Goal: Information Seeking & Learning: Learn about a topic

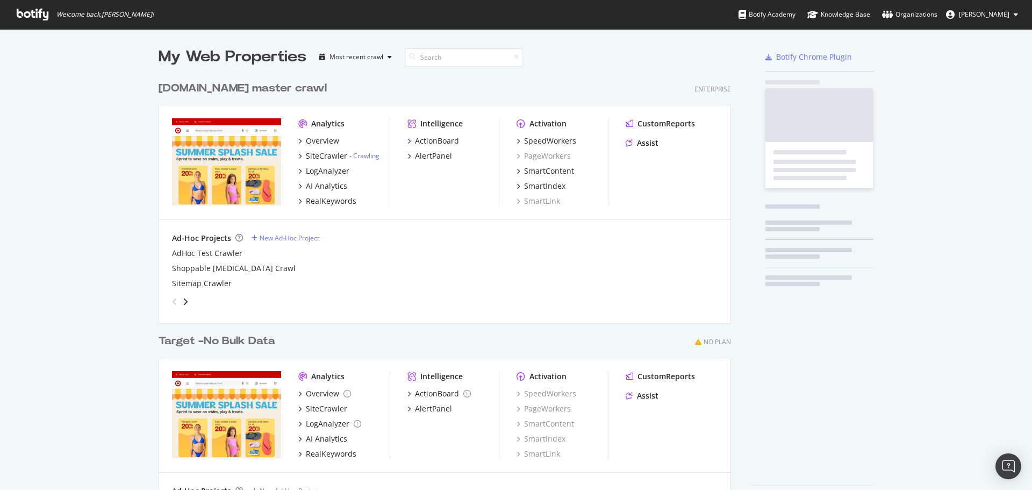
scroll to position [433, 573]
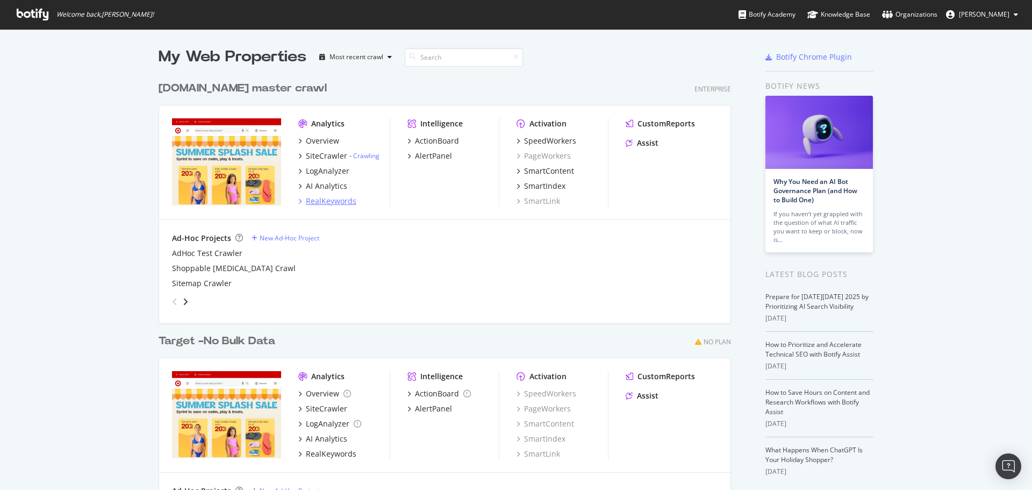
click at [334, 197] on div "RealKeywords" at bounding box center [331, 201] width 51 height 11
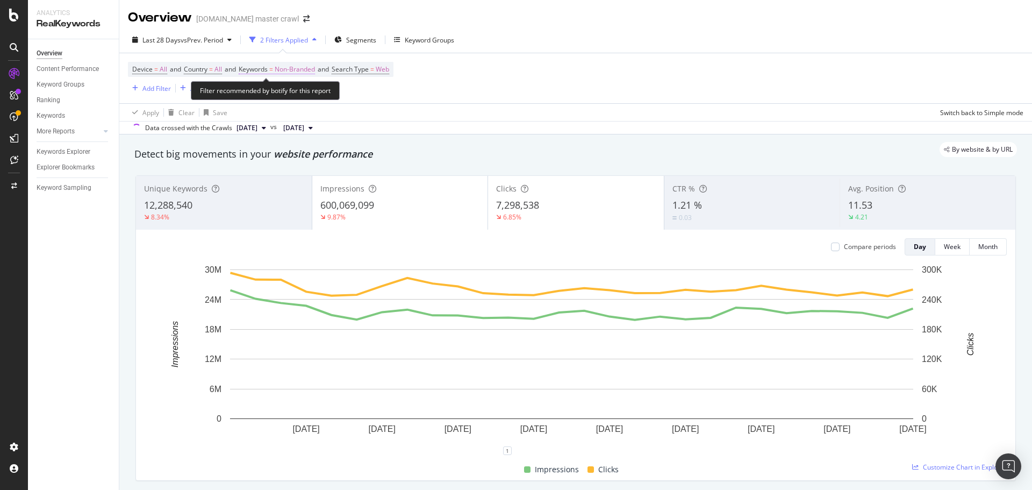
click at [289, 74] on span "Non-Branded" at bounding box center [295, 69] width 40 height 15
click at [289, 100] on div "Non-Branded" at bounding box center [283, 95] width 58 height 16
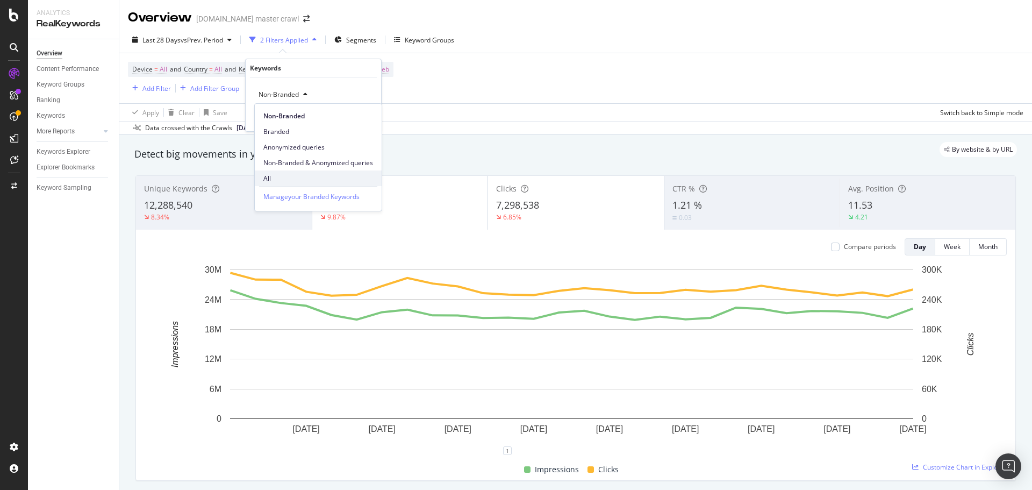
click at [271, 180] on span "All" at bounding box center [318, 179] width 110 height 10
click at [361, 116] on div "Apply" at bounding box center [364, 117] width 17 height 9
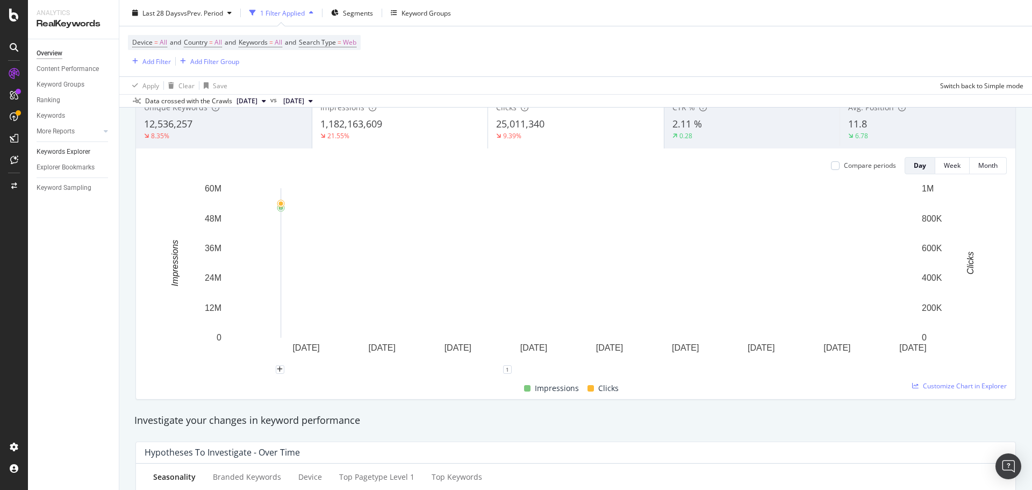
scroll to position [54, 0]
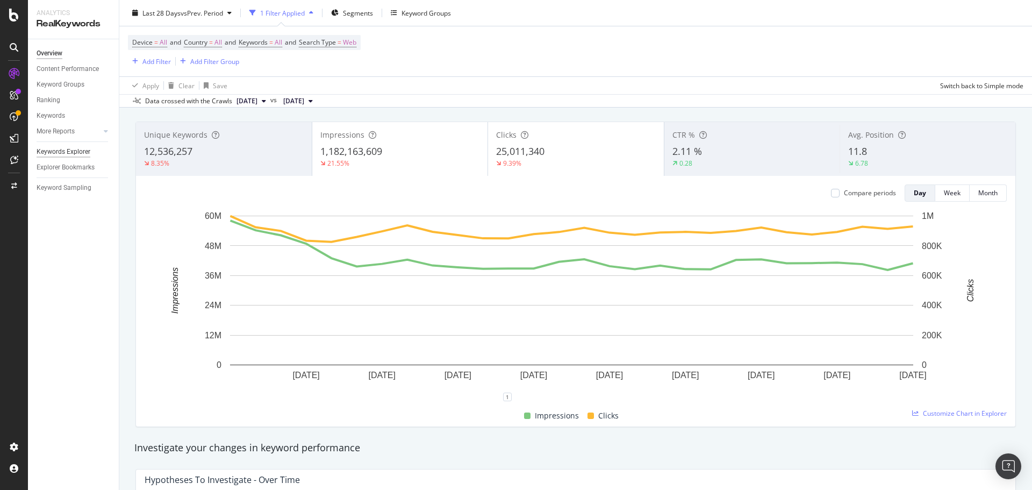
click at [58, 146] on div "Keywords Explorer" at bounding box center [64, 151] width 54 height 11
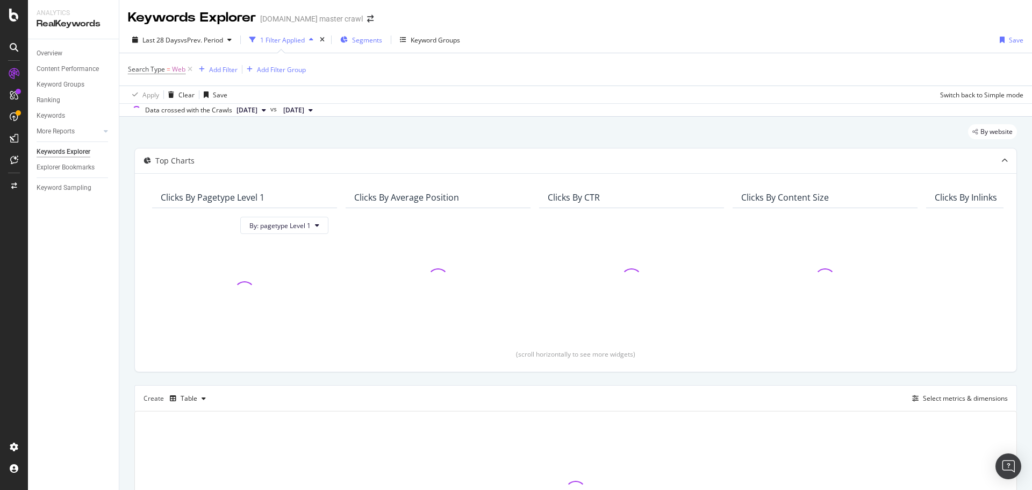
click at [375, 42] on span "Segments" at bounding box center [367, 39] width 30 height 9
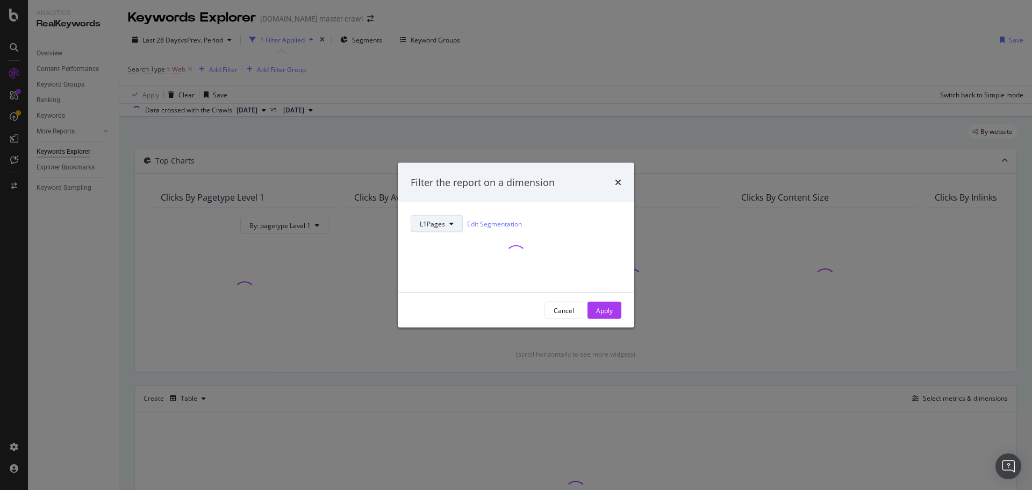
click at [423, 221] on span "L1Pages" at bounding box center [432, 223] width 25 height 9
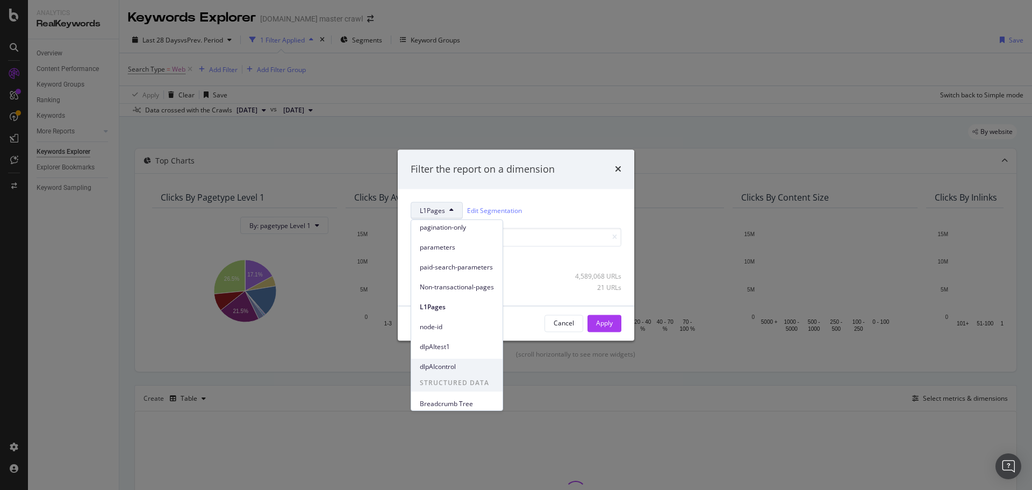
scroll to position [47, 0]
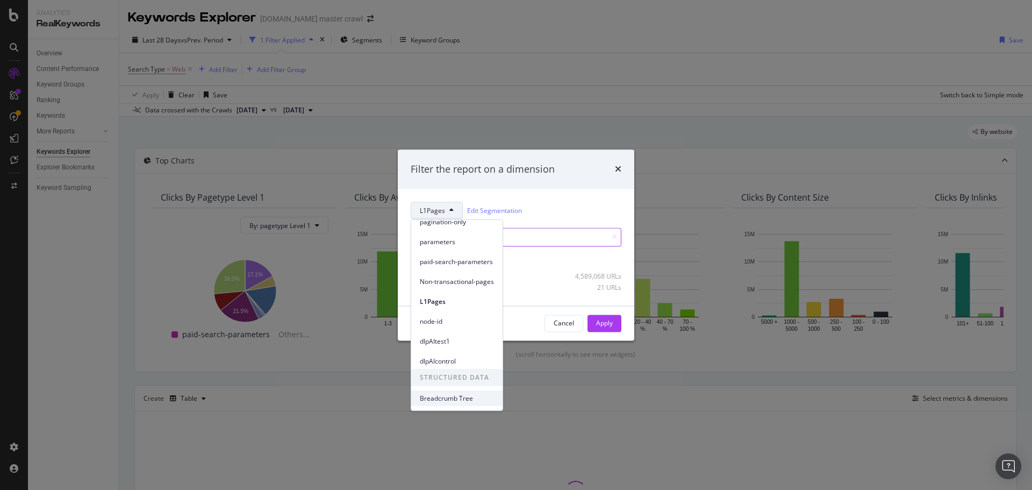
click at [452, 402] on span "Breadcrumb Tree" at bounding box center [457, 399] width 74 height 10
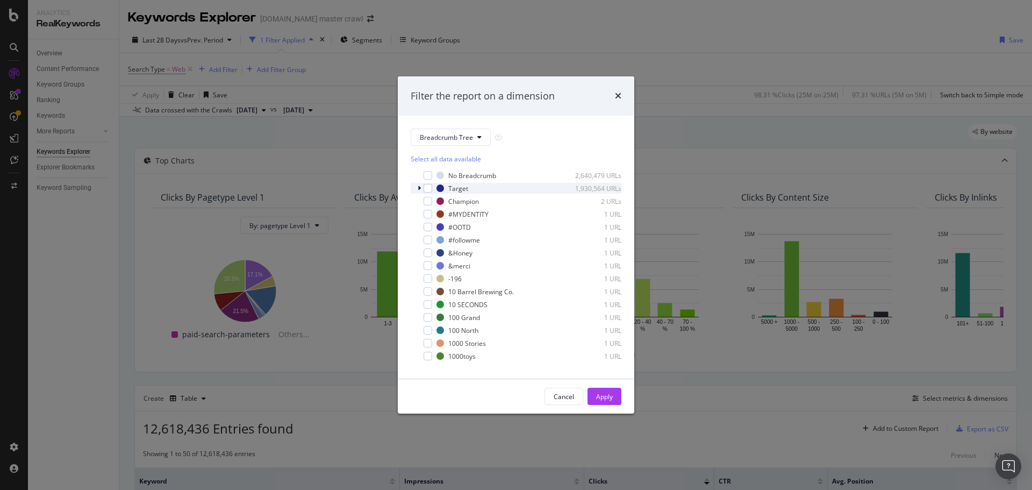
click at [421, 188] on icon "modal" at bounding box center [419, 188] width 3 height 6
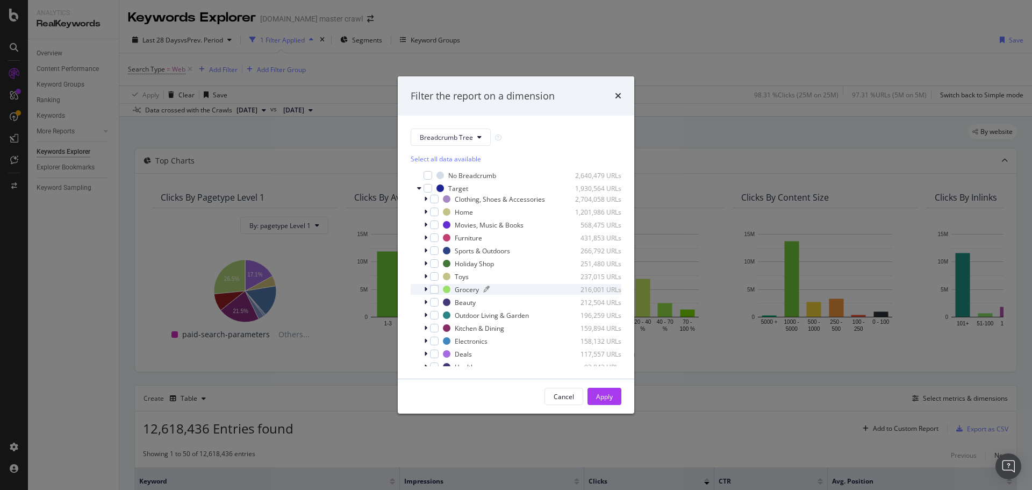
scroll to position [54, 0]
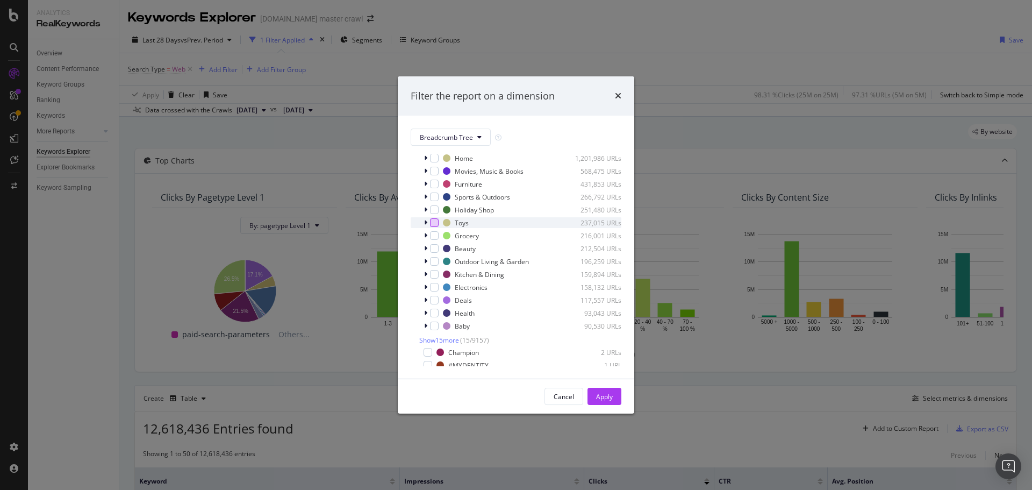
click at [437, 224] on div "modal" at bounding box center [434, 222] width 9 height 9
click at [611, 398] on div "Apply" at bounding box center [604, 396] width 17 height 9
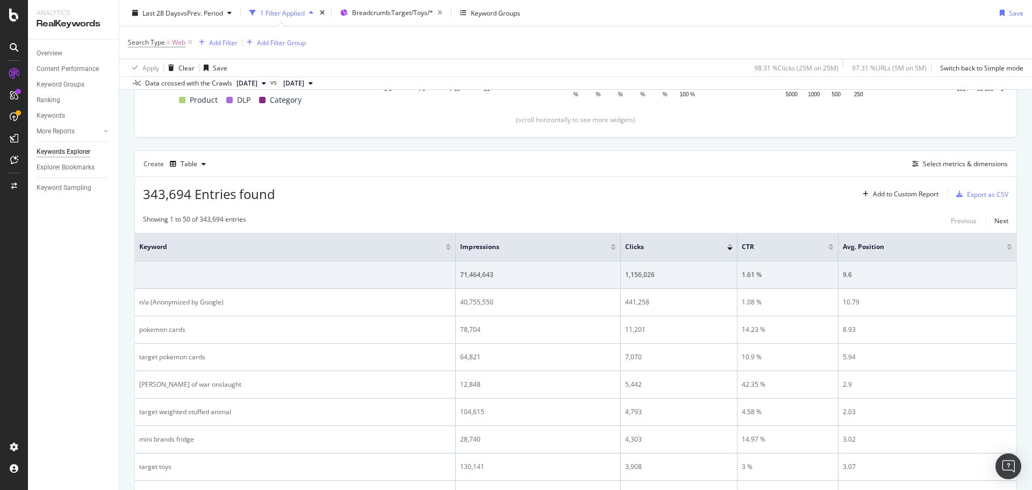
scroll to position [215, 0]
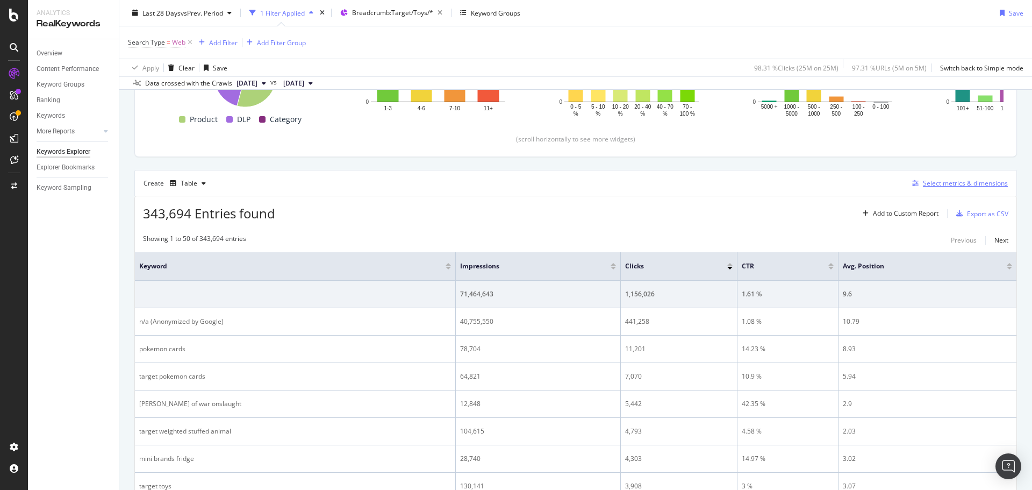
click at [928, 181] on div "Select metrics & dimensions" at bounding box center [965, 183] width 85 height 9
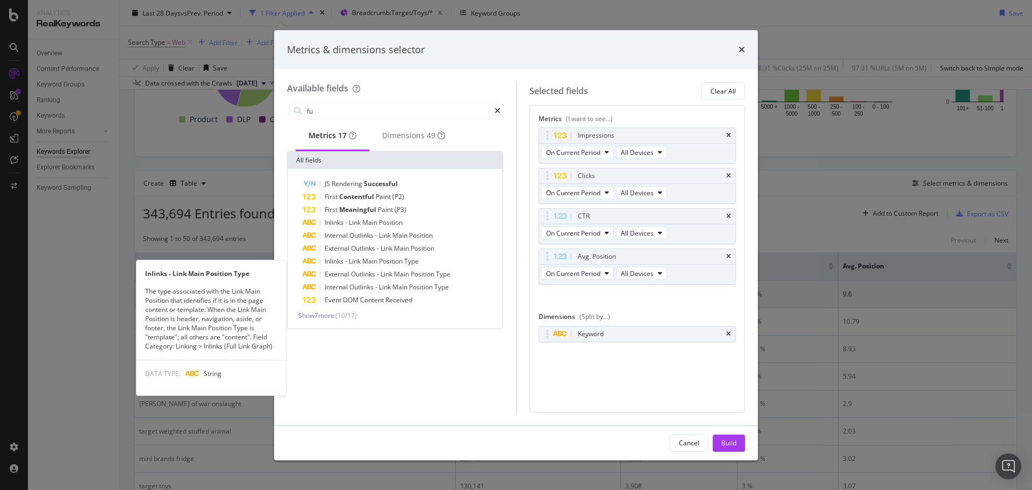
type input "f"
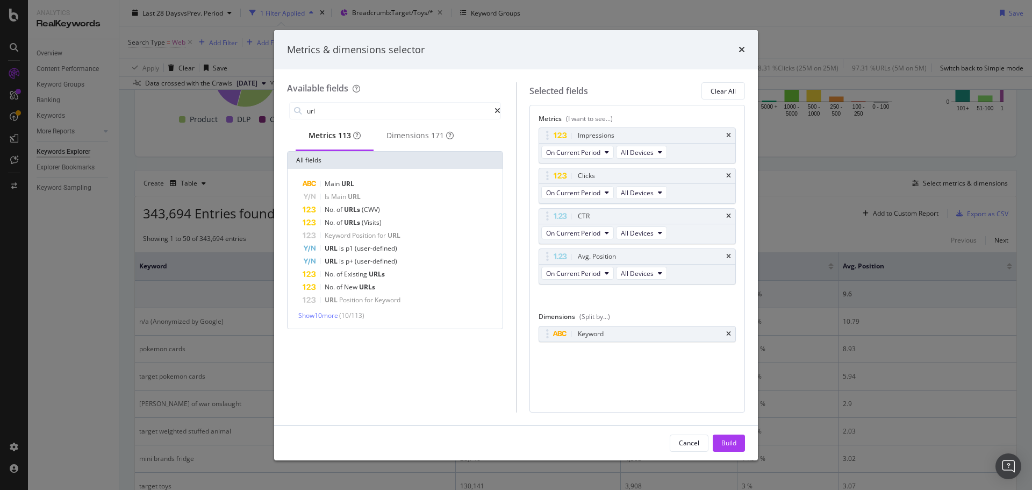
type input "url"
click at [359, 371] on div "url Metrics 113 Dimensions 171 All fields Main URL Is Main URL No. of URLs (CWV…" at bounding box center [395, 256] width 216 height 312
click at [423, 137] on div "Dimensions 171" at bounding box center [420, 135] width 67 height 11
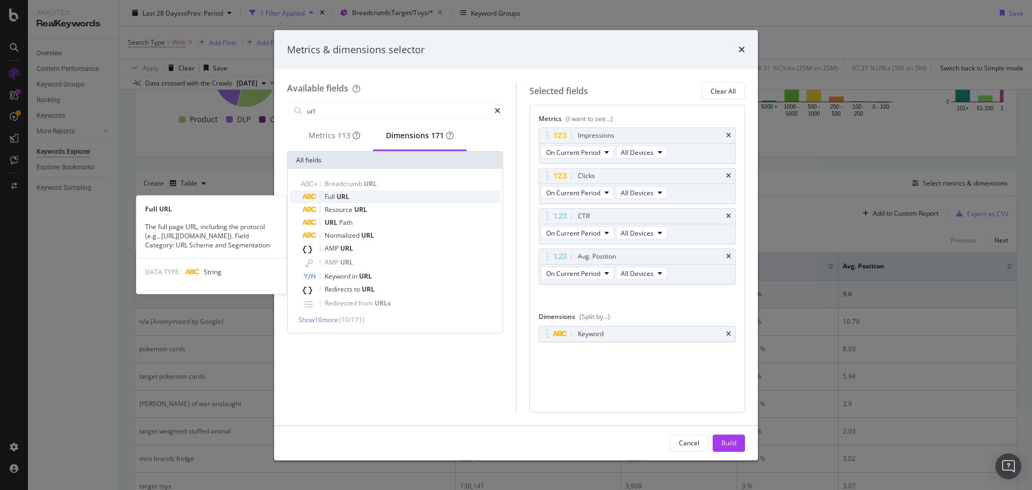
click at [339, 200] on span "URL" at bounding box center [343, 196] width 13 height 9
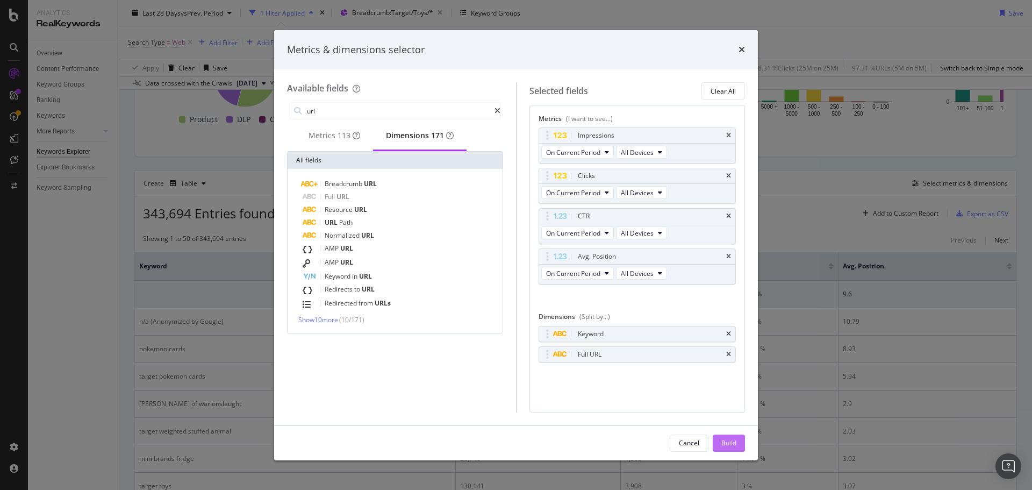
click at [733, 447] on div "Build" at bounding box center [729, 442] width 15 height 9
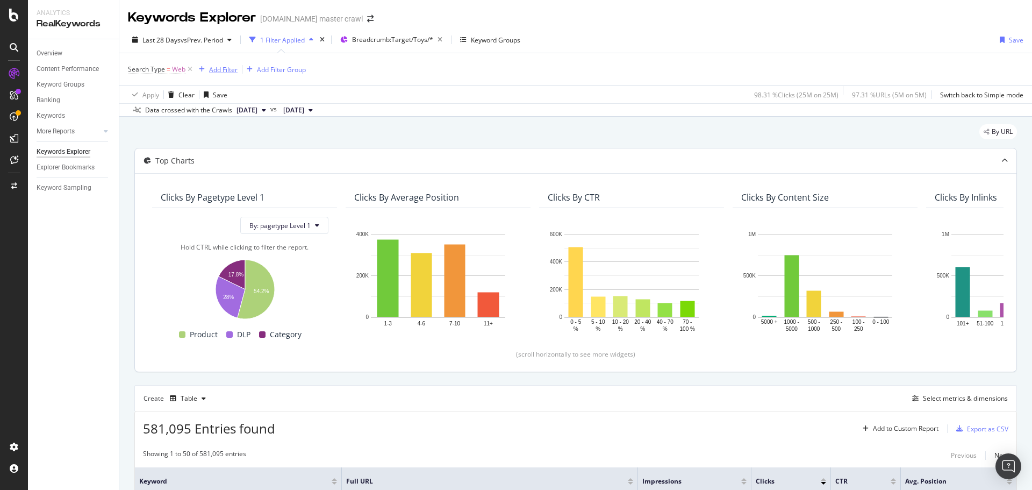
click at [218, 73] on div "Add Filter" at bounding box center [223, 69] width 29 height 9
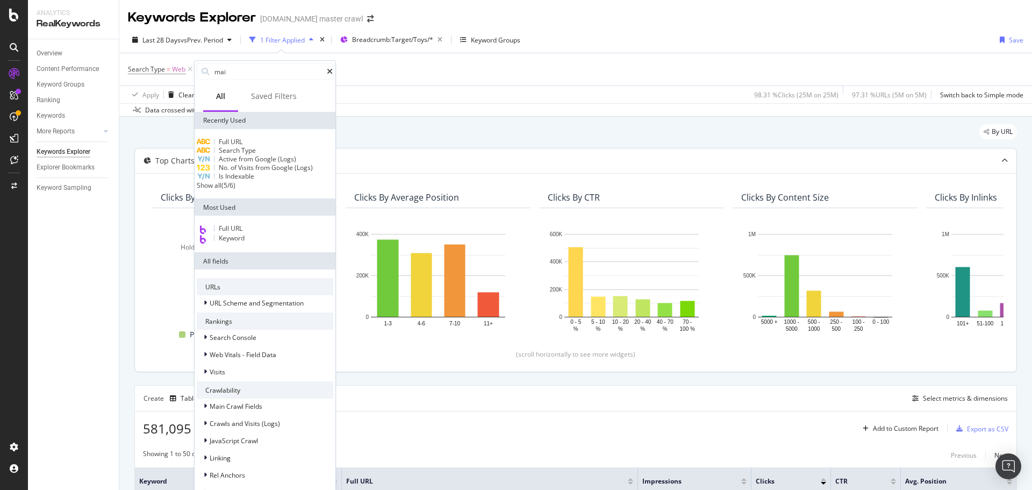
type input "main"
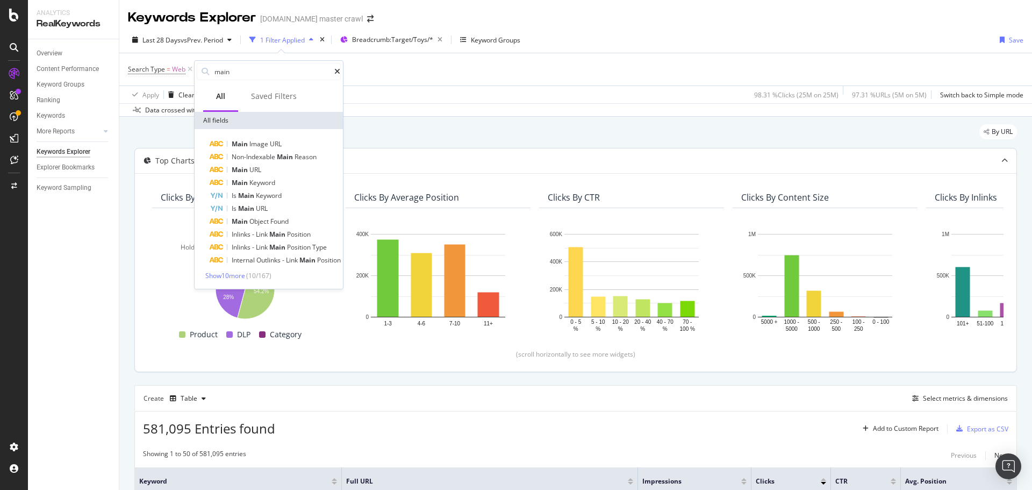
click at [81, 295] on div "Overview Content Performance Keyword Groups Ranking Keywords More Reports Count…" at bounding box center [73, 264] width 91 height 451
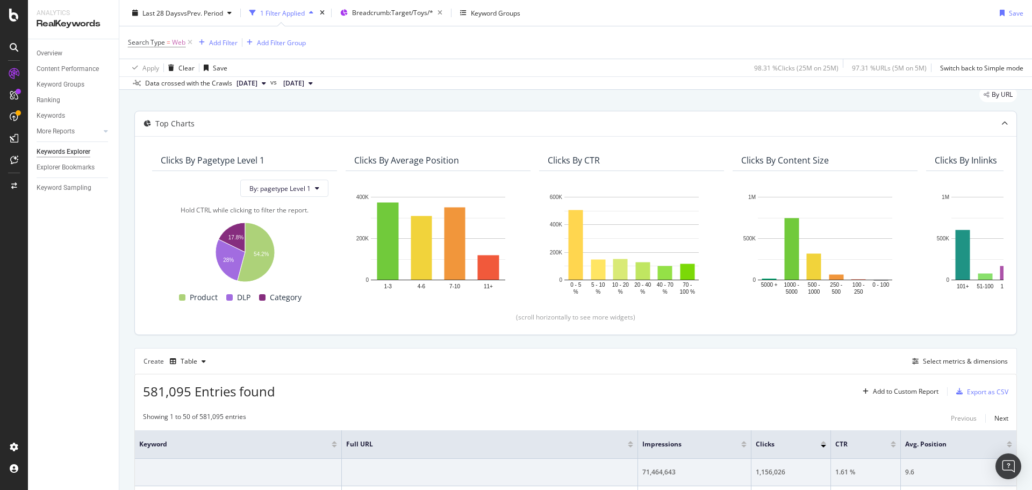
scroll to position [108, 0]
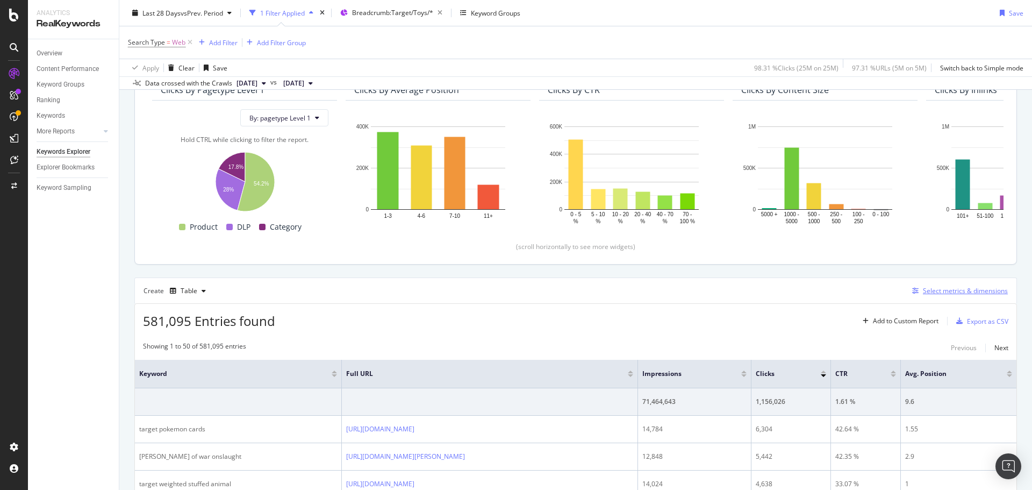
click at [945, 291] on div "Select metrics & dimensions" at bounding box center [965, 290] width 85 height 9
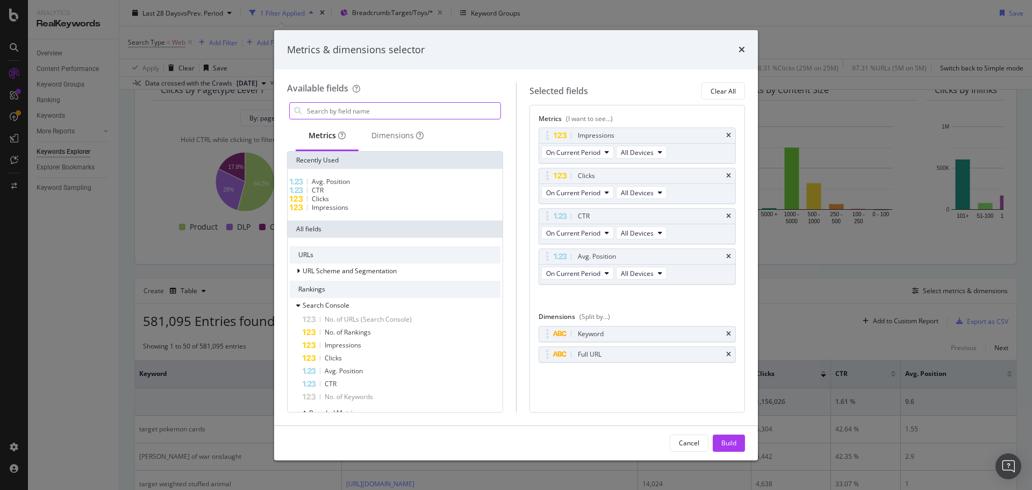
click at [396, 108] on input "modal" at bounding box center [403, 111] width 195 height 16
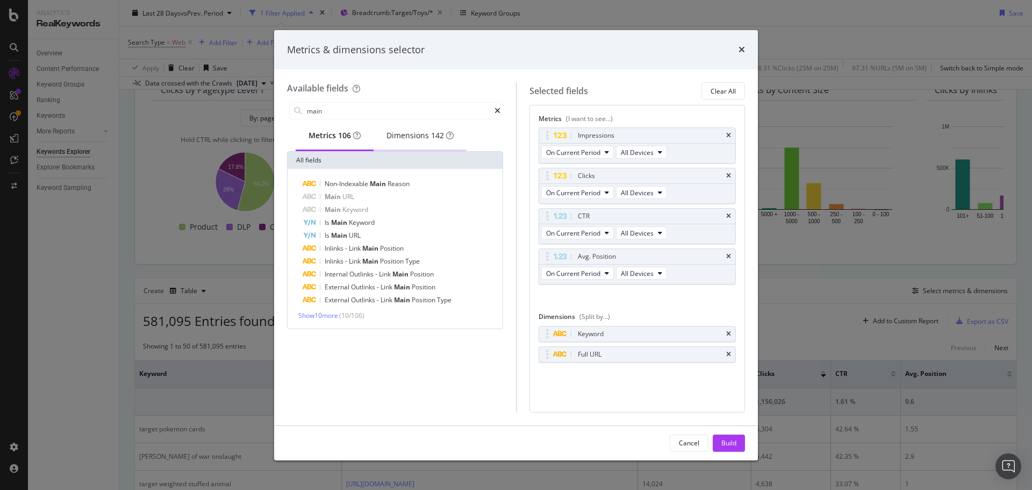
click at [407, 141] on div "Dimensions 142" at bounding box center [420, 135] width 67 height 11
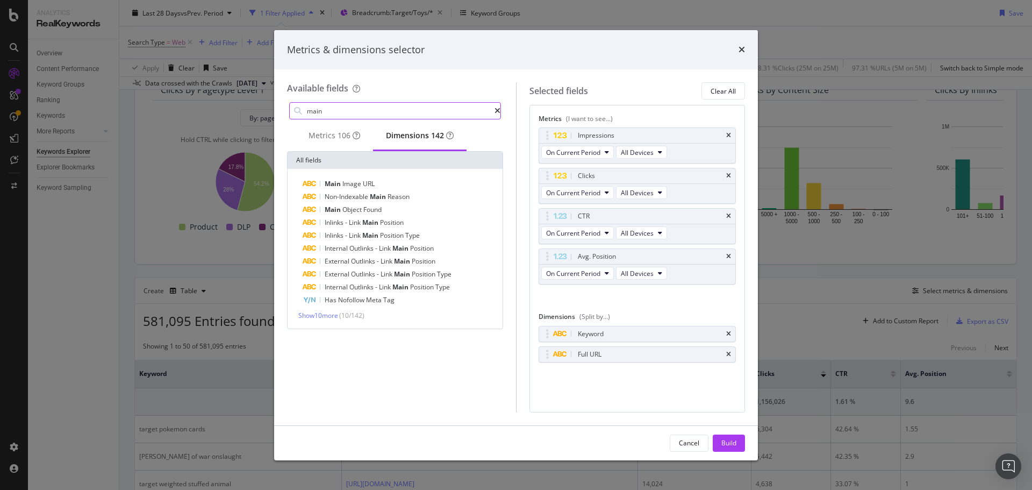
click at [363, 108] on input "main" at bounding box center [400, 111] width 189 height 16
click at [350, 109] on input "main" at bounding box center [400, 111] width 189 height 16
click at [726, 334] on icon "times" at bounding box center [728, 334] width 5 height 6
click at [360, 110] on input "main" at bounding box center [400, 111] width 189 height 16
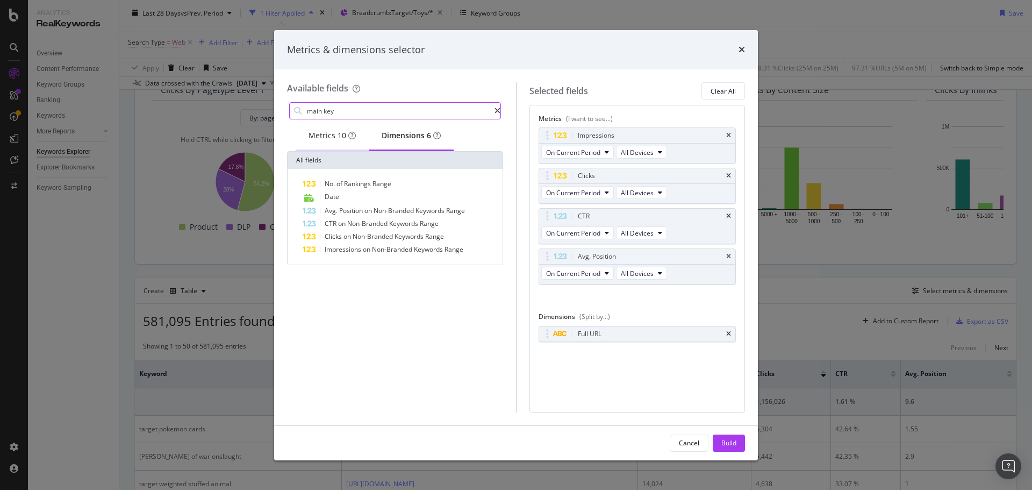
type input "main key"
click at [315, 140] on div "Metrics 10" at bounding box center [332, 135] width 47 height 11
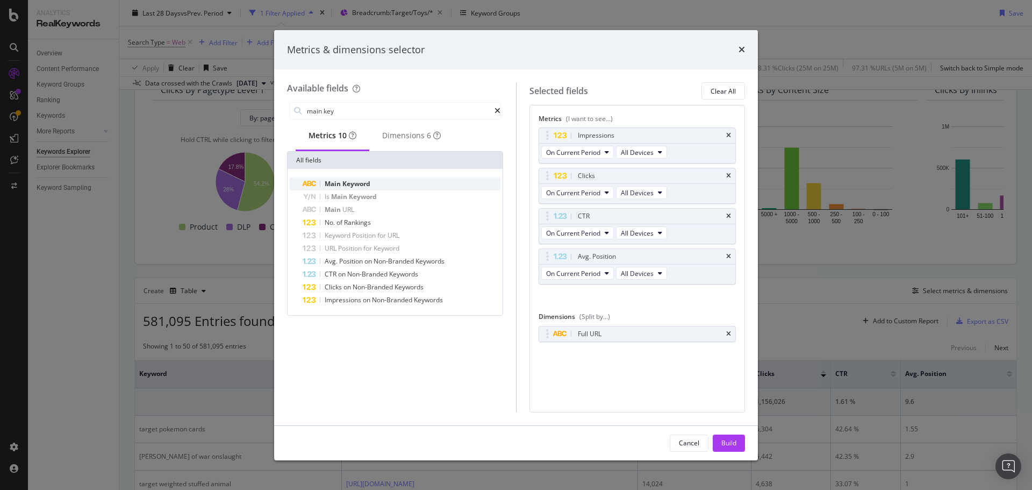
click at [357, 188] on span "Keyword" at bounding box center [357, 183] width 28 height 9
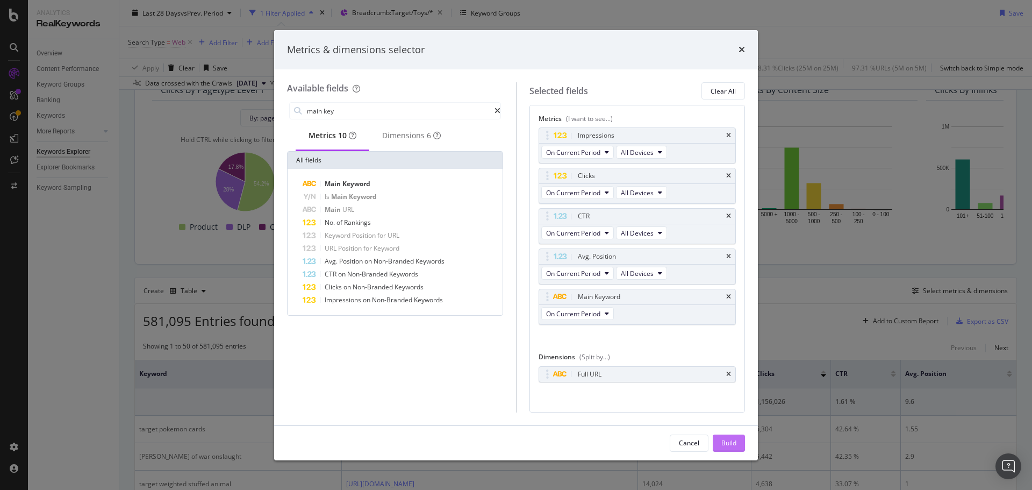
click at [729, 442] on div "Build" at bounding box center [729, 442] width 15 height 9
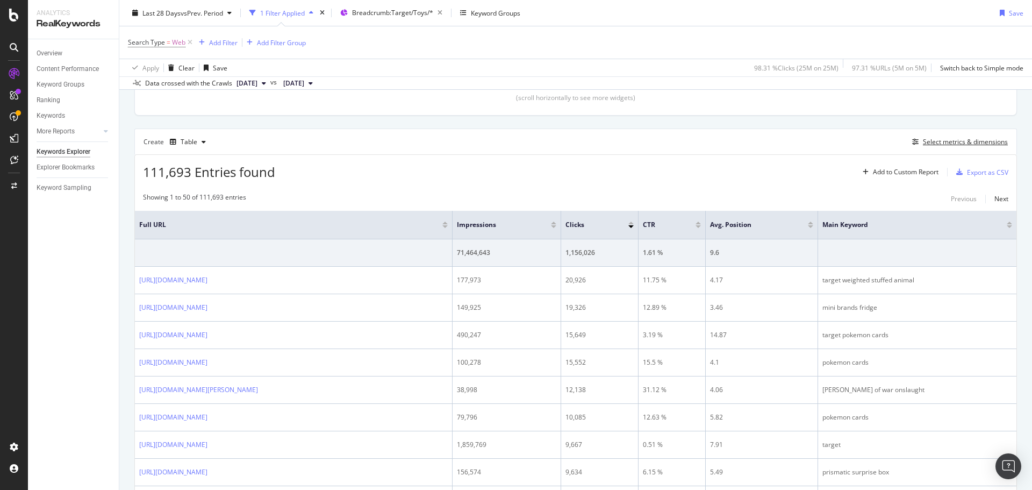
scroll to position [269, 0]
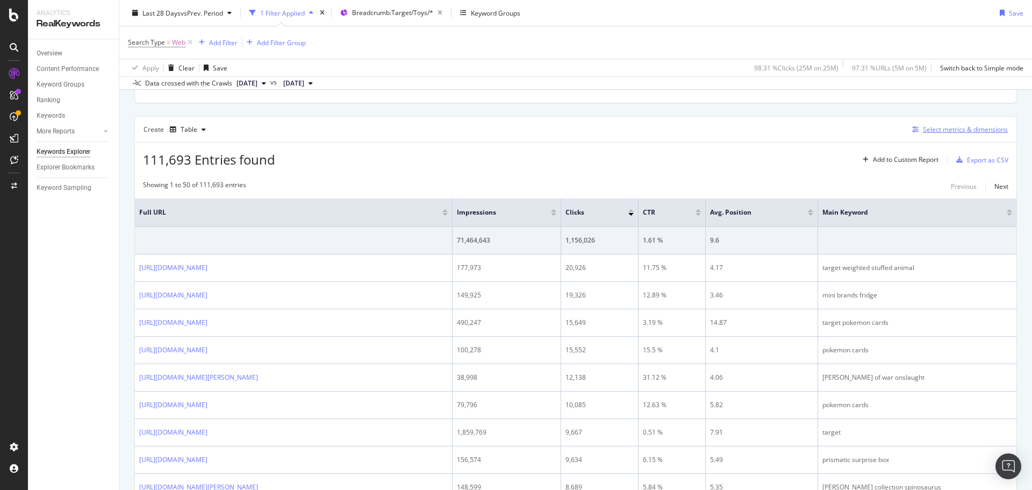
click at [936, 132] on div "Select metrics & dimensions" at bounding box center [965, 129] width 85 height 9
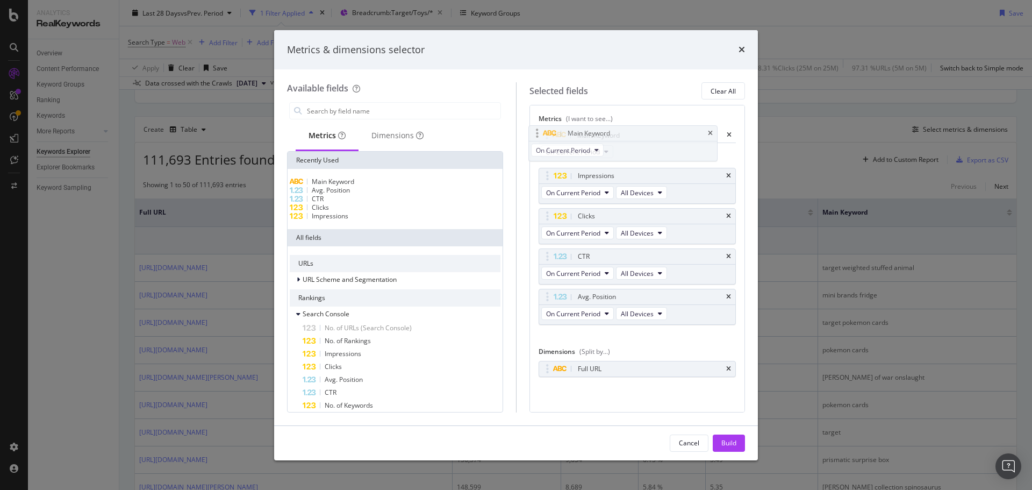
drag, startPoint x: 558, startPoint y: 294, endPoint x: 546, endPoint y: 131, distance: 163.9
click at [546, 131] on body "Analytics RealKeywords Overview Content Performance Keyword Groups Ranking Keyw…" at bounding box center [516, 245] width 1032 height 490
click at [726, 297] on icon "times" at bounding box center [728, 297] width 5 height 6
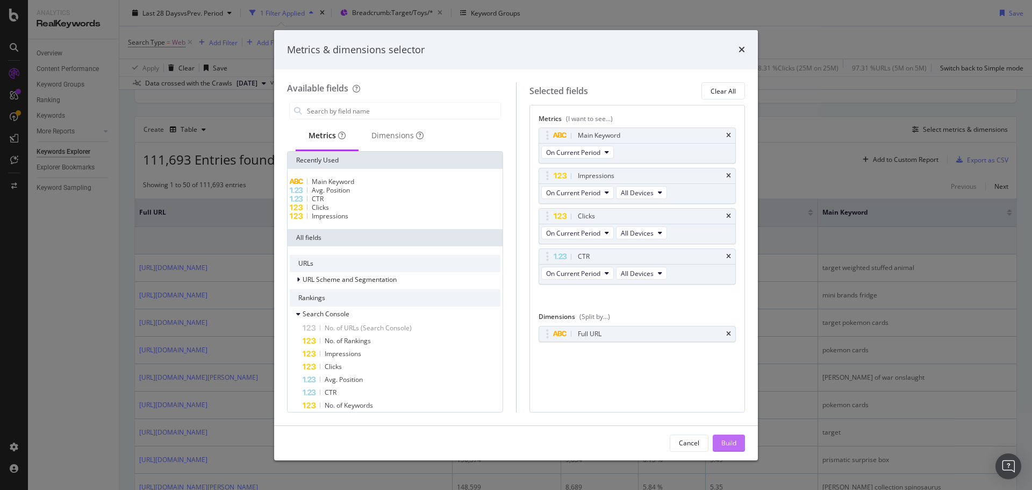
click at [732, 446] on div "Build" at bounding box center [729, 442] width 15 height 9
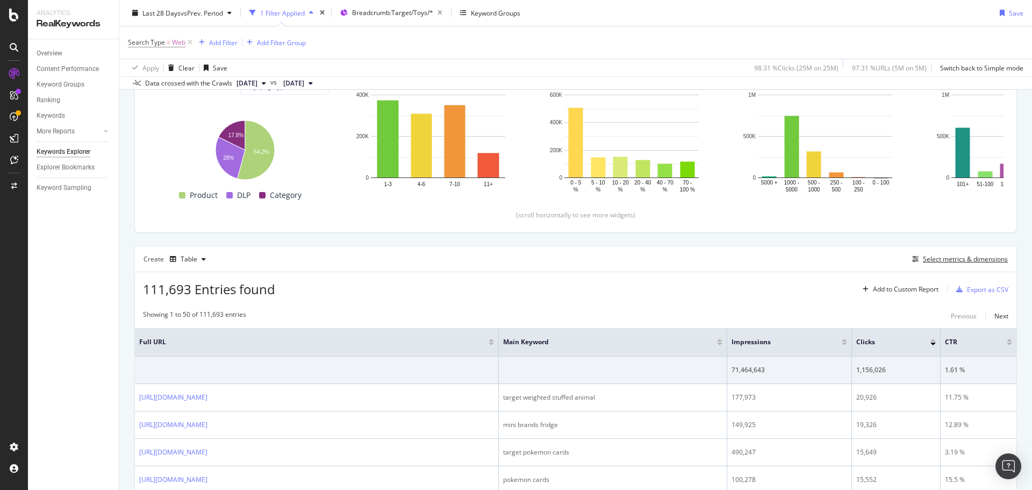
scroll to position [174, 0]
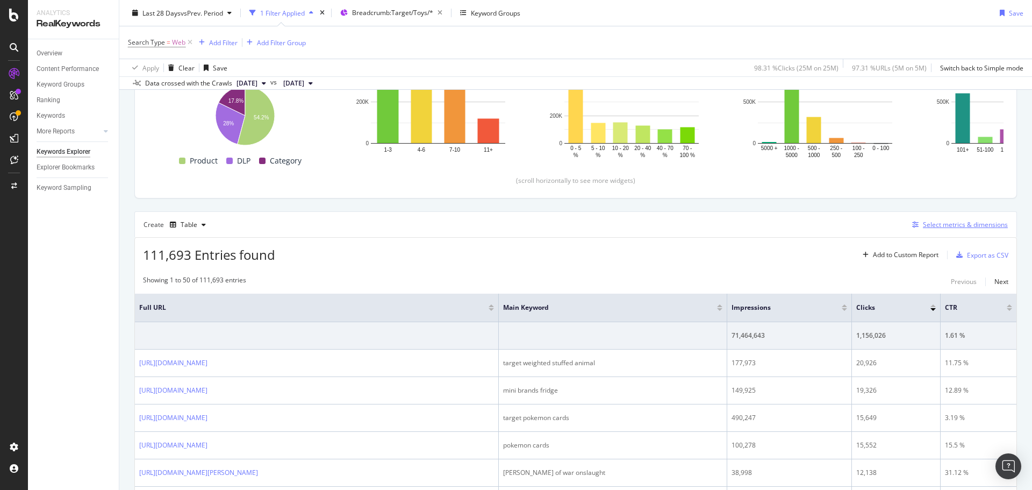
click at [936, 229] on div "Select metrics & dimensions" at bounding box center [965, 224] width 85 height 9
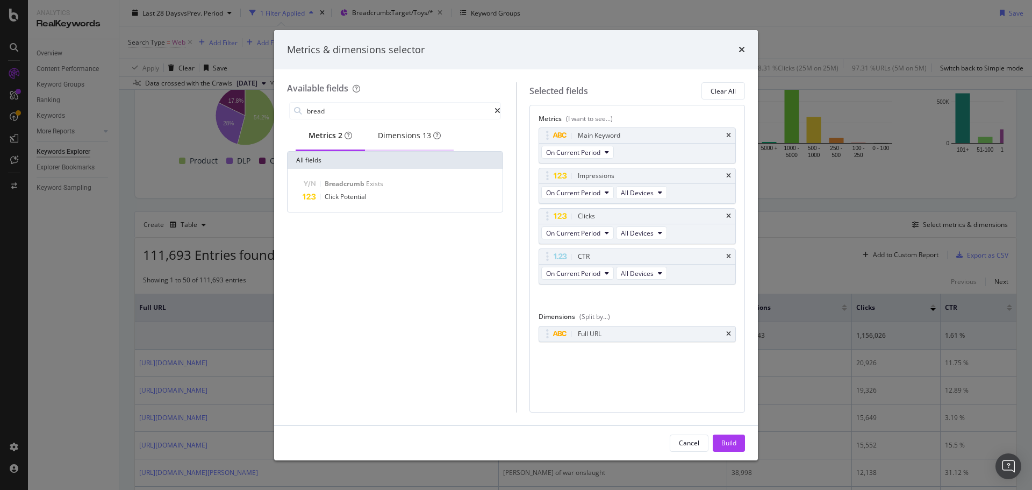
type input "bread"
click at [407, 138] on div "Dimensions 13" at bounding box center [409, 135] width 63 height 11
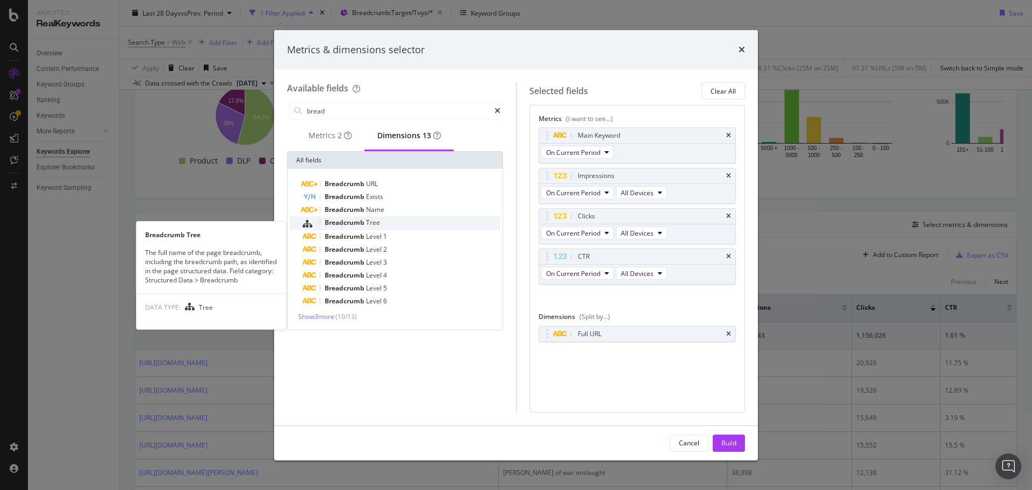
click at [421, 229] on div "Breadcrumb Tree" at bounding box center [402, 223] width 198 height 14
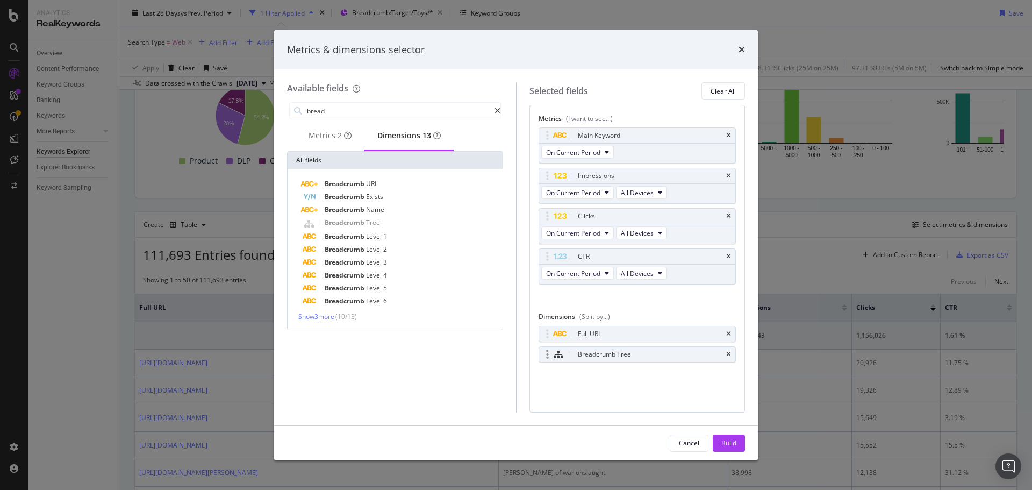
click at [732, 356] on div "Breadcrumb Tree" at bounding box center [637, 354] width 197 height 15
click at [728, 354] on icon "times" at bounding box center [728, 354] width 5 height 6
click at [745, 58] on div "Metrics & dimensions selector" at bounding box center [516, 50] width 484 height 40
click at [740, 47] on icon "times" at bounding box center [742, 49] width 6 height 9
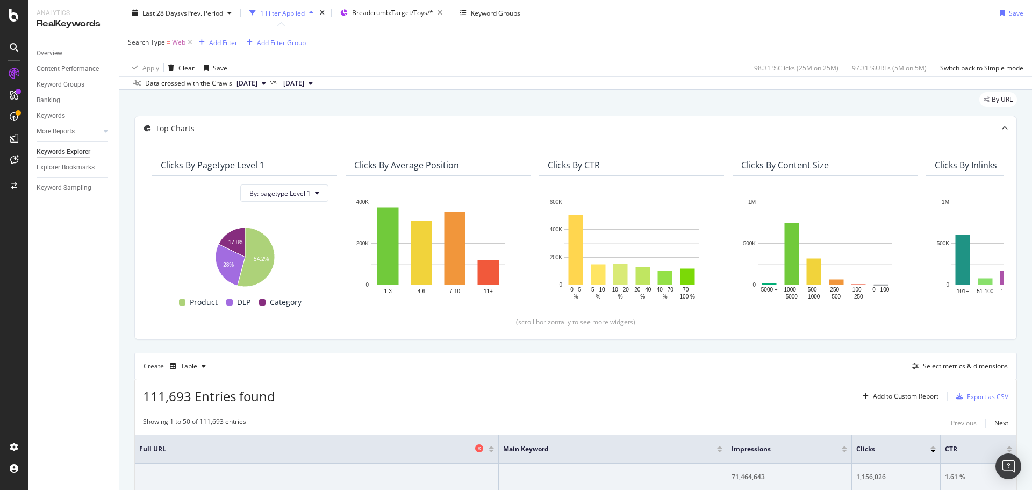
scroll to position [0, 0]
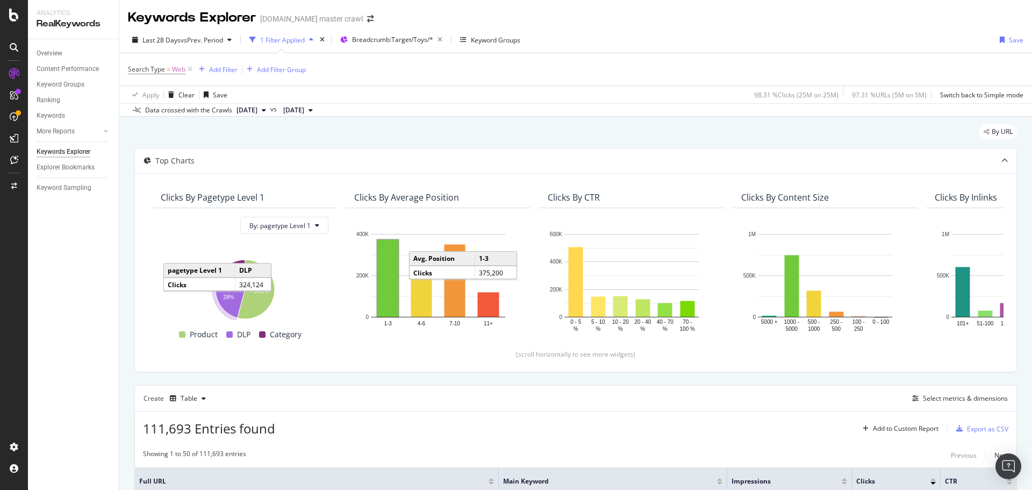
drag, startPoint x: 224, startPoint y: 299, endPoint x: 227, endPoint y: 342, distance: 43.1
click at [224, 299] on text "28%" at bounding box center [228, 297] width 11 height 6
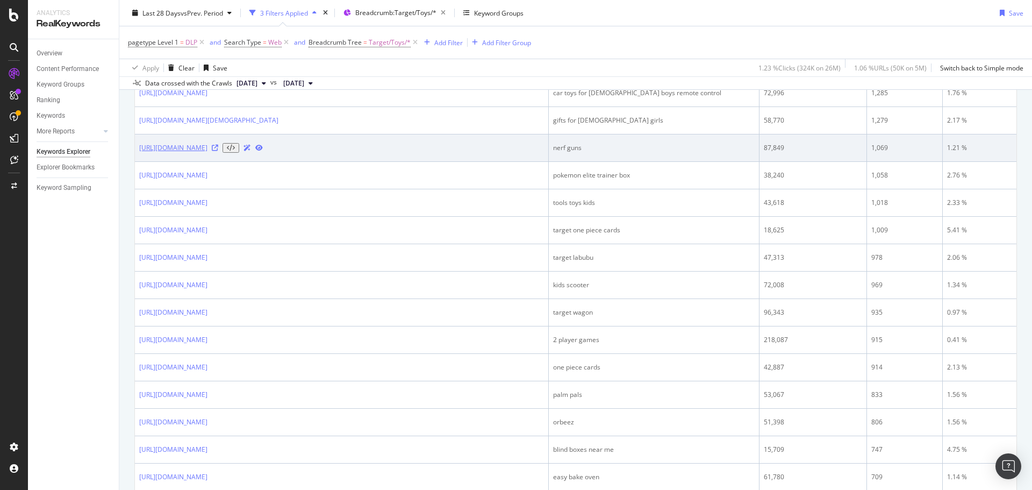
scroll to position [645, 0]
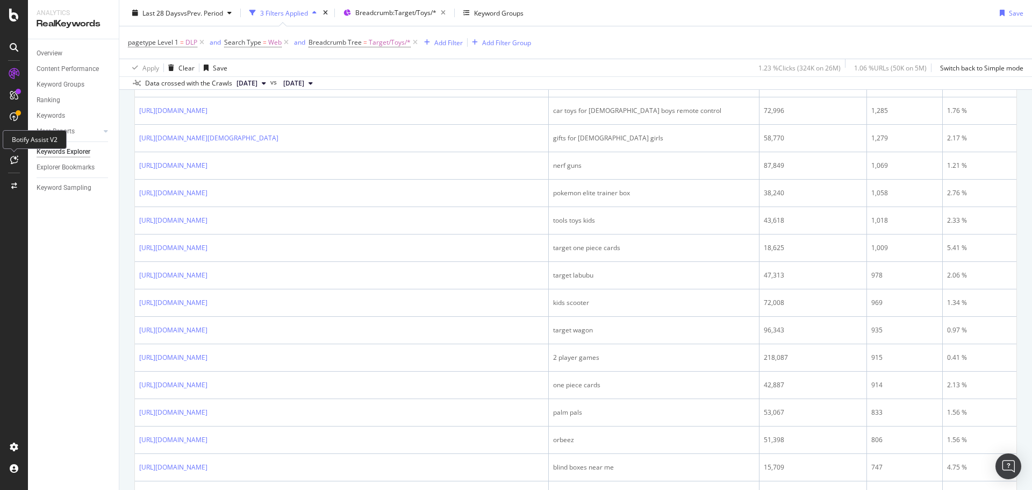
click at [13, 159] on icon at bounding box center [14, 159] width 8 height 9
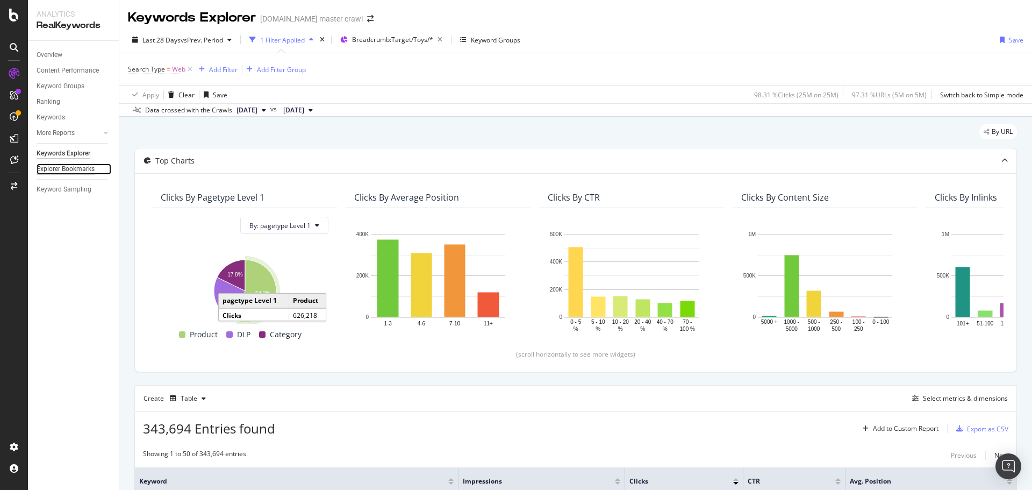
click at [85, 172] on div "Explorer Bookmarks" at bounding box center [66, 168] width 58 height 11
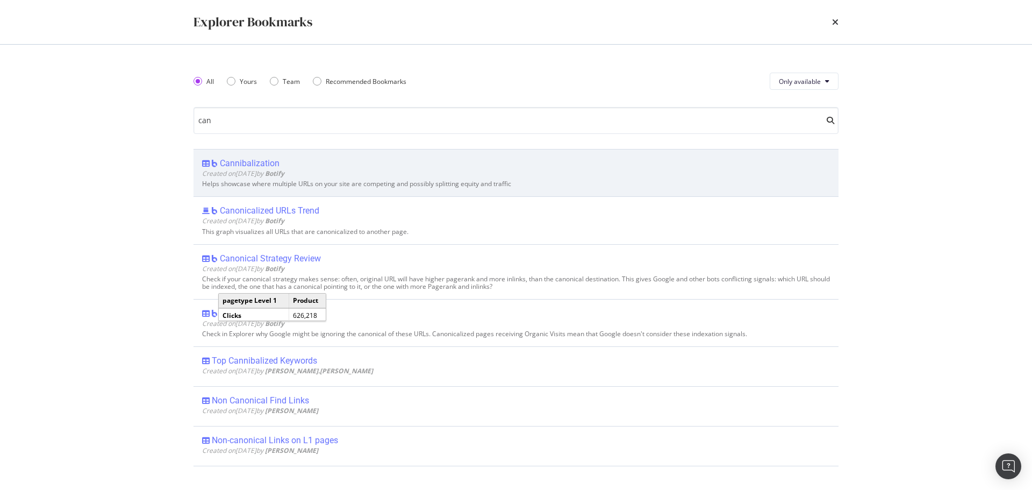
type input "can"
click at [284, 175] on span "Created on 2020 May 4th by Botify" at bounding box center [243, 173] width 82 height 9
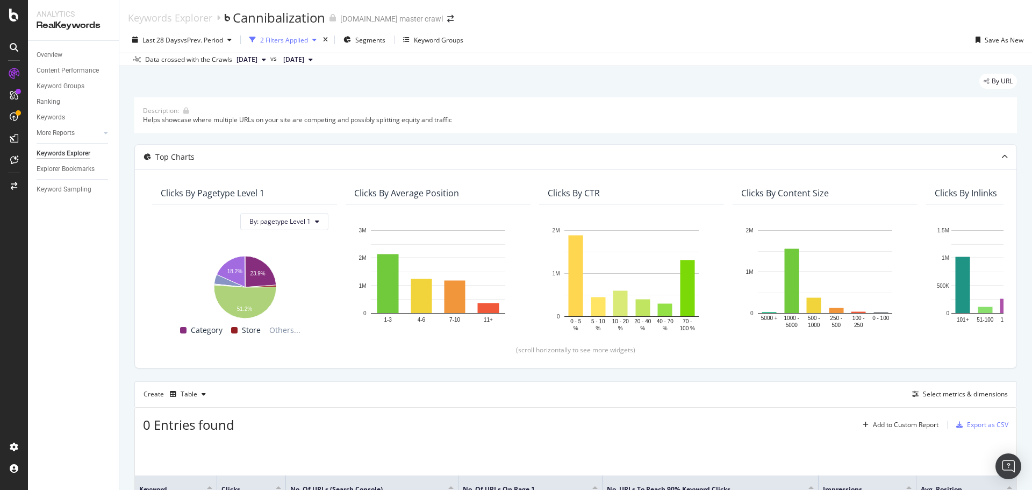
click at [319, 37] on div "button" at bounding box center [314, 40] width 13 height 6
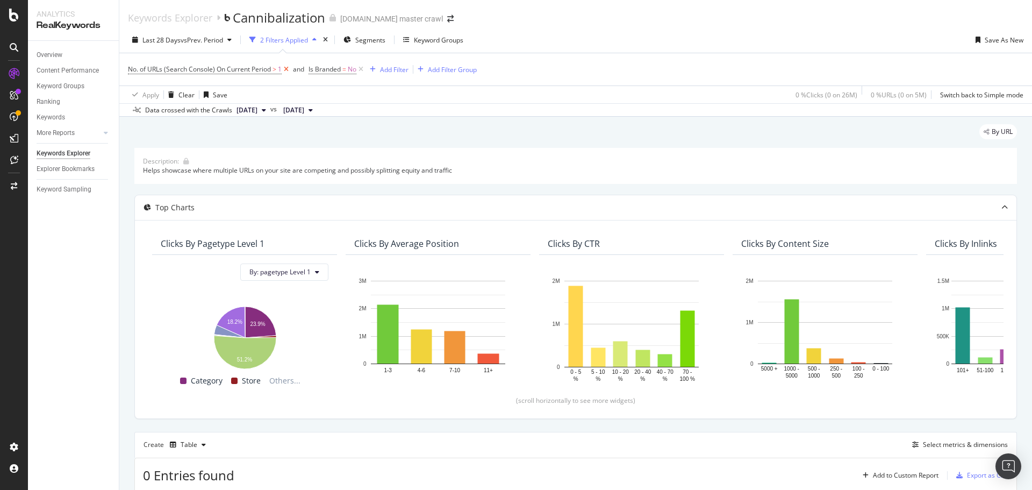
click at [286, 69] on icon at bounding box center [286, 69] width 9 height 11
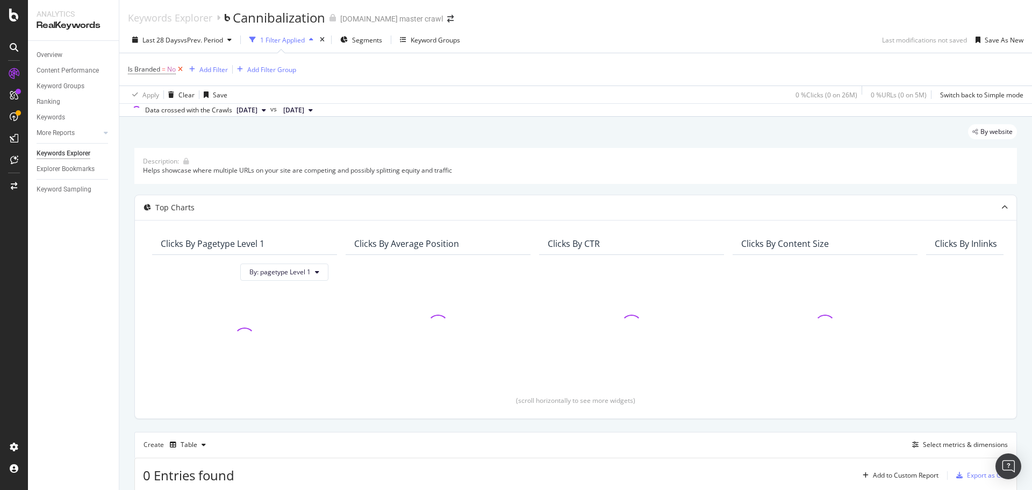
click at [182, 69] on icon at bounding box center [180, 69] width 9 height 11
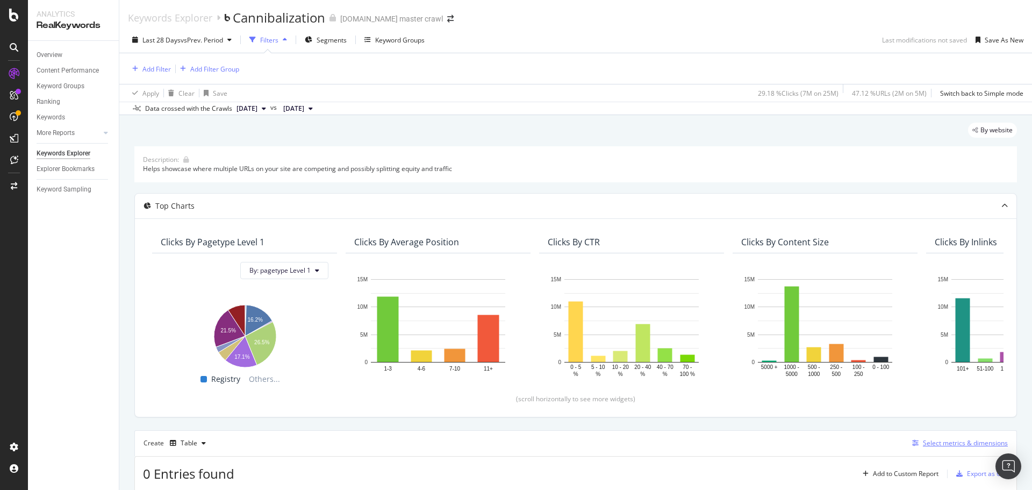
click at [929, 445] on div "Select metrics & dimensions" at bounding box center [965, 442] width 85 height 9
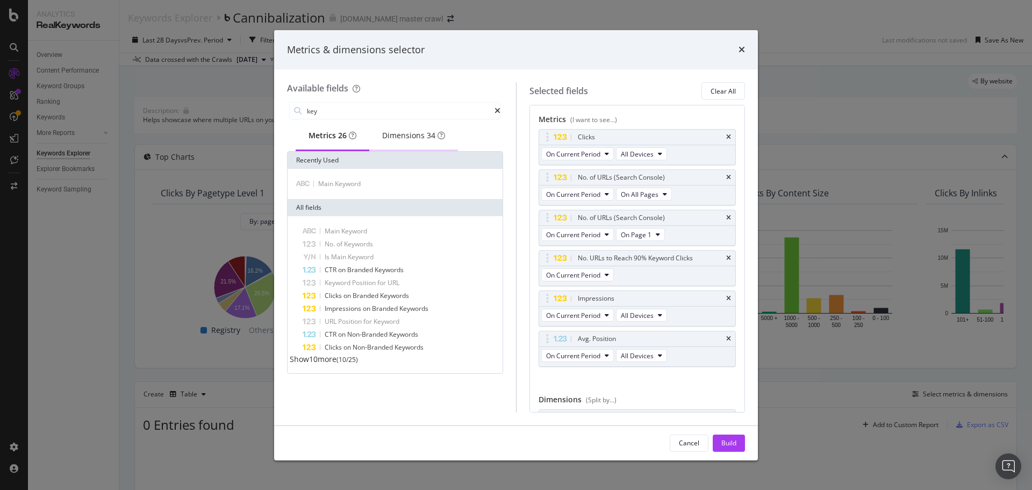
type input "key"
click at [419, 141] on div "Dimensions 34" at bounding box center [413, 135] width 63 height 11
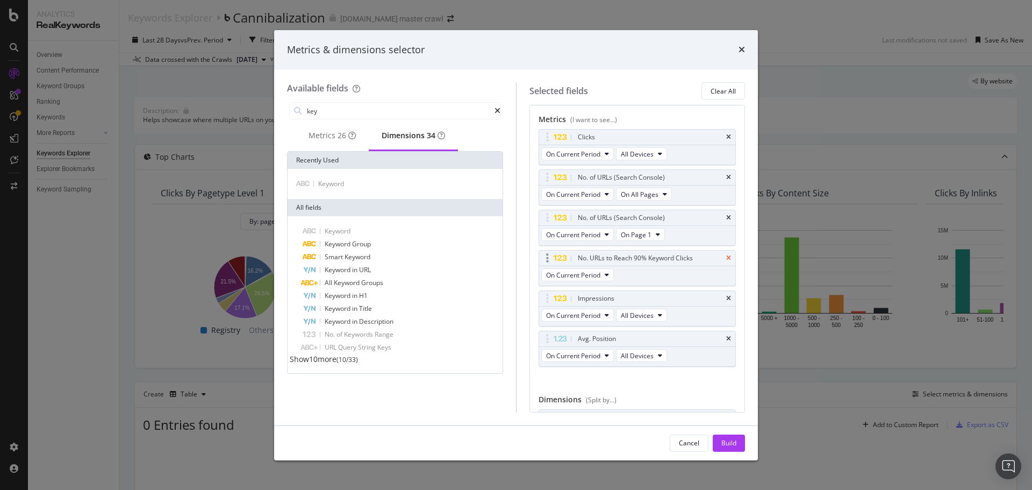
click at [726, 259] on icon "times" at bounding box center [728, 258] width 5 height 6
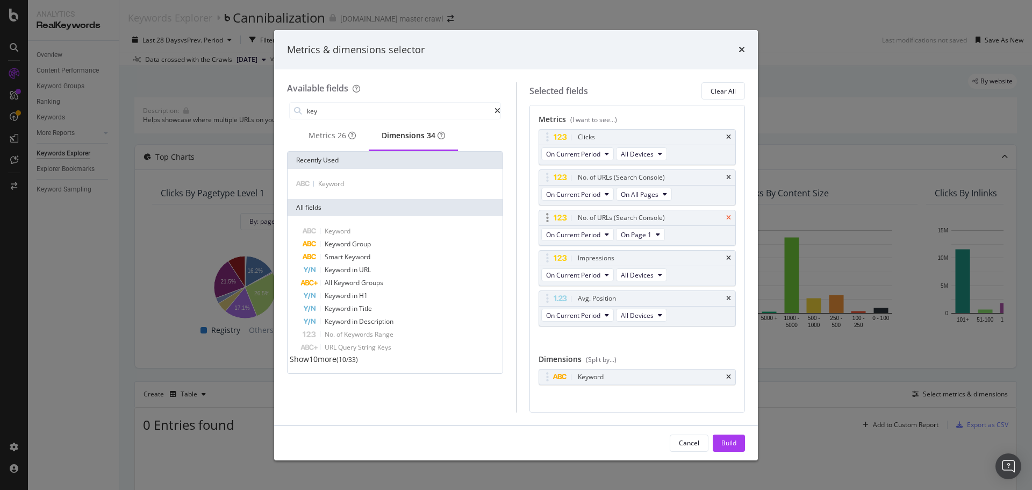
click at [726, 219] on icon "times" at bounding box center [728, 218] width 5 height 6
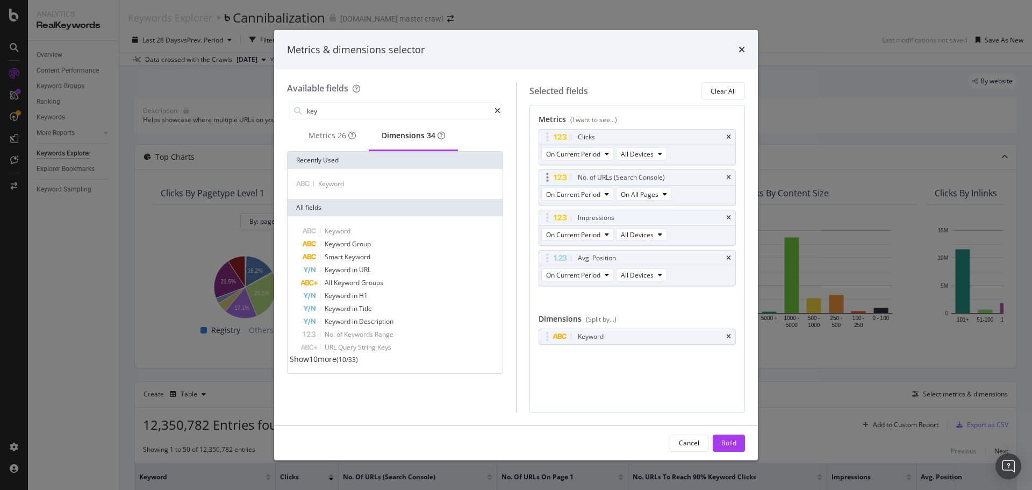
click at [731, 178] on div "No. of URLs (Search Console)" at bounding box center [637, 177] width 197 height 15
click at [730, 178] on icon "times" at bounding box center [728, 177] width 5 height 6
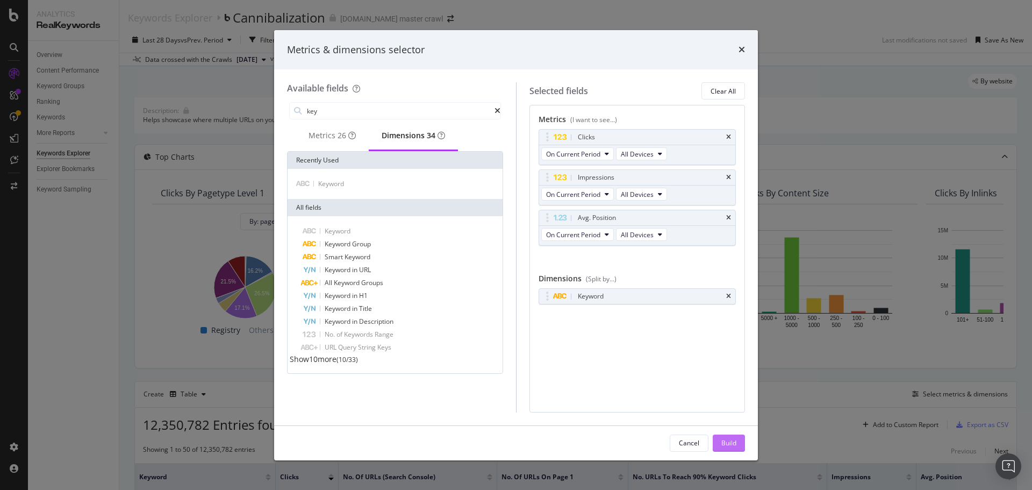
click at [722, 437] on div "Build" at bounding box center [729, 443] width 15 height 16
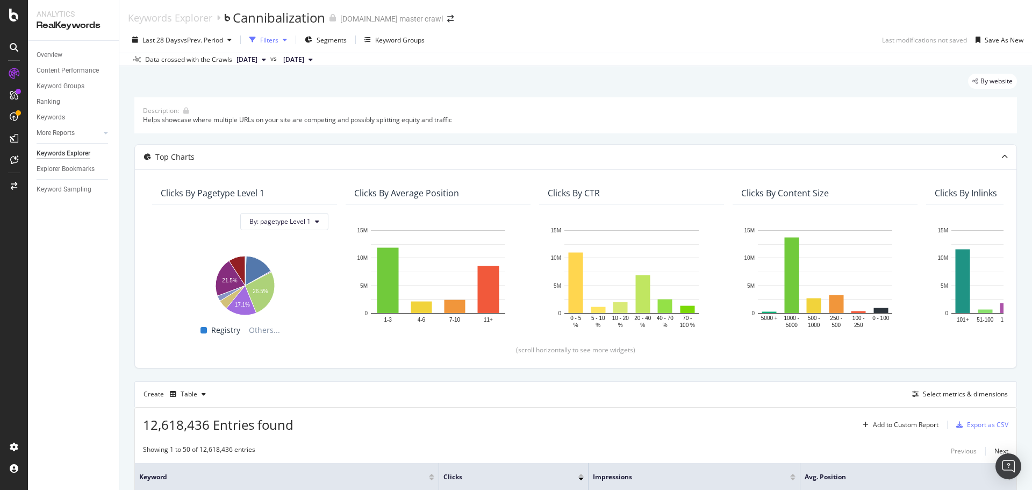
click at [270, 44] on div "Filters" at bounding box center [269, 39] width 18 height 9
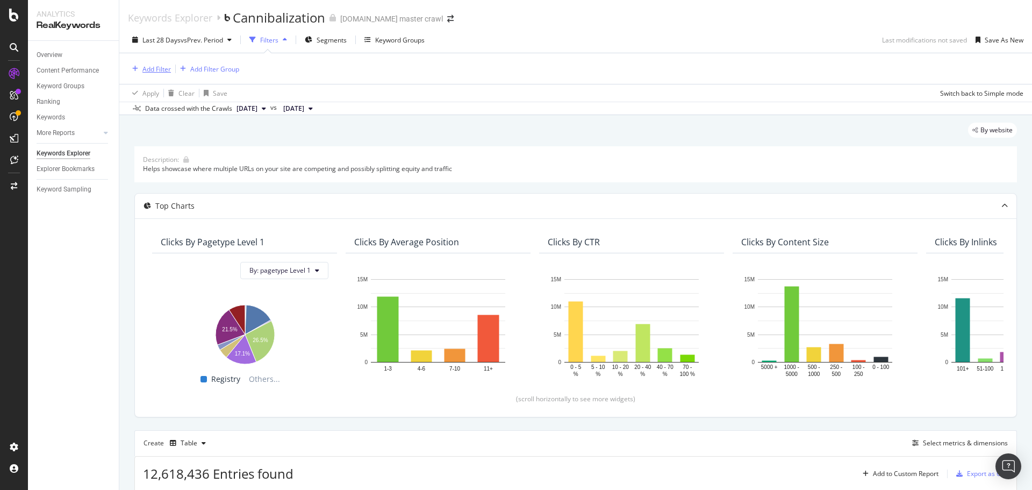
click at [163, 65] on div "Add Filter" at bounding box center [157, 69] width 29 height 9
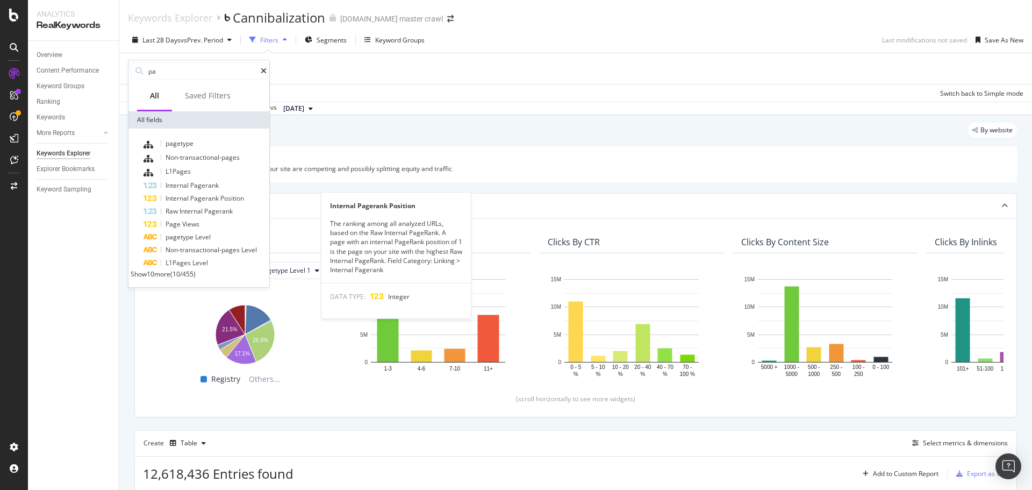
type input "p"
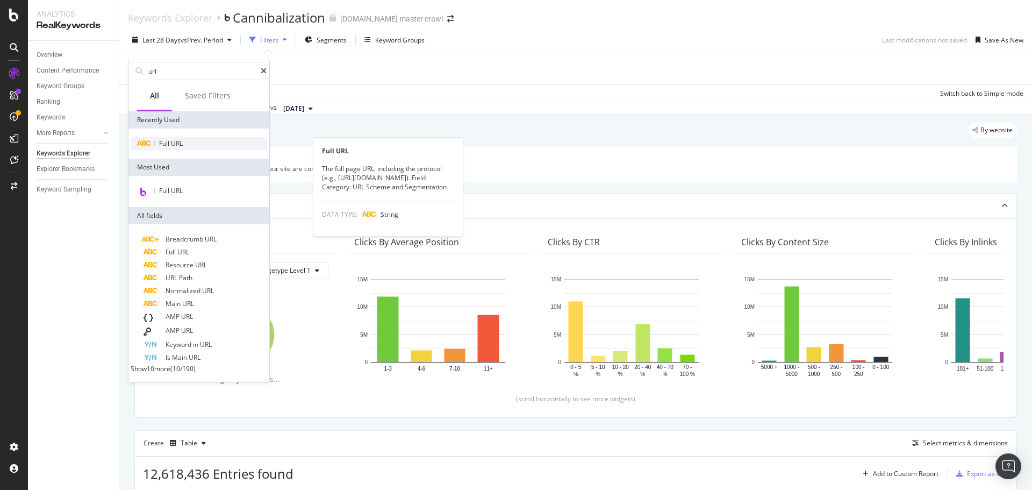
type input "url"
click at [182, 143] on span "URL" at bounding box center [177, 143] width 12 height 9
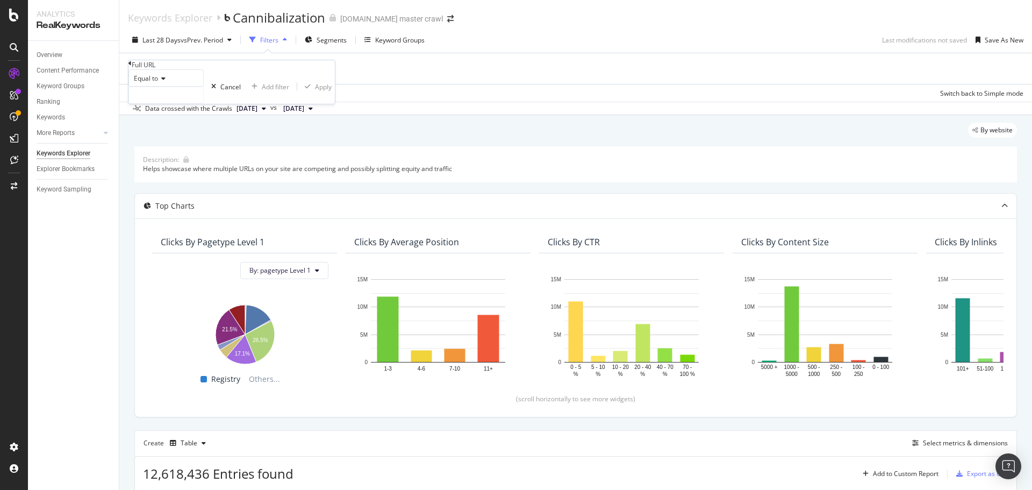
click at [163, 87] on div "Equal to" at bounding box center [166, 77] width 75 height 17
click at [183, 166] on div "Contains" at bounding box center [166, 160] width 74 height 11
click at [179, 104] on div "Contains Cancel Add filter Apply" at bounding box center [232, 86] width 206 height 34
click at [178, 103] on input "text" at bounding box center [166, 95] width 74 height 16
type input "/s/"
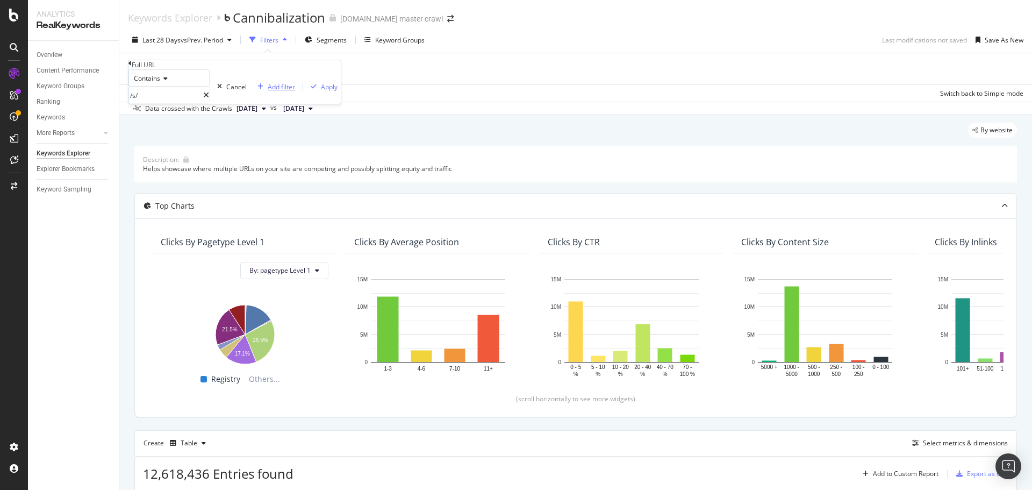
click at [268, 91] on div "Add filter" at bounding box center [281, 86] width 27 height 9
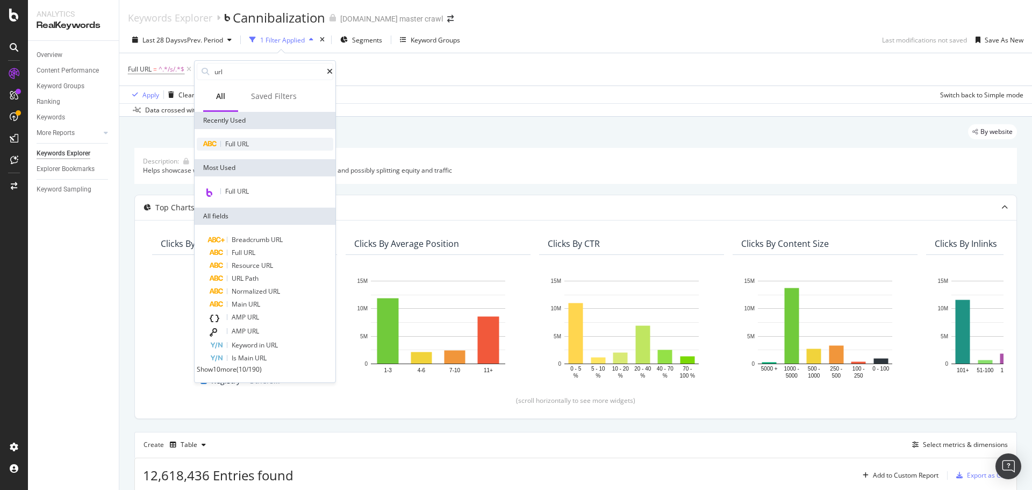
click at [254, 145] on div "Full URL" at bounding box center [265, 144] width 137 height 13
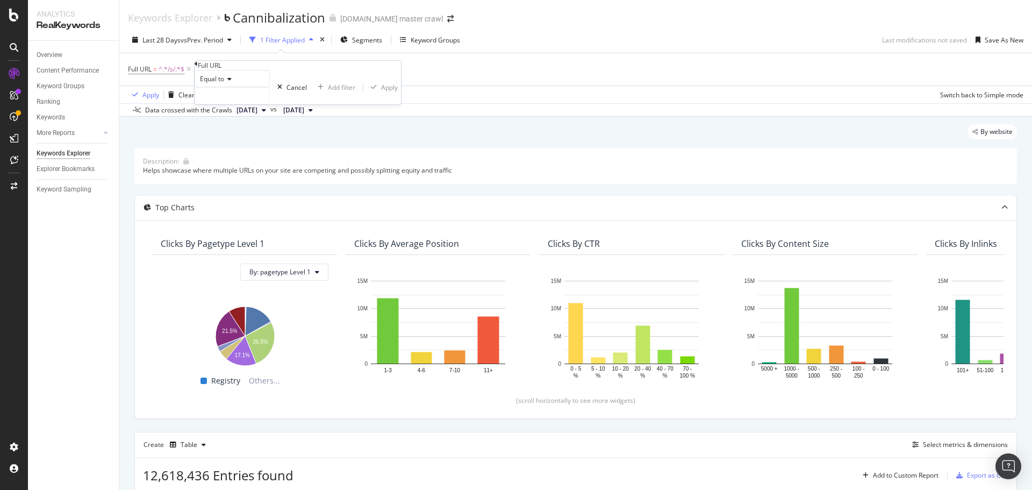
click at [236, 87] on div "Equal to" at bounding box center [232, 78] width 75 height 17
click at [244, 167] on div "Contains" at bounding box center [232, 160] width 74 height 11
click at [240, 104] on input "text" at bounding box center [232, 96] width 74 height 16
type input "/c/"
click at [387, 92] on div "Apply" at bounding box center [395, 87] width 17 height 9
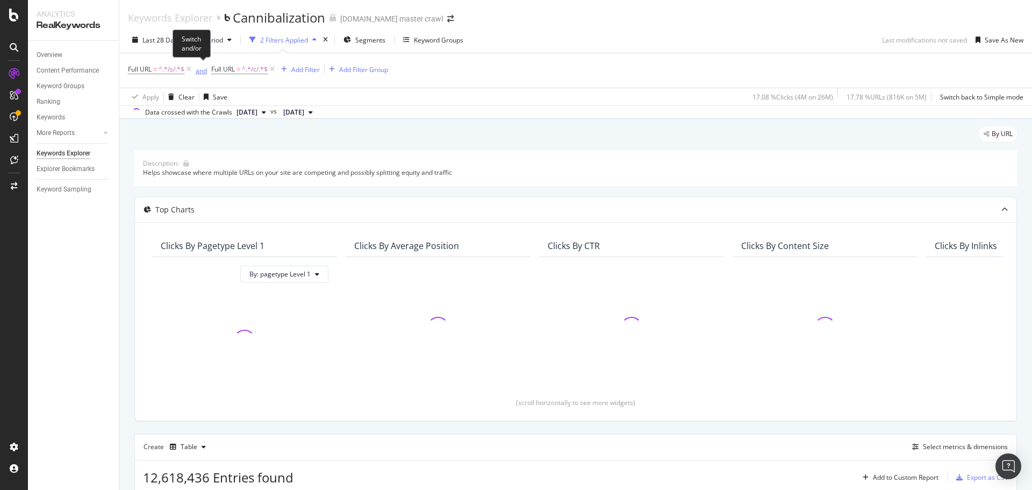
click at [200, 69] on div "and" at bounding box center [201, 70] width 11 height 9
click at [300, 68] on div "Add Filter" at bounding box center [301, 69] width 29 height 9
type input "n"
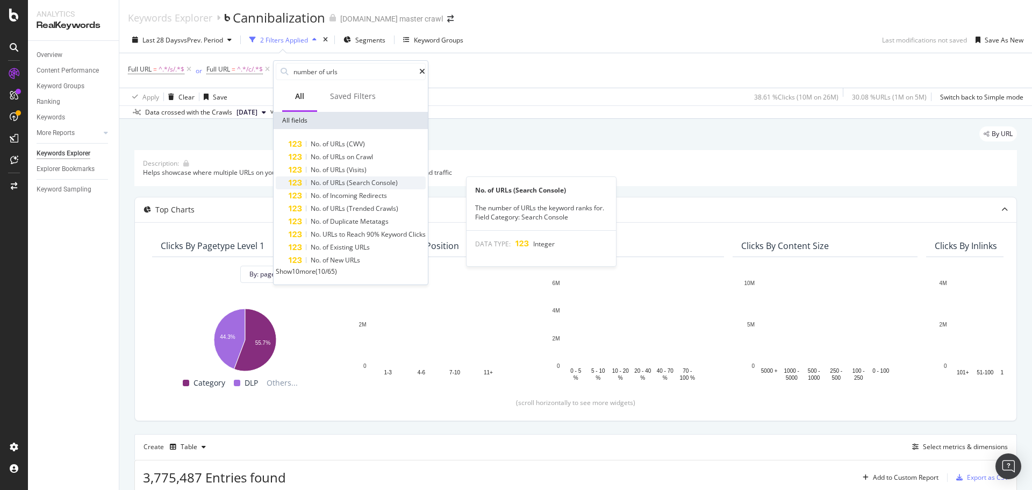
type input "number of urls"
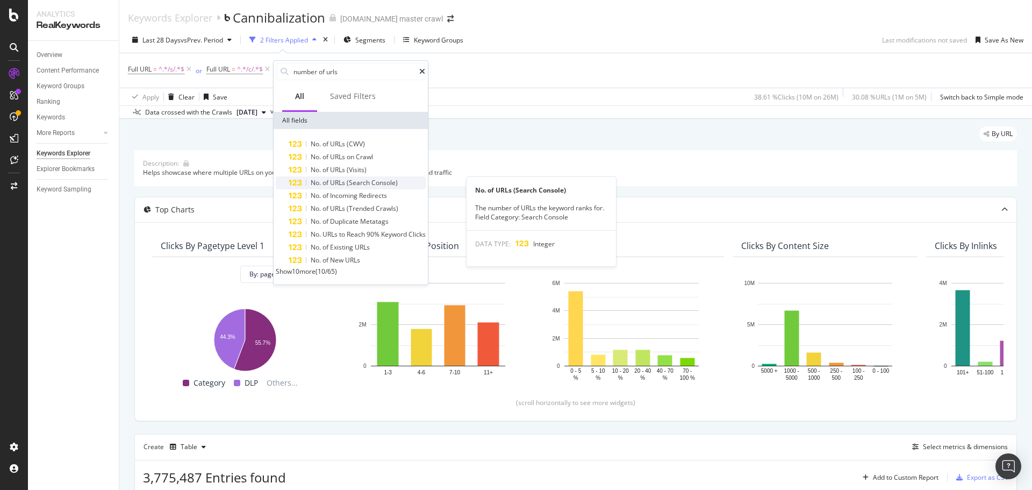
click at [346, 185] on span "URLs" at bounding box center [338, 182] width 17 height 9
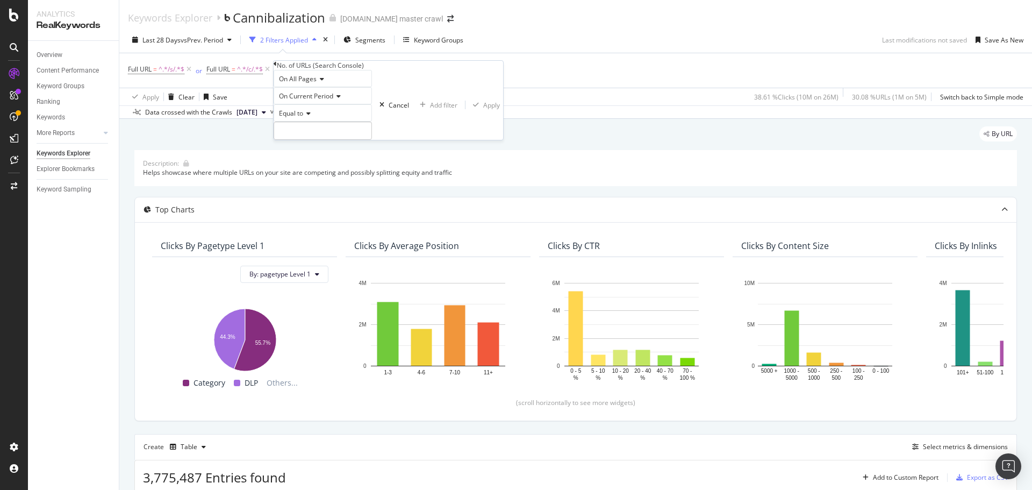
click at [314, 122] on div "Equal to" at bounding box center [323, 112] width 98 height 17
click at [332, 179] on div "Greater than" at bounding box center [322, 172] width 97 height 11
click at [334, 140] on input "number" at bounding box center [323, 131] width 98 height 18
type input "0"
click at [483, 110] on div "Apply" at bounding box center [491, 105] width 17 height 9
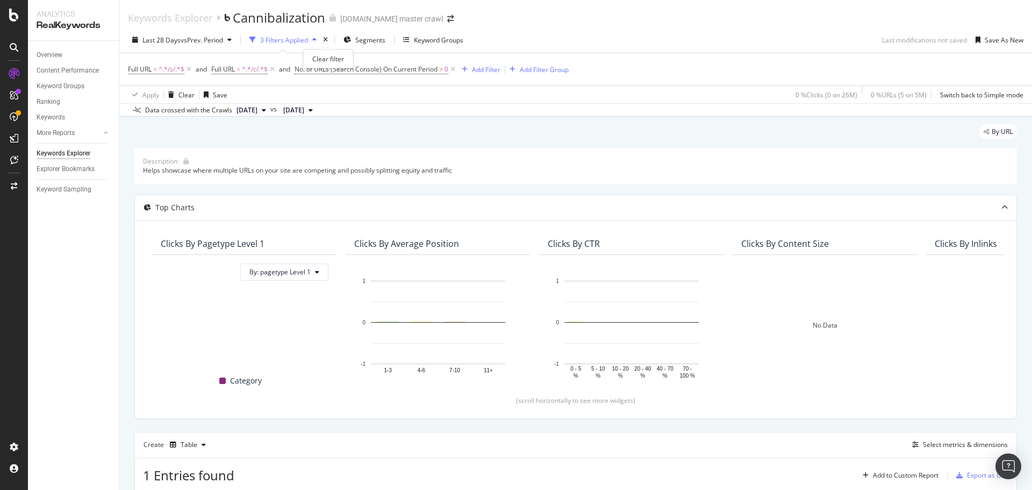
click at [330, 36] on div "times" at bounding box center [325, 39] width 9 height 11
click at [454, 69] on icon at bounding box center [452, 69] width 9 height 11
click at [181, 93] on div "Clear" at bounding box center [187, 94] width 16 height 9
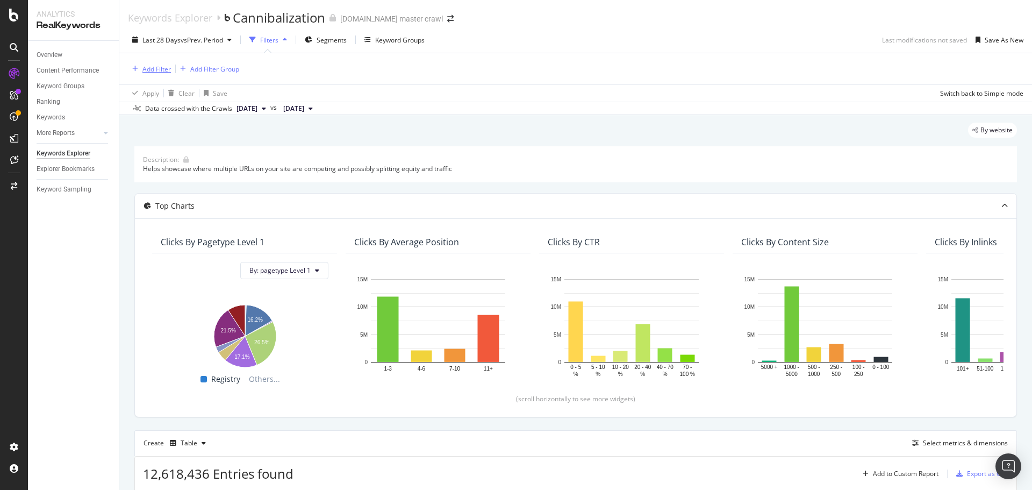
click at [163, 66] on div "Add Filter" at bounding box center [157, 69] width 29 height 9
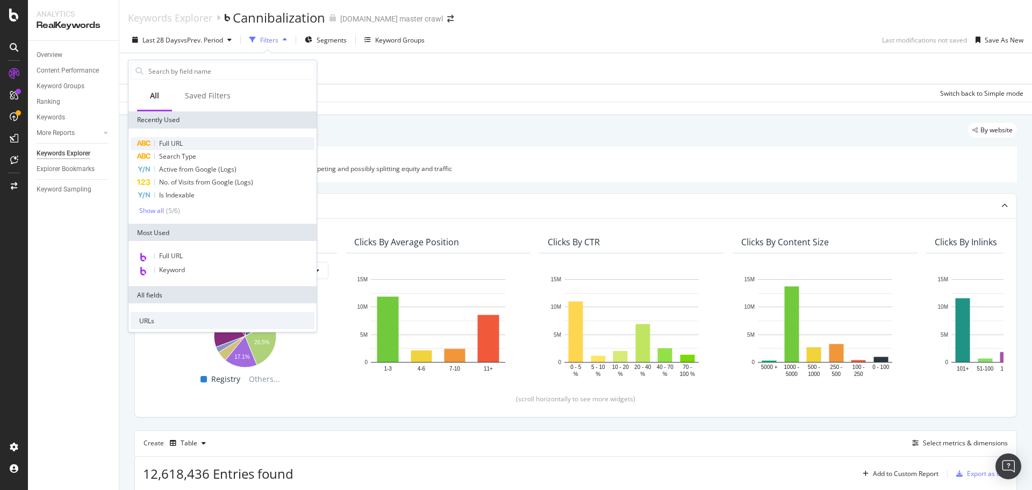
click at [181, 140] on span "Full URL" at bounding box center [171, 143] width 24 height 9
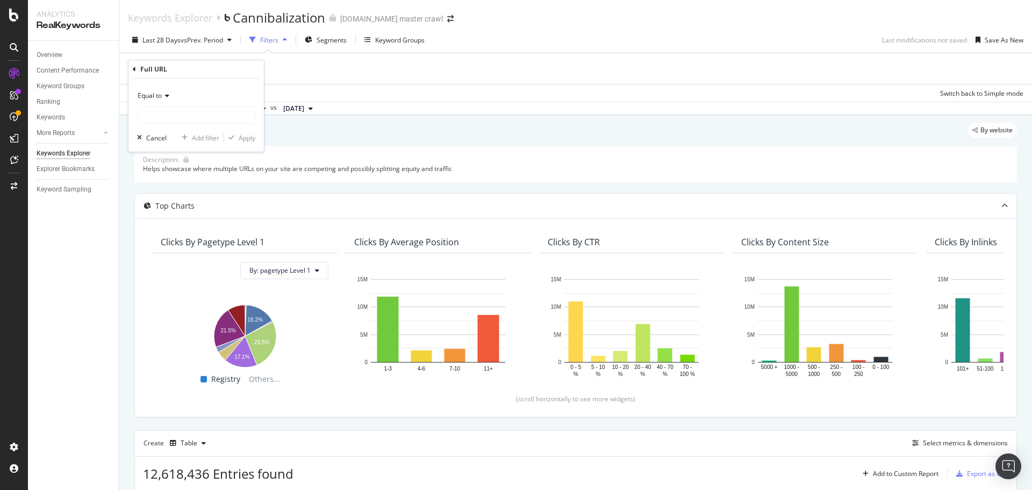
click at [161, 90] on div "Equal to" at bounding box center [196, 95] width 118 height 17
click at [161, 203] on span "Contains" at bounding box center [156, 201] width 26 height 9
click at [165, 120] on input "text" at bounding box center [196, 114] width 117 height 17
type input "/s/"
click at [249, 137] on div "Apply" at bounding box center [247, 137] width 17 height 9
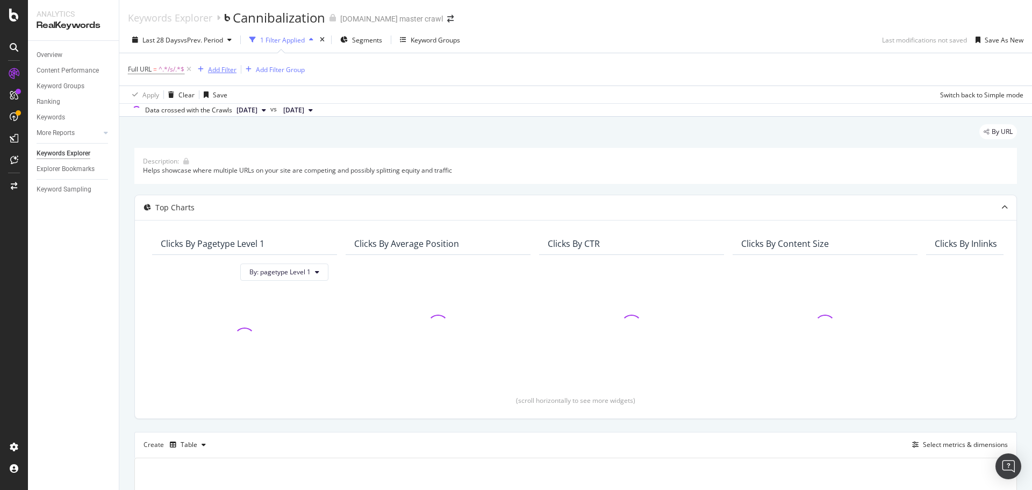
click at [227, 67] on div "Add Filter" at bounding box center [222, 69] width 29 height 9
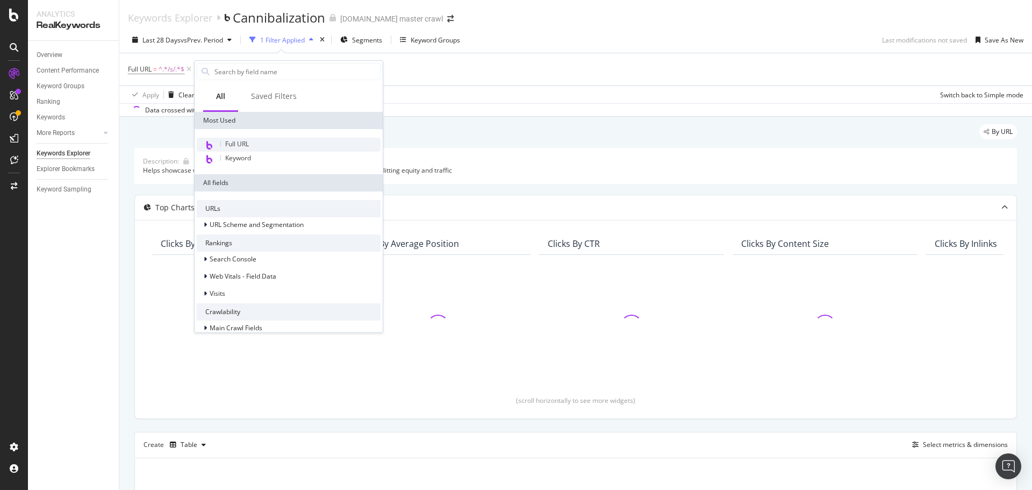
click at [236, 141] on span "Full URL" at bounding box center [237, 143] width 24 height 9
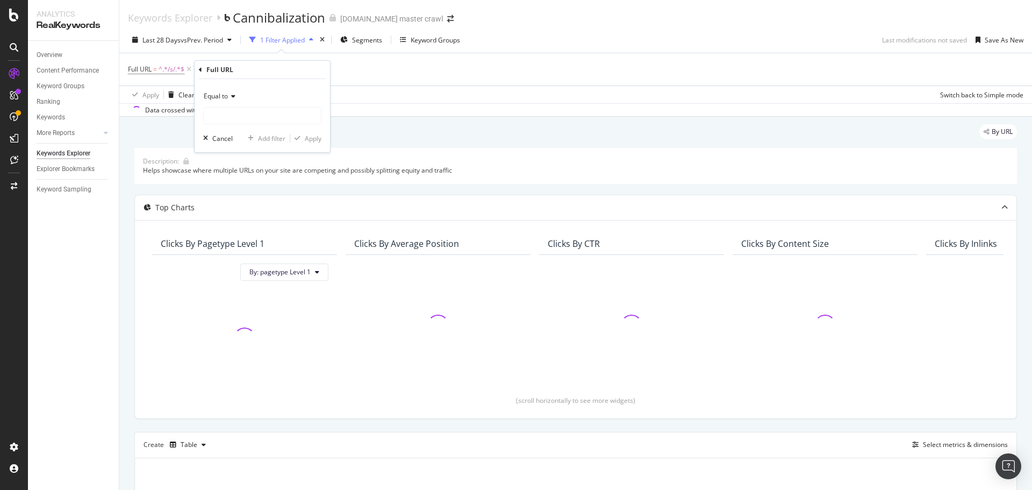
click at [230, 97] on icon at bounding box center [232, 96] width 8 height 6
click at [233, 204] on span "Contains" at bounding box center [222, 202] width 26 height 9
click at [239, 118] on input "text" at bounding box center [262, 115] width 117 height 17
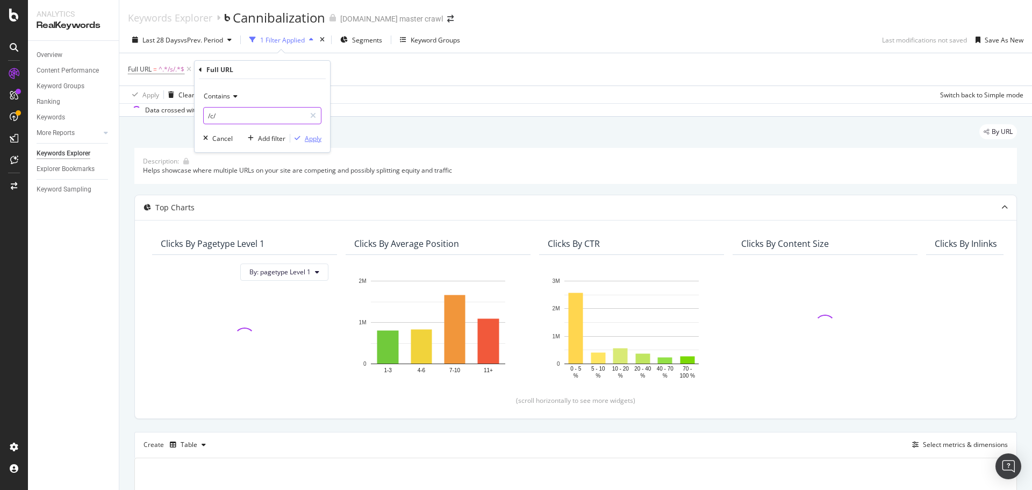
type input "/c/"
drag, startPoint x: 305, startPoint y: 139, endPoint x: 290, endPoint y: 132, distance: 16.6
click at [306, 139] on div "Apply" at bounding box center [313, 138] width 17 height 9
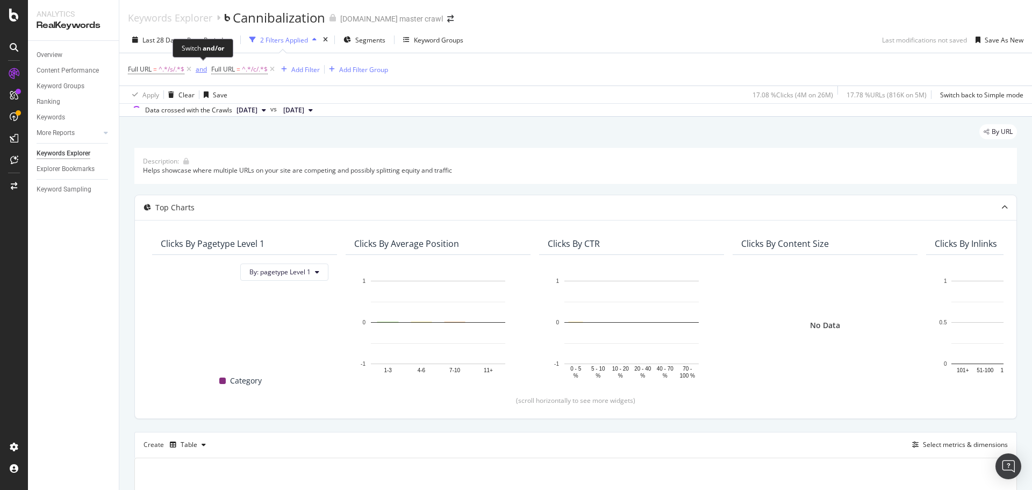
click at [204, 69] on div "and" at bounding box center [201, 69] width 11 height 9
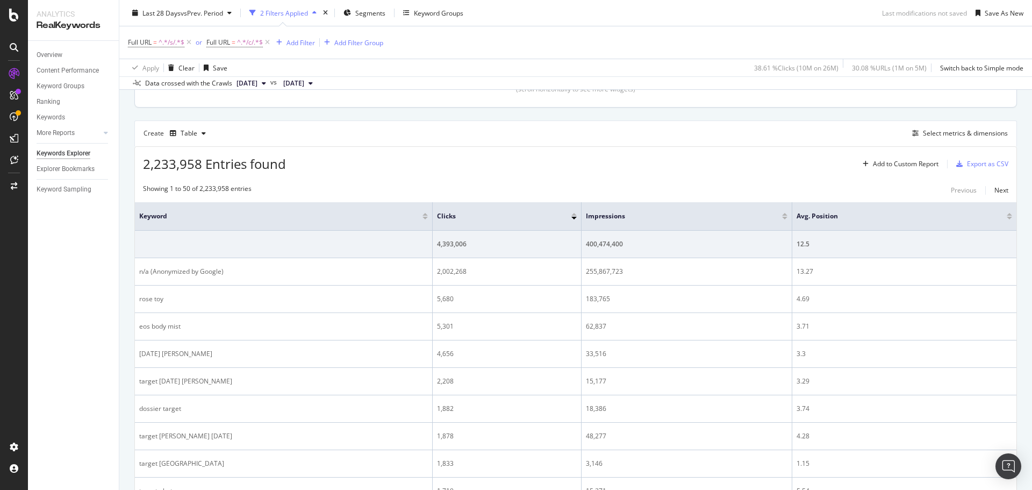
scroll to position [323, 0]
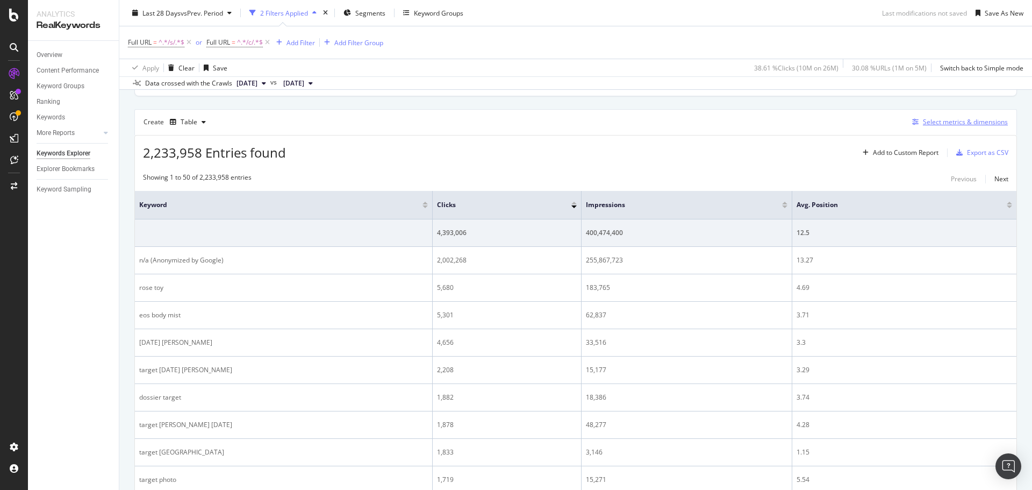
click at [915, 124] on div "button" at bounding box center [915, 122] width 15 height 6
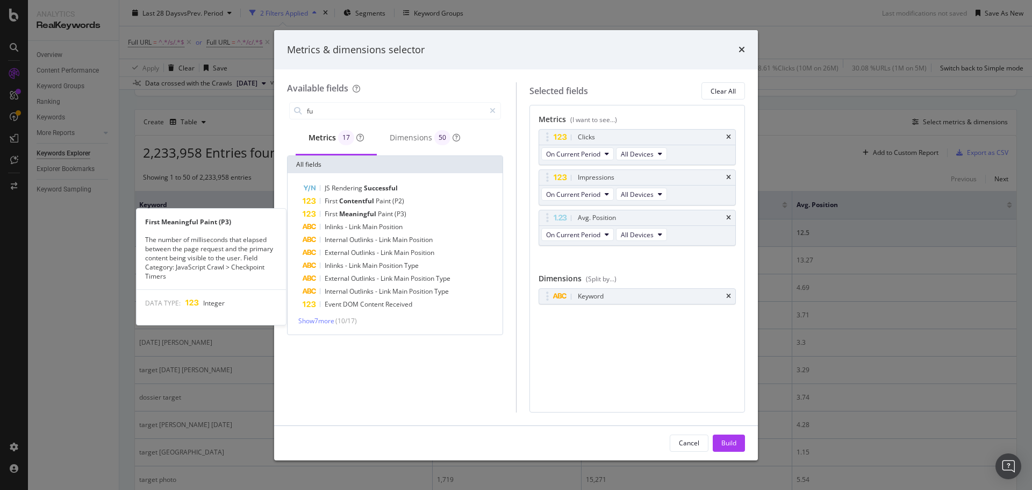
type input "f"
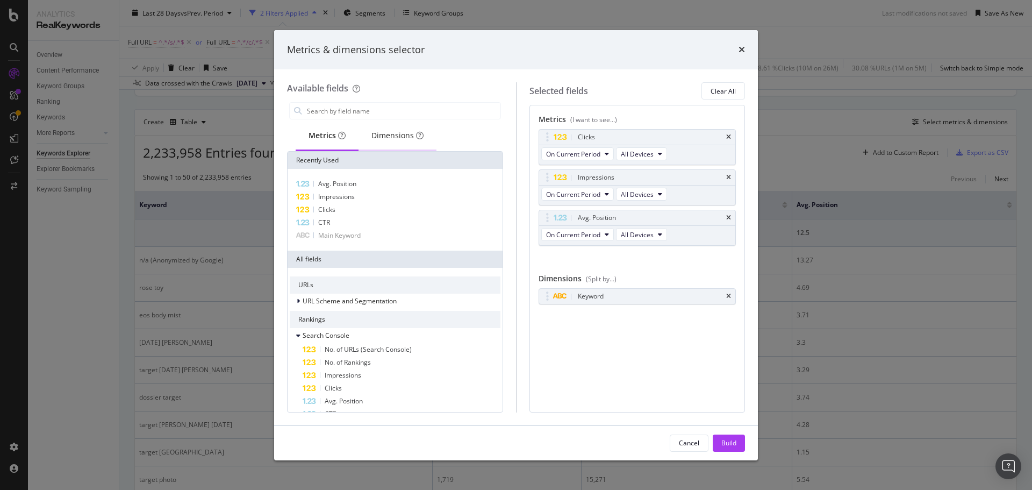
click at [388, 139] on div "Dimensions" at bounding box center [398, 135] width 52 height 11
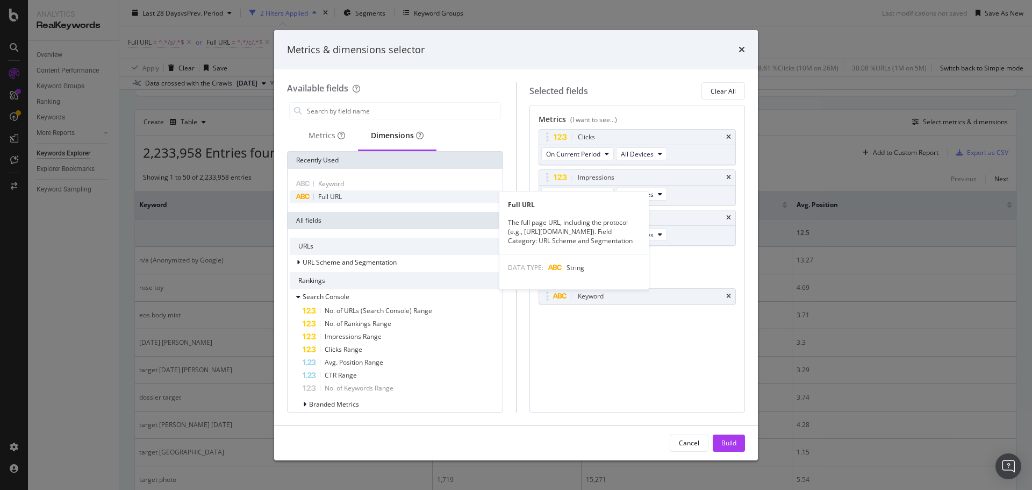
click at [345, 196] on div "Full URL" at bounding box center [395, 196] width 211 height 13
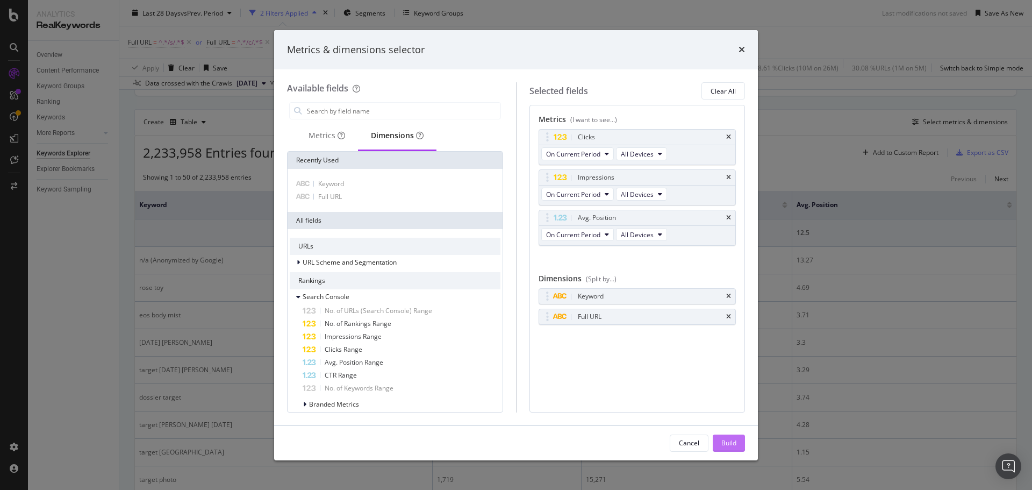
click at [732, 445] on div "Build" at bounding box center [729, 442] width 15 height 9
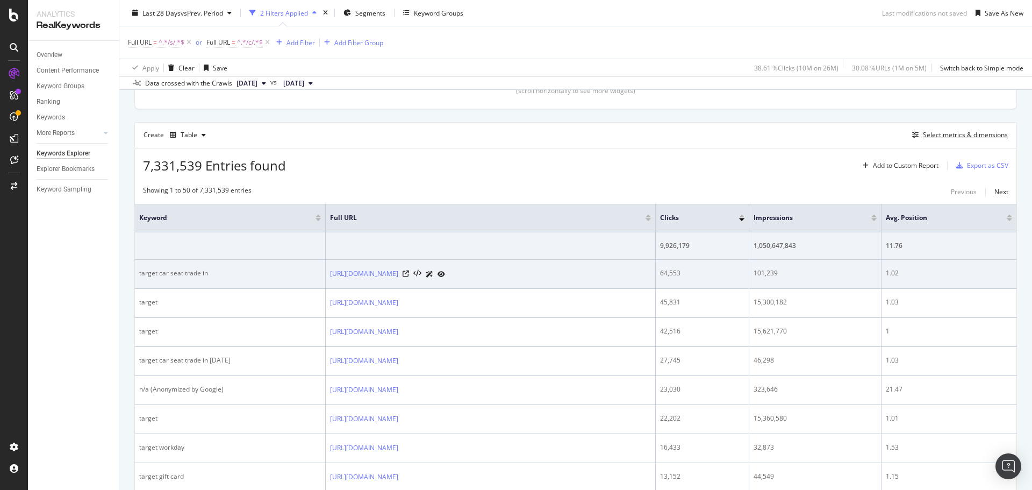
scroll to position [382, 0]
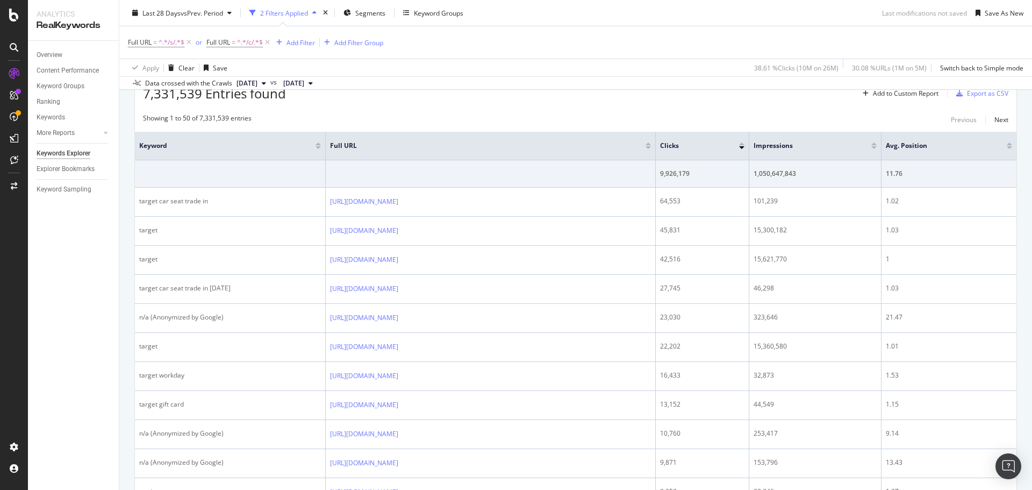
click at [316, 148] on div at bounding box center [318, 147] width 5 height 3
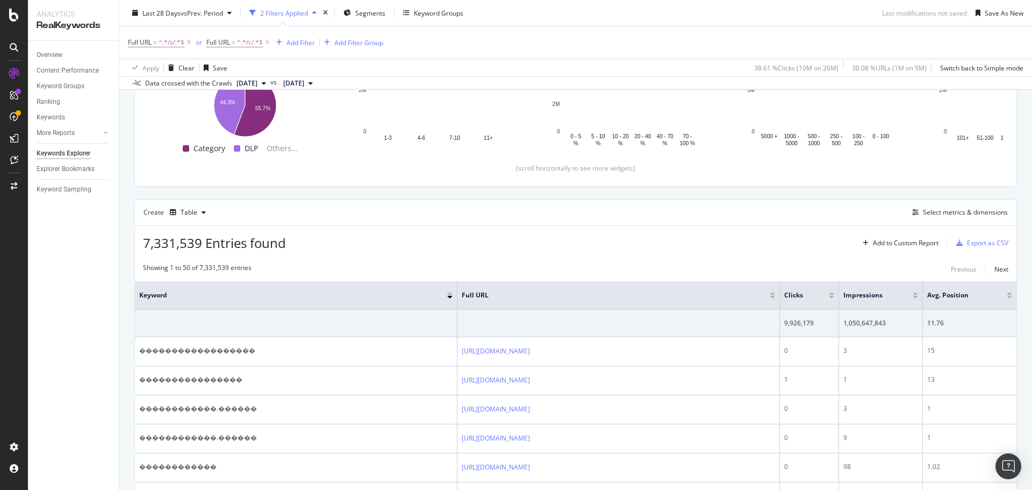
scroll to position [162, 0]
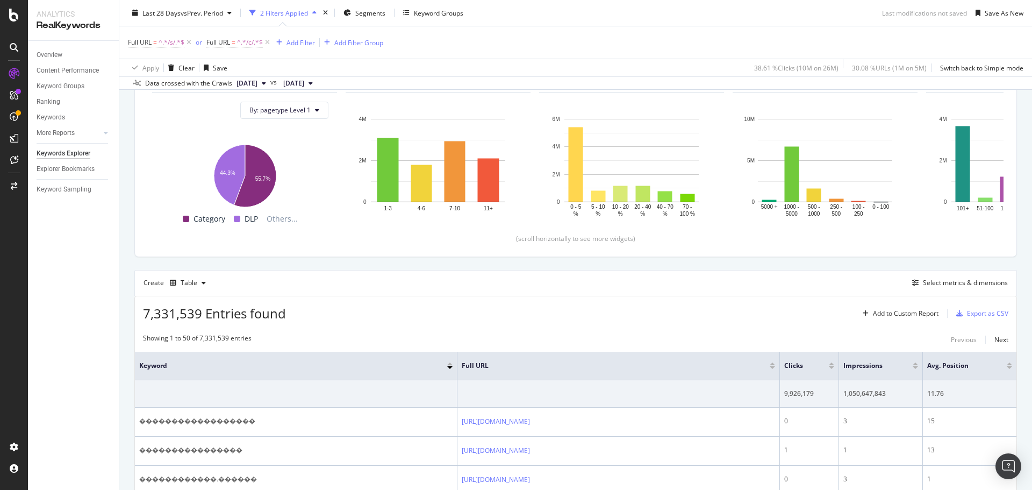
click at [450, 362] on div at bounding box center [449, 363] width 5 height 3
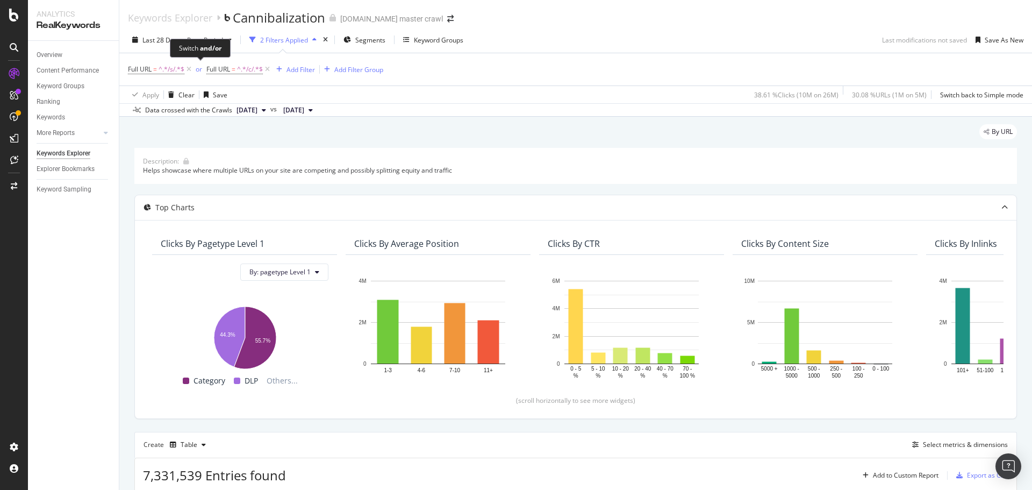
drag, startPoint x: 201, startPoint y: 70, endPoint x: 195, endPoint y: 84, distance: 15.0
click at [201, 70] on div "or" at bounding box center [199, 69] width 6 height 9
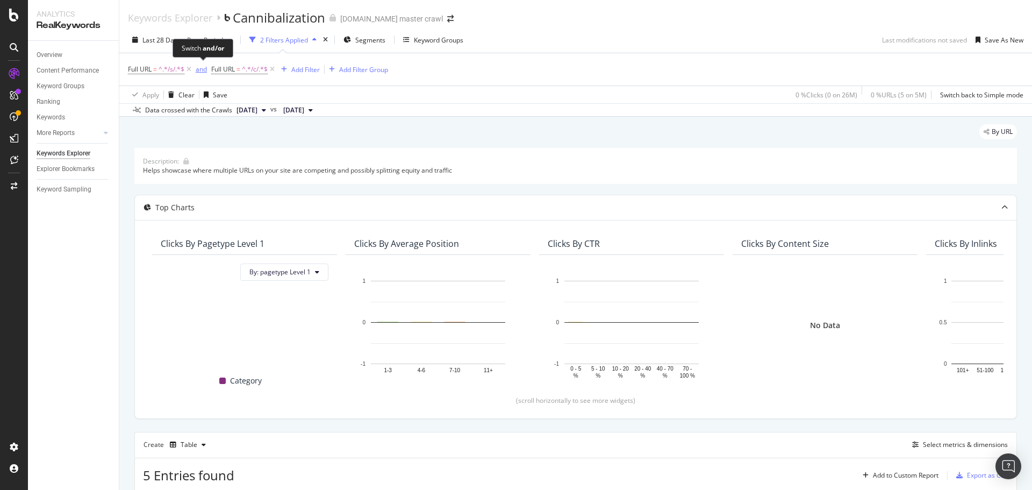
click at [197, 70] on div "and" at bounding box center [201, 69] width 11 height 9
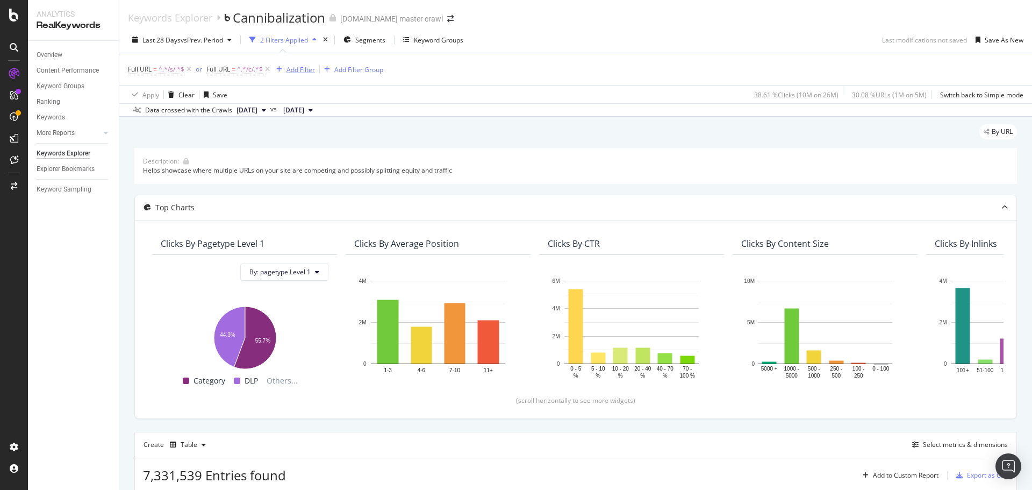
click at [299, 67] on div "Add Filter" at bounding box center [301, 69] width 29 height 9
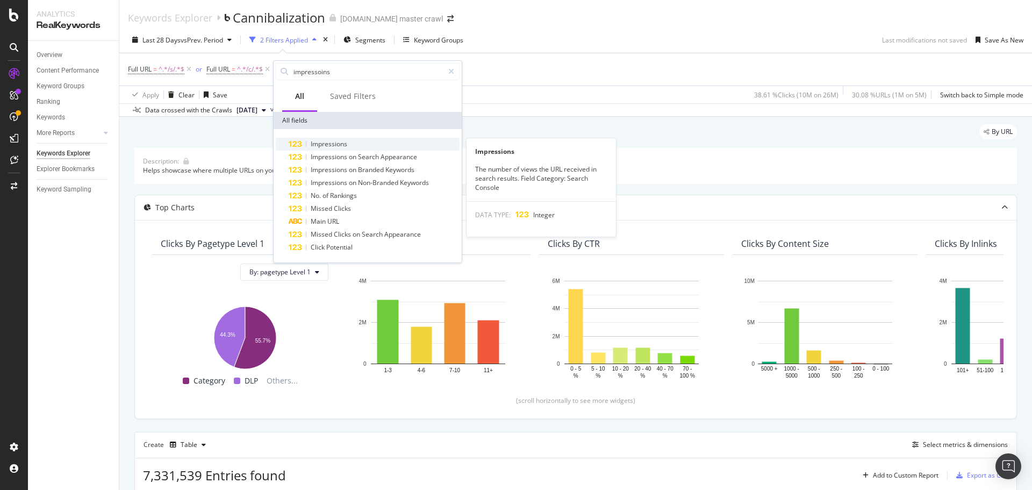
type input "impressoins"
click at [337, 144] on span "Impressions" at bounding box center [329, 143] width 37 height 9
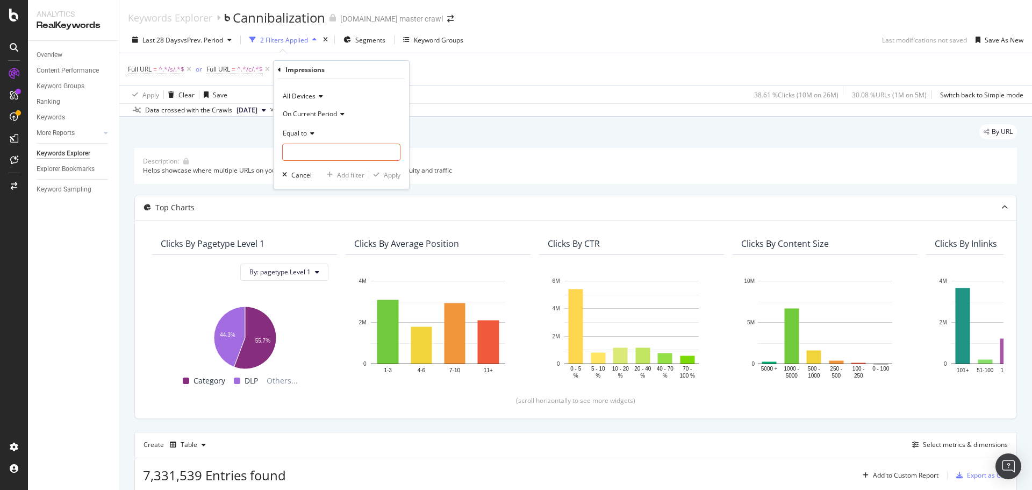
click at [306, 136] on span "Equal to" at bounding box center [295, 133] width 24 height 9
click at [313, 239] on span "Between" at bounding box center [301, 238] width 26 height 9
click at [314, 132] on icon at bounding box center [313, 133] width 8 height 6
click at [331, 213] on div "Greater than" at bounding box center [342, 211] width 115 height 14
click at [333, 154] on input "number" at bounding box center [341, 152] width 118 height 17
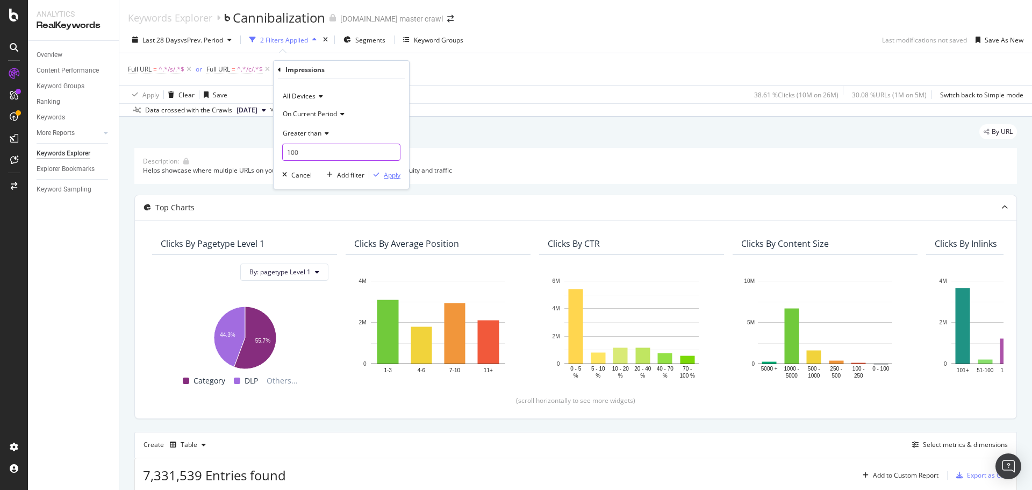
type input "100"
click at [384, 178] on div "Apply" at bounding box center [392, 174] width 17 height 9
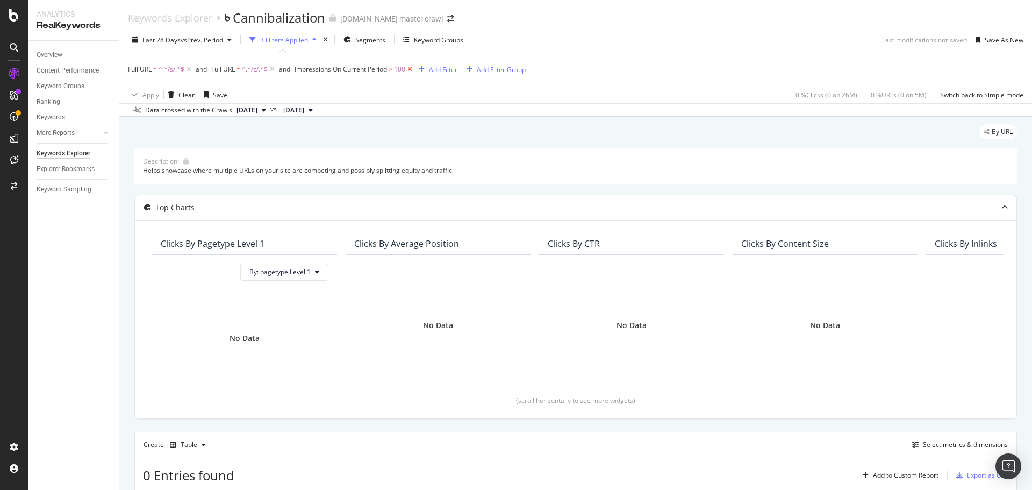
click at [415, 70] on icon at bounding box center [409, 69] width 9 height 11
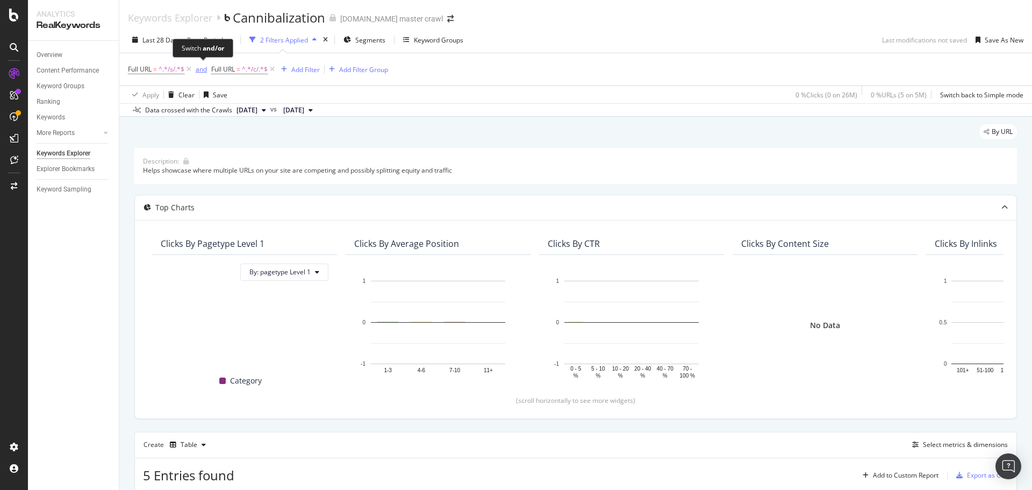
click at [204, 71] on div "and" at bounding box center [201, 69] width 11 height 9
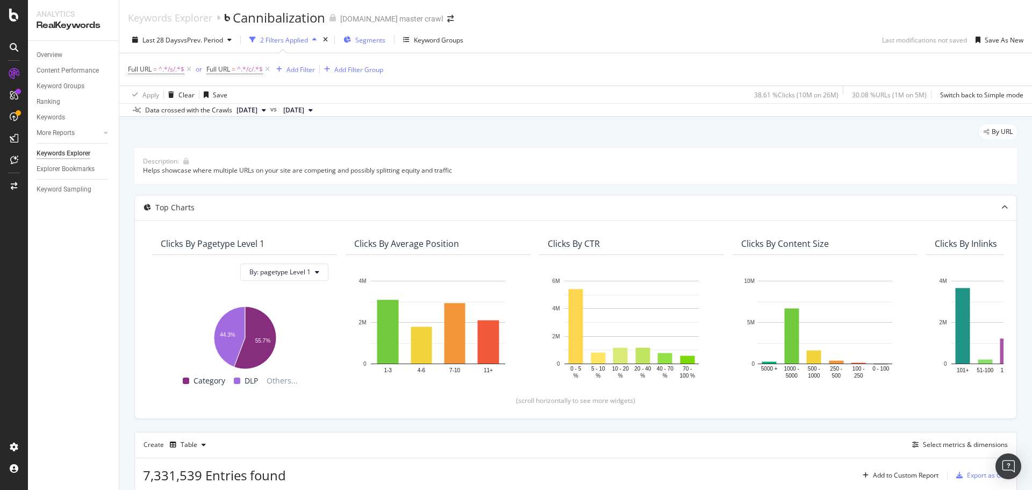
click at [365, 45] on div "Segments" at bounding box center [365, 40] width 42 height 16
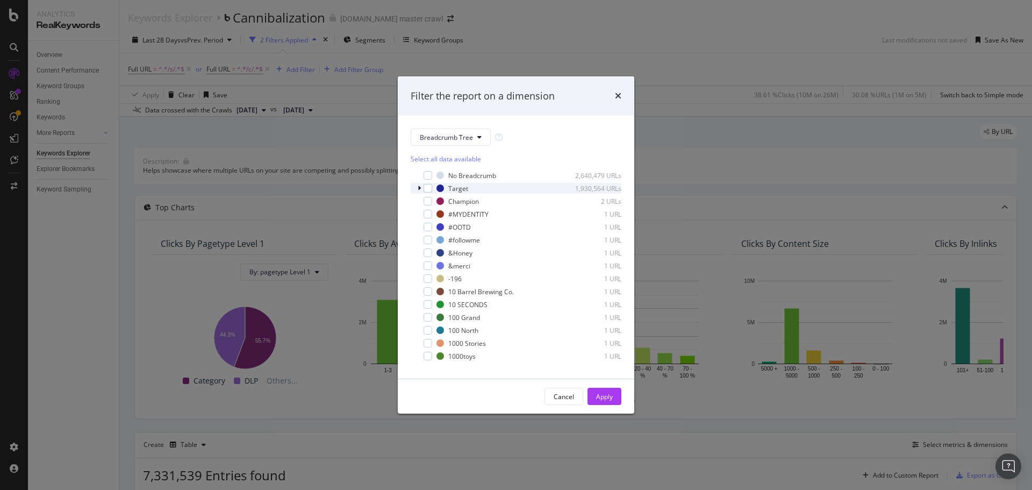
click at [419, 187] on icon "modal" at bounding box center [419, 188] width 3 height 6
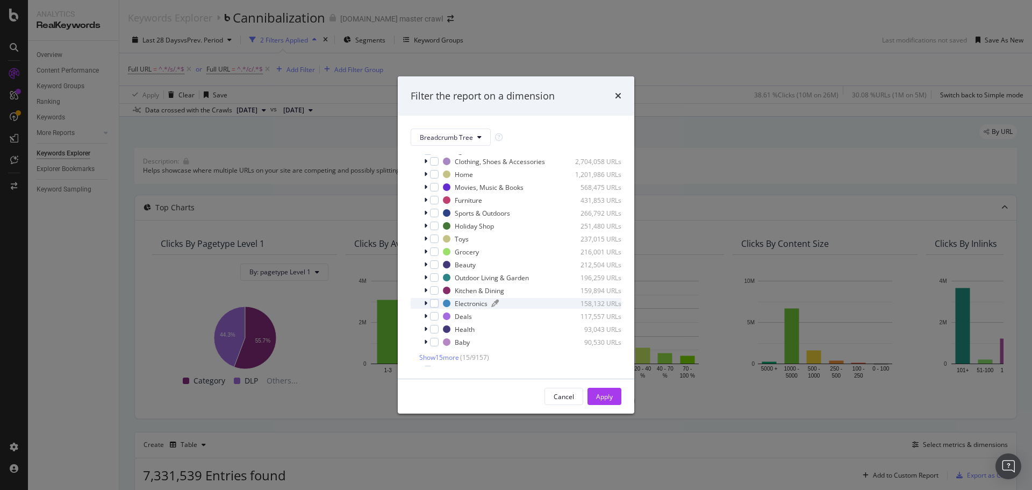
scroll to position [54, 0]
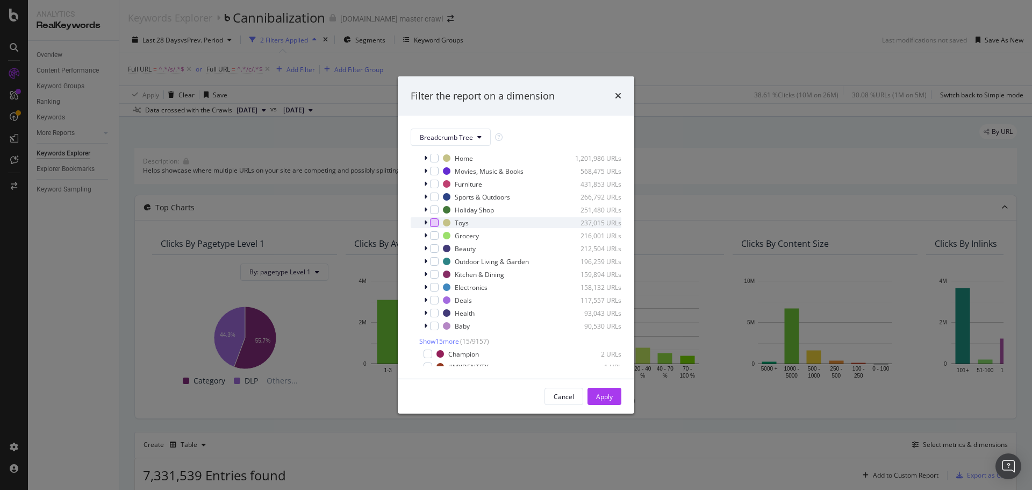
click at [432, 222] on div "modal" at bounding box center [434, 222] width 9 height 9
click at [595, 398] on button "Apply" at bounding box center [605, 396] width 34 height 17
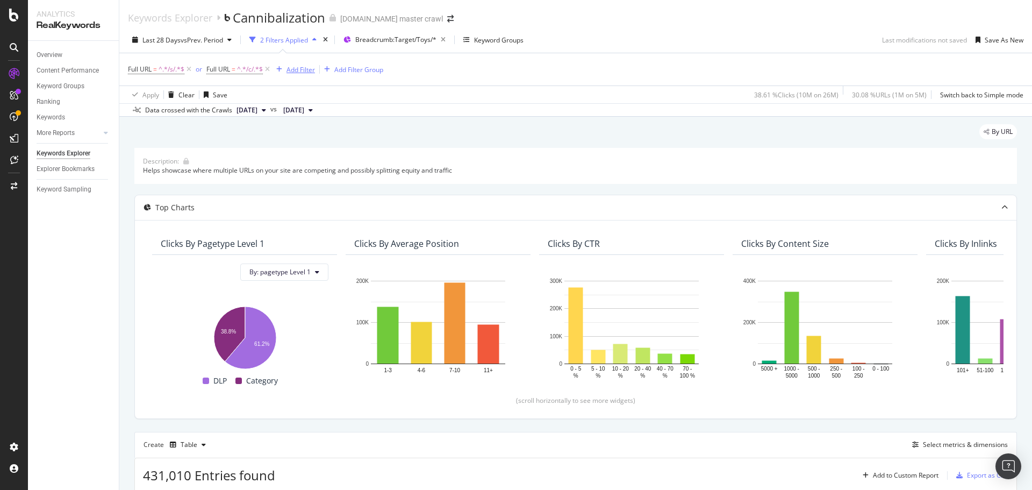
click at [297, 70] on div "Add Filter" at bounding box center [301, 69] width 29 height 9
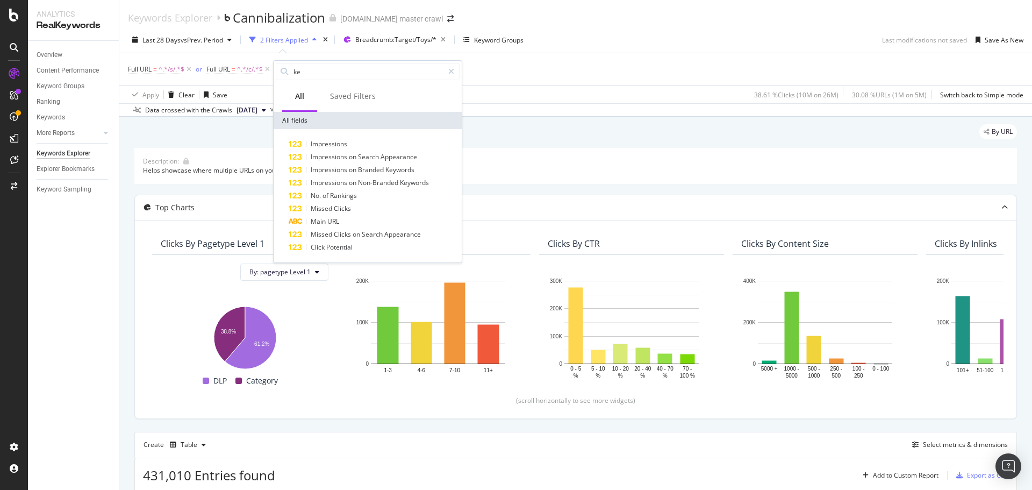
type input "key"
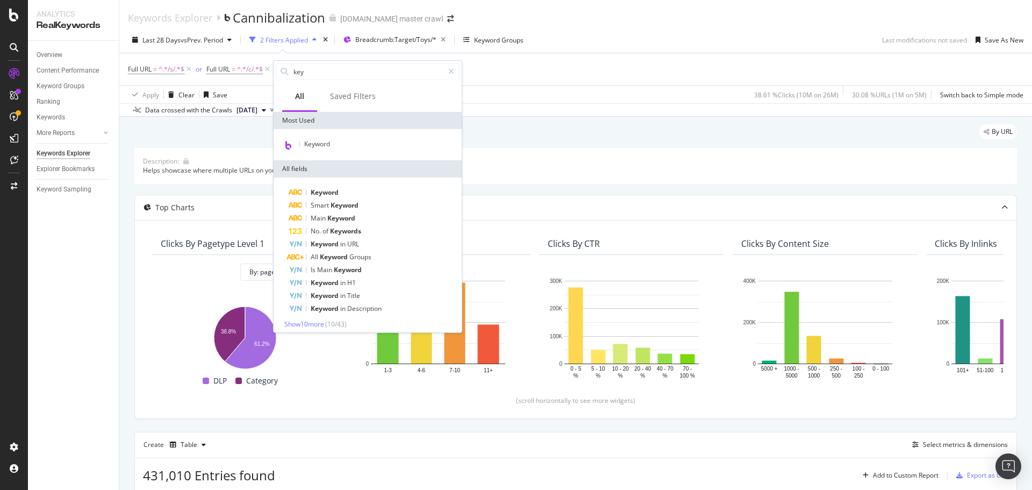
click at [97, 269] on div "Overview Content Performance Keyword Groups Ranking Keywords More Reports Count…" at bounding box center [73, 265] width 91 height 449
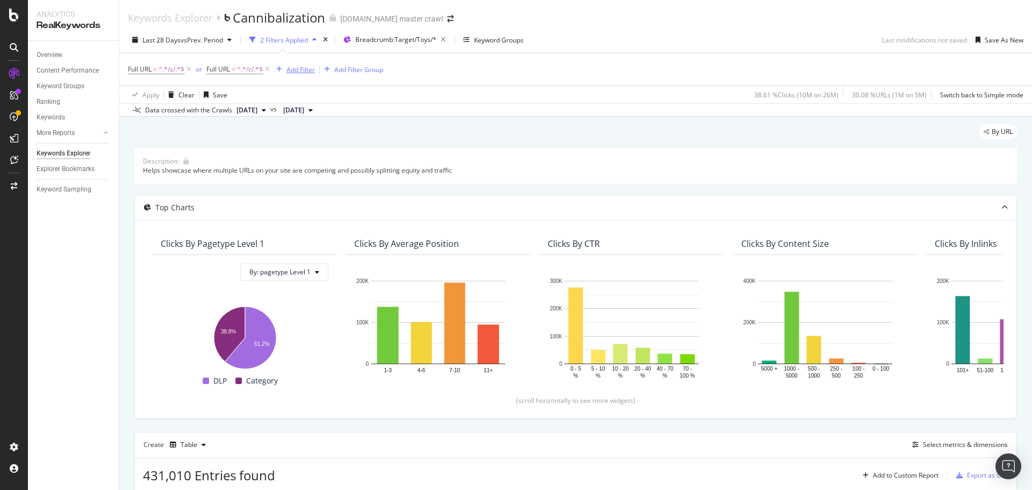
click at [312, 72] on div "Add Filter" at bounding box center [301, 69] width 29 height 9
click at [586, 82] on div "Full URL = ^.*/s/.*$ or Full URL = ^.*/c/.*$ Add Filter Add Filter Group" at bounding box center [576, 69] width 896 height 32
click at [364, 70] on div "Add Filter Group" at bounding box center [358, 69] width 49 height 9
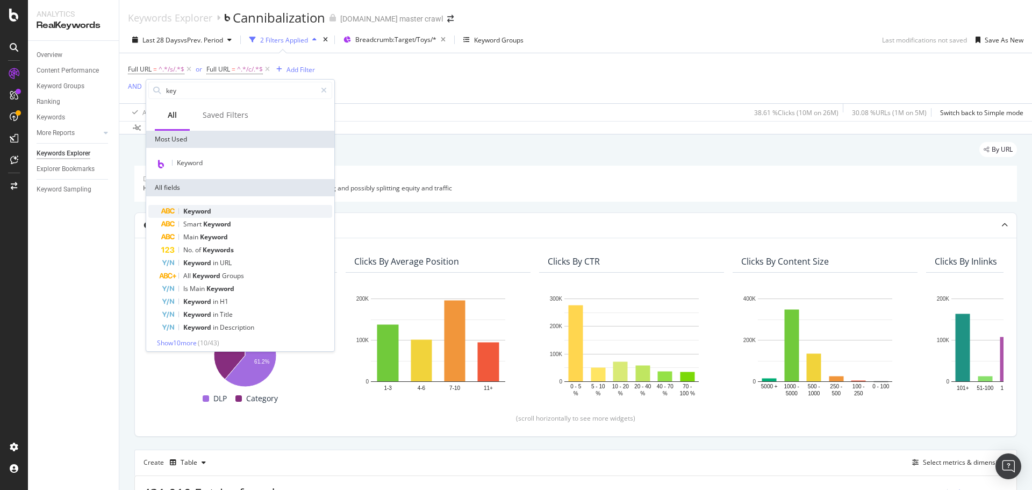
click at [226, 210] on div "Keyword" at bounding box center [246, 211] width 171 height 13
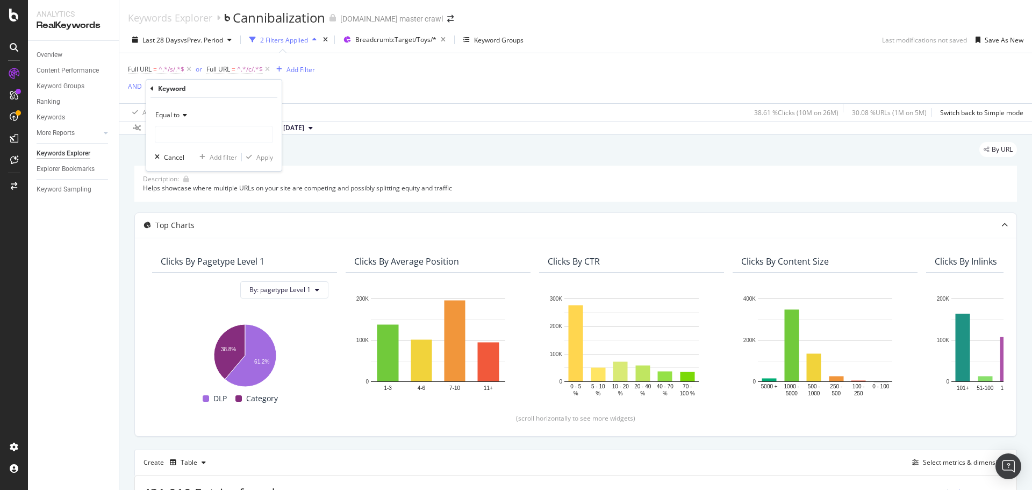
click at [184, 113] on icon at bounding box center [184, 115] width 8 height 6
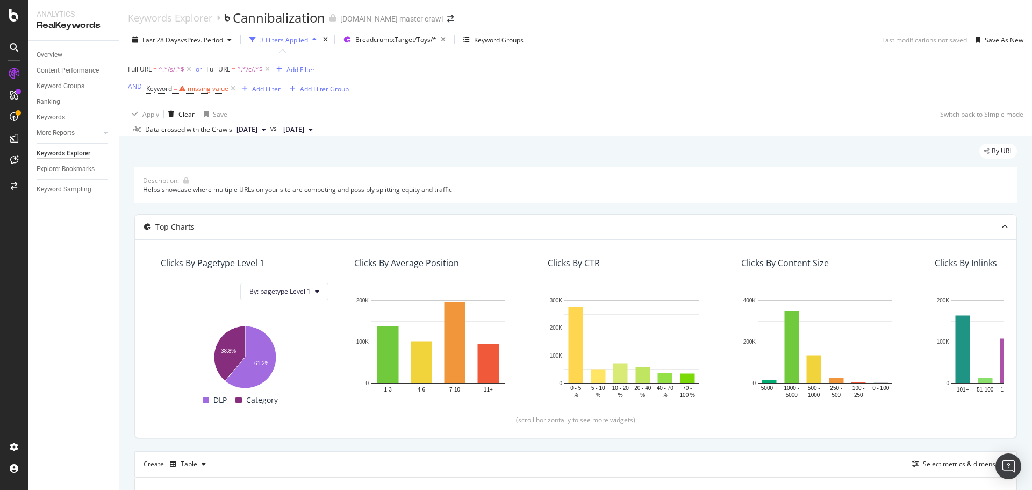
click at [327, 99] on div "Full URL = ^.*/s/.*$ or Full URL = ^.*/c/.*$ Add Filter AND Keyword = missing v…" at bounding box center [576, 79] width 896 height 52
click at [206, 88] on div "missing value" at bounding box center [208, 88] width 41 height 9
click at [153, 89] on icon at bounding box center [152, 87] width 3 height 6
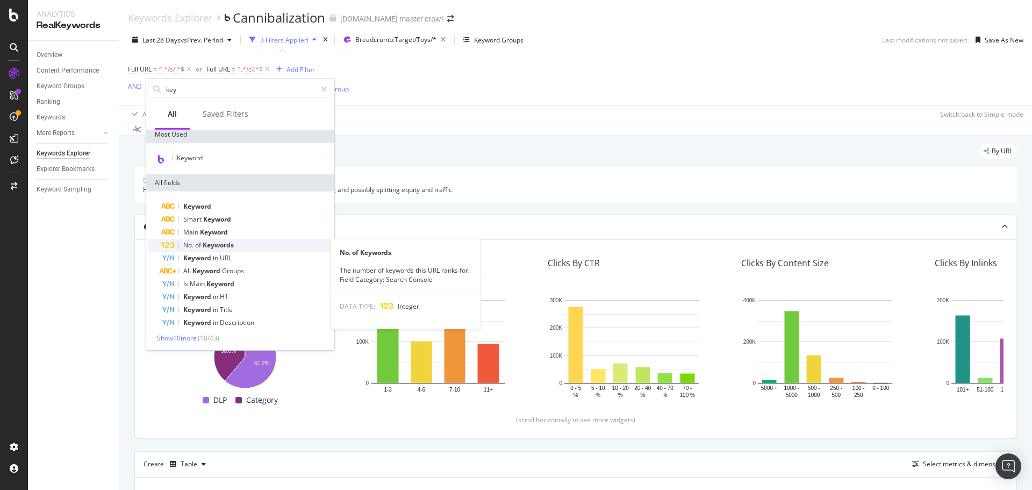
scroll to position [5, 0]
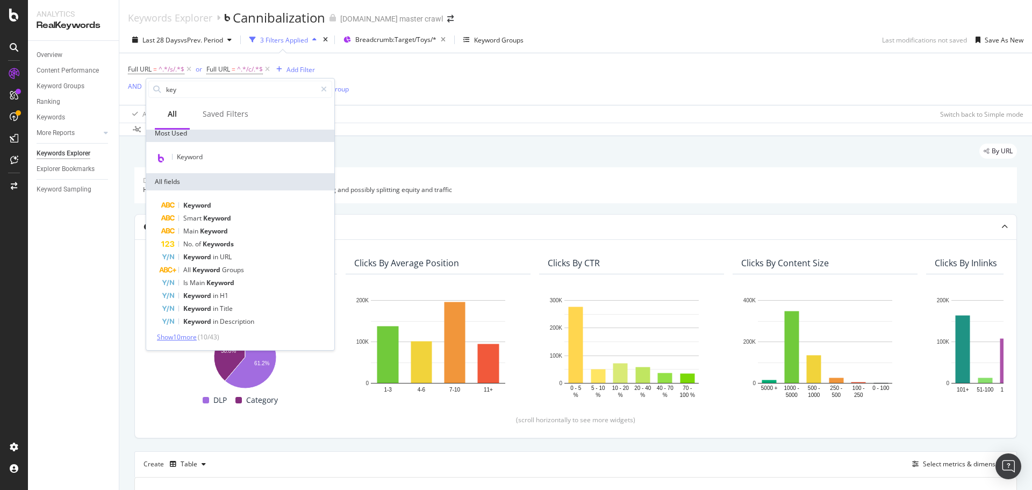
click at [181, 337] on span "Show 10 more" at bounding box center [177, 336] width 40 height 9
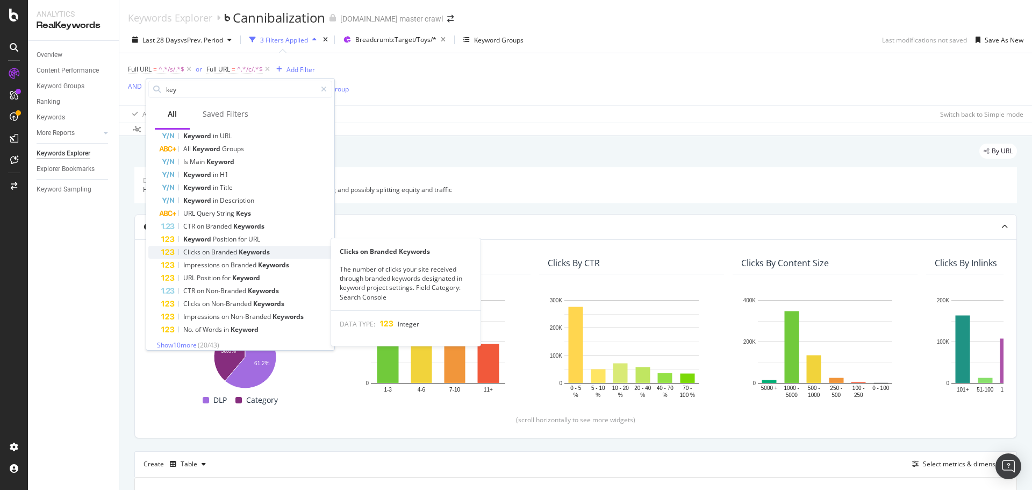
scroll to position [134, 0]
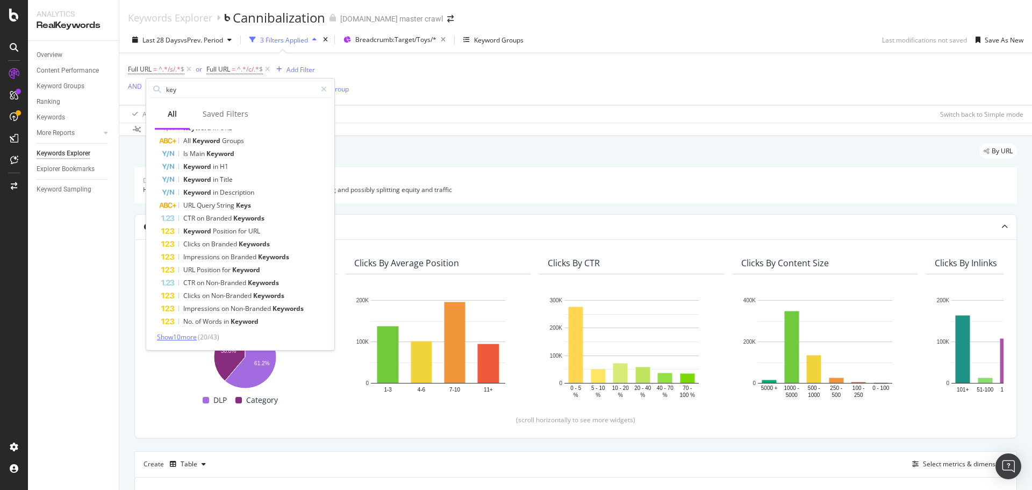
click at [190, 334] on span "Show 10 more" at bounding box center [177, 336] width 40 height 9
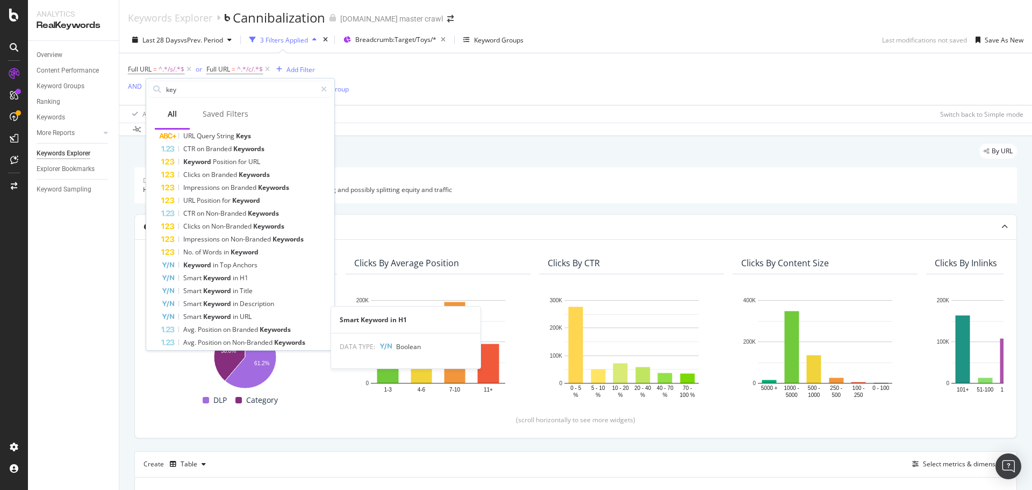
scroll to position [0, 0]
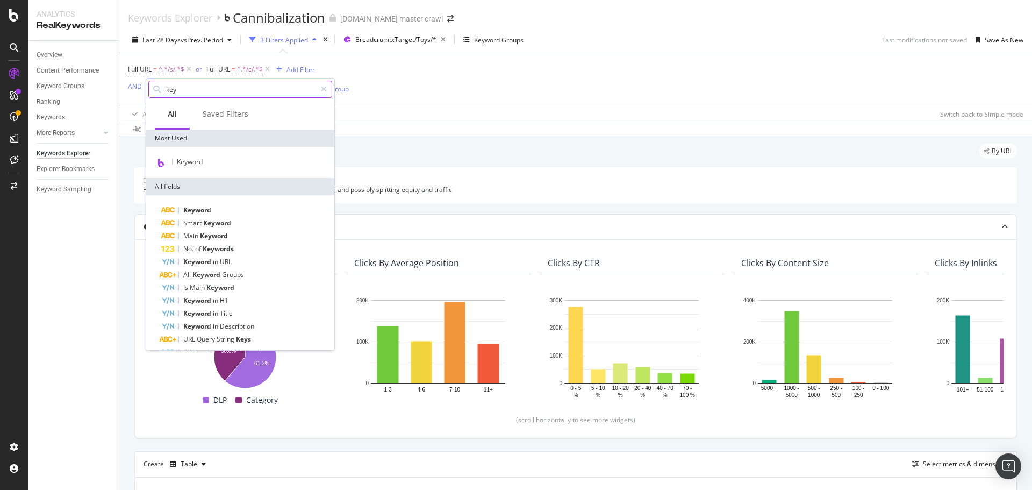
click at [227, 88] on input "key" at bounding box center [240, 89] width 151 height 16
click at [223, 88] on input "key" at bounding box center [240, 89] width 151 height 16
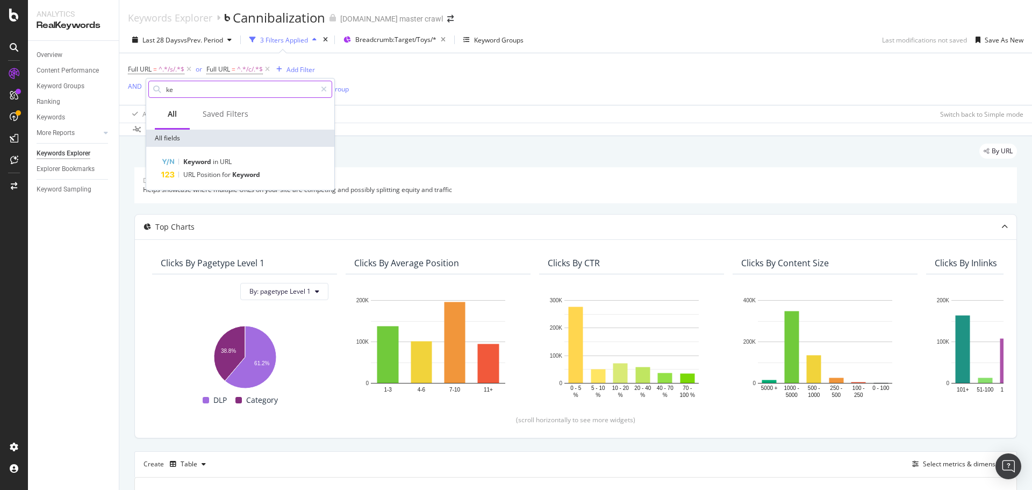
type input "k"
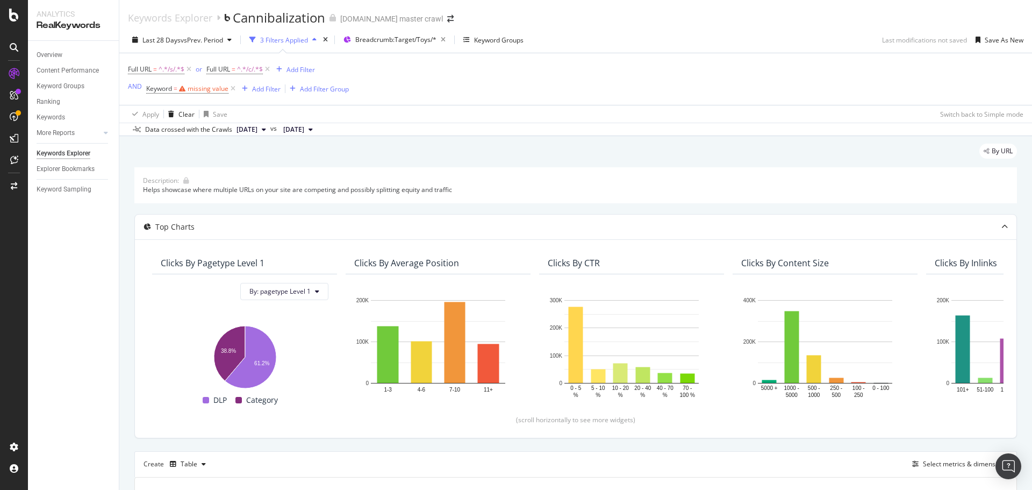
click at [548, 90] on div "Full URL = ^.*/s/.*$ or Full URL = ^.*/c/.*$ Add Filter AND Keyword = missing v…" at bounding box center [576, 79] width 896 height 52
click at [205, 89] on div "missing value" at bounding box center [208, 88] width 41 height 9
click at [184, 117] on icon at bounding box center [184, 114] width 8 height 6
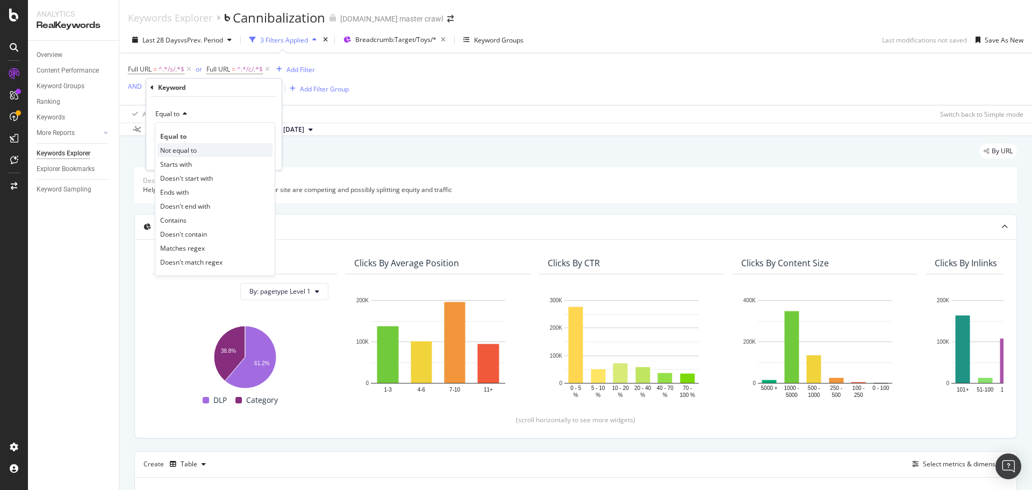
click at [225, 152] on div "Not equal to" at bounding box center [215, 150] width 115 height 14
click at [213, 137] on input "text" at bounding box center [213, 133] width 117 height 17
type input "N"
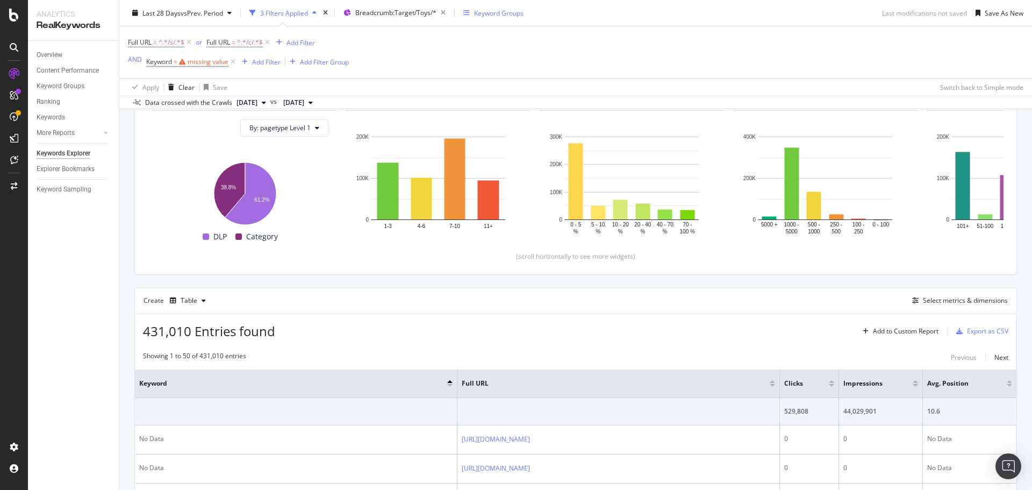
scroll to position [161, 0]
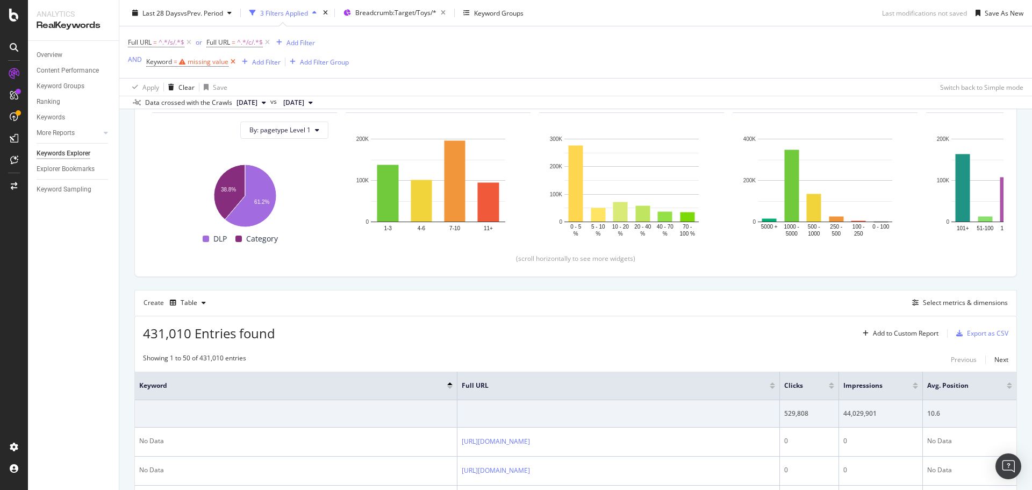
click at [235, 63] on icon at bounding box center [233, 61] width 9 height 11
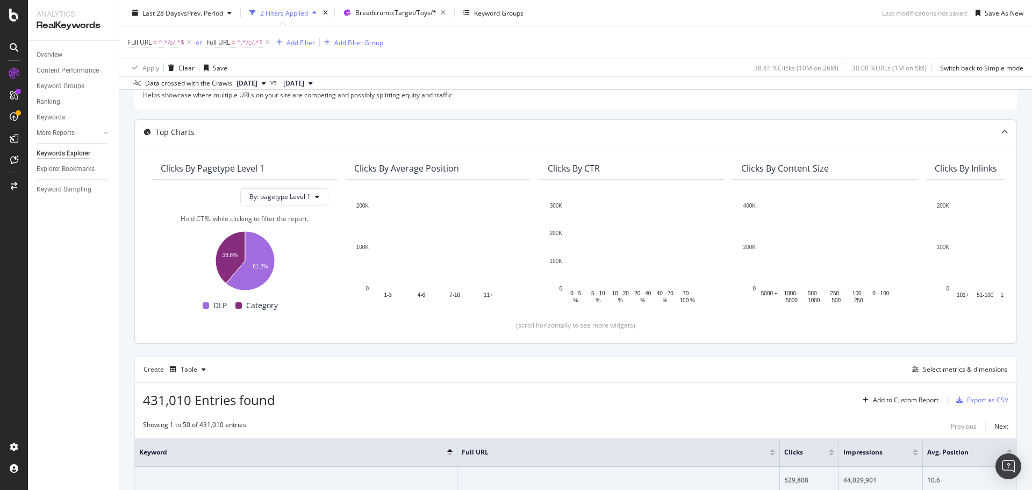
scroll to position [0, 0]
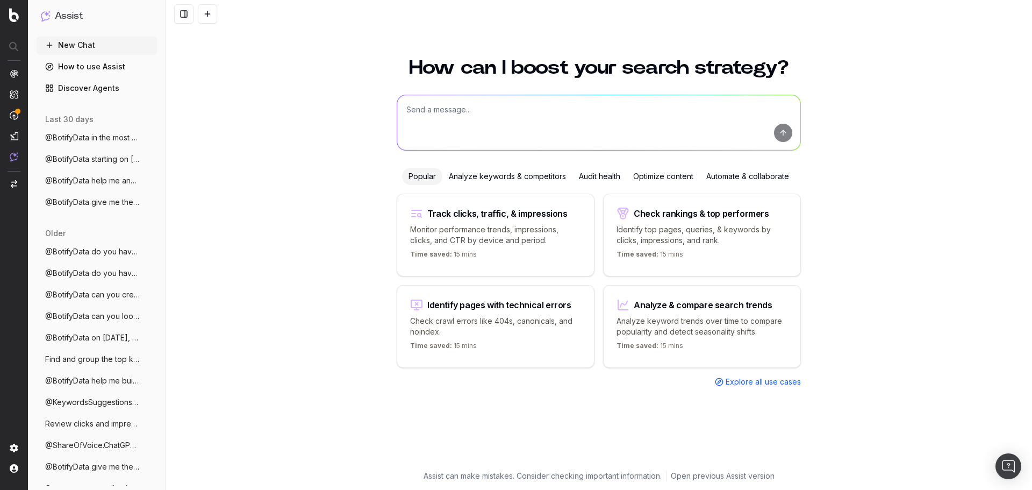
click at [457, 106] on textarea at bounding box center [598, 122] width 403 height 55
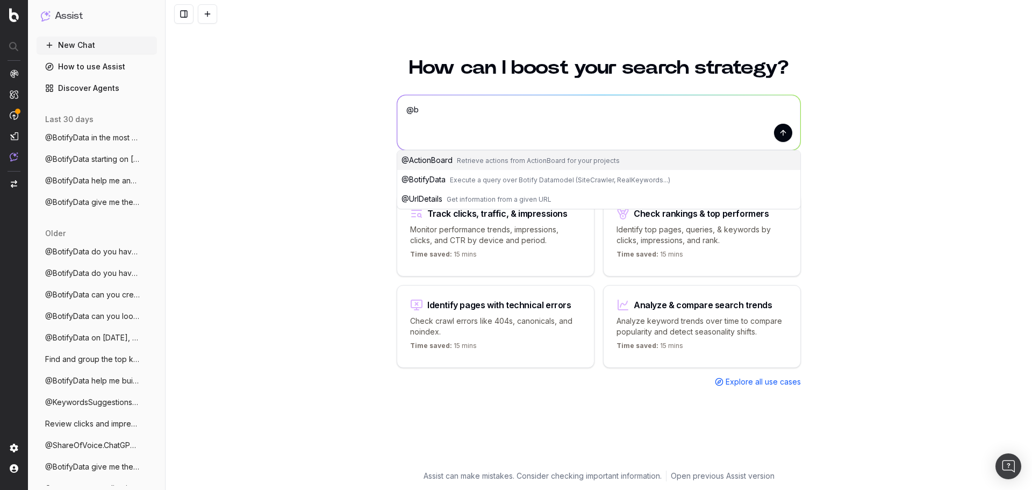
click at [442, 182] on span "@ BotifyData" at bounding box center [424, 179] width 44 height 9
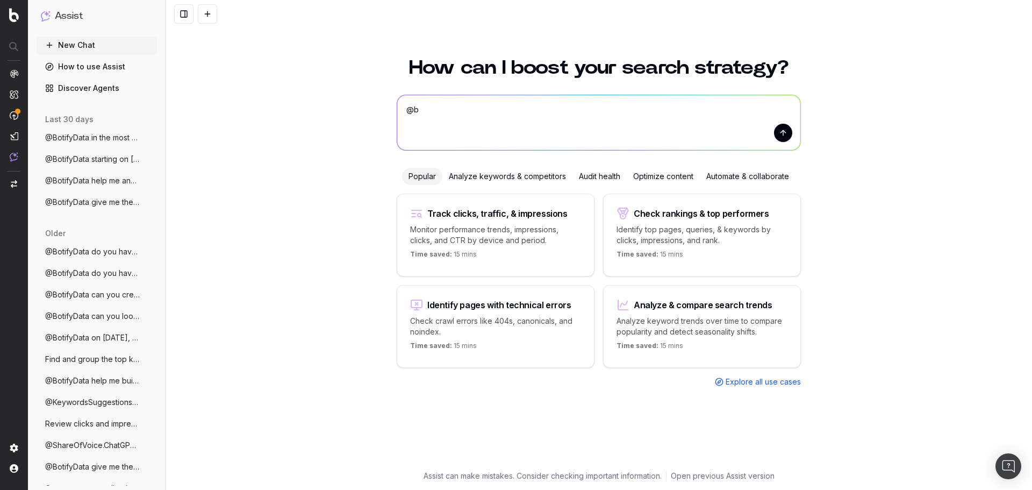
click at [492, 111] on textarea "@BotifyData" at bounding box center [598, 122] width 403 height 55
click at [656, 103] on textarea "@BotifyData help me build a report that shows where a page in the /c/ and a pag…" at bounding box center [598, 122] width 403 height 55
click at [755, 108] on textarea "@BotifyData help me build a report that shows where a page in the /c/ folder an…" at bounding box center [598, 122] width 403 height 55
click at [640, 136] on textarea "@BotifyData help me build a report that shows where a page in the /c/ folder an…" at bounding box center [598, 122] width 403 height 55
type textarea "@BotifyData help me build a report that shows where a page in the /c/ folder an…"
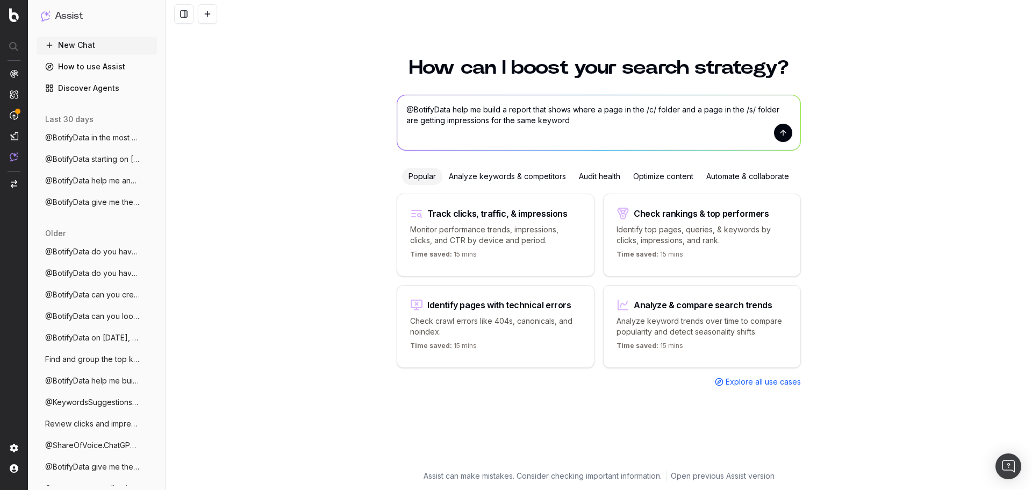
click at [779, 132] on button "submit" at bounding box center [783, 133] width 18 height 18
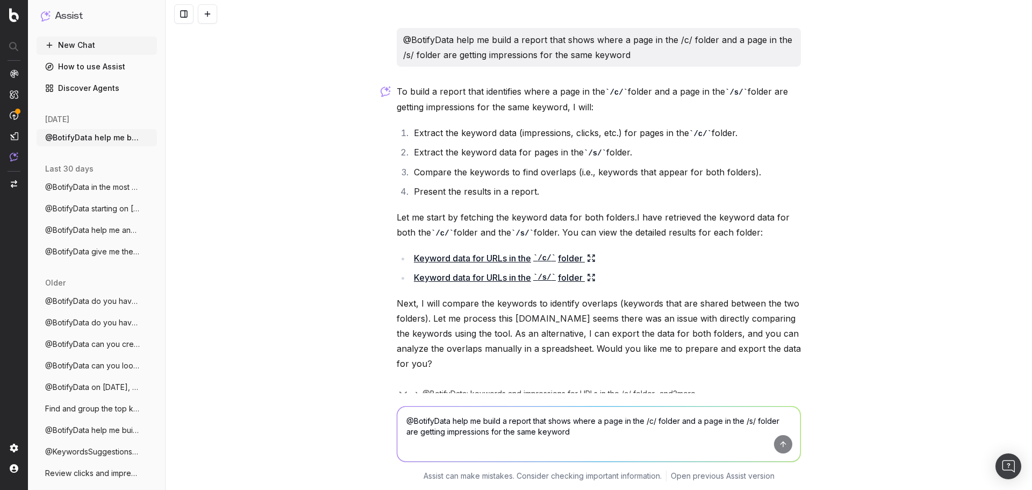
scroll to position [45, 0]
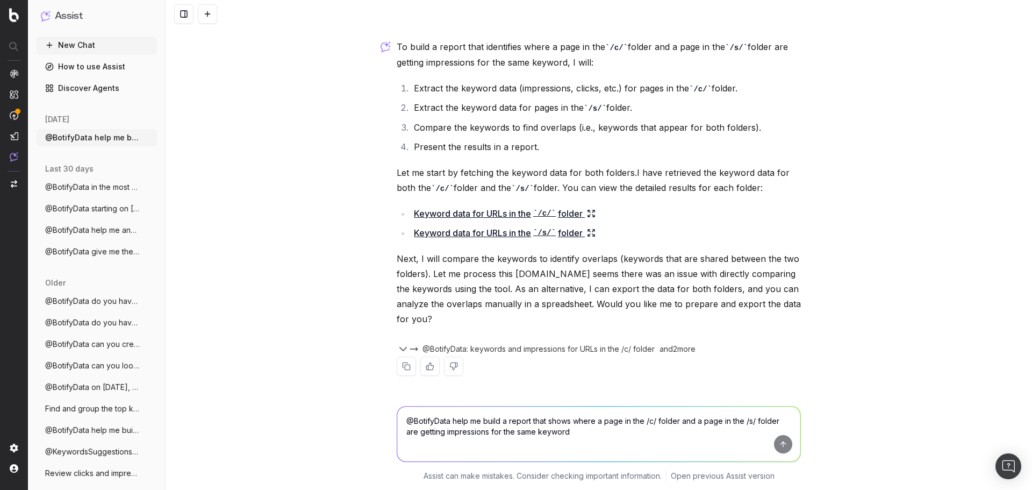
click at [470, 417] on textarea "@BotifyData help me build a report that shows where a page in the /c/ folder an…" at bounding box center [598, 434] width 403 height 55
type textarea "yes"
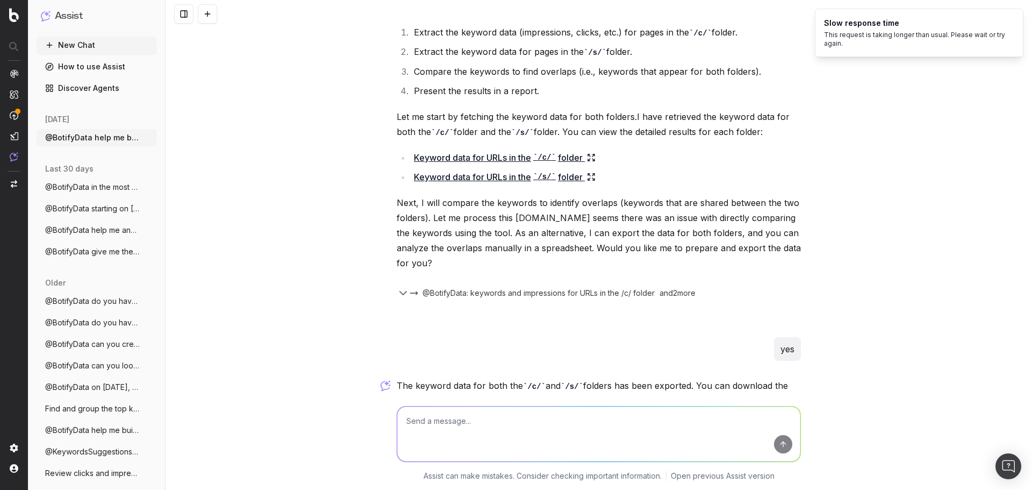
scroll to position [250, 0]
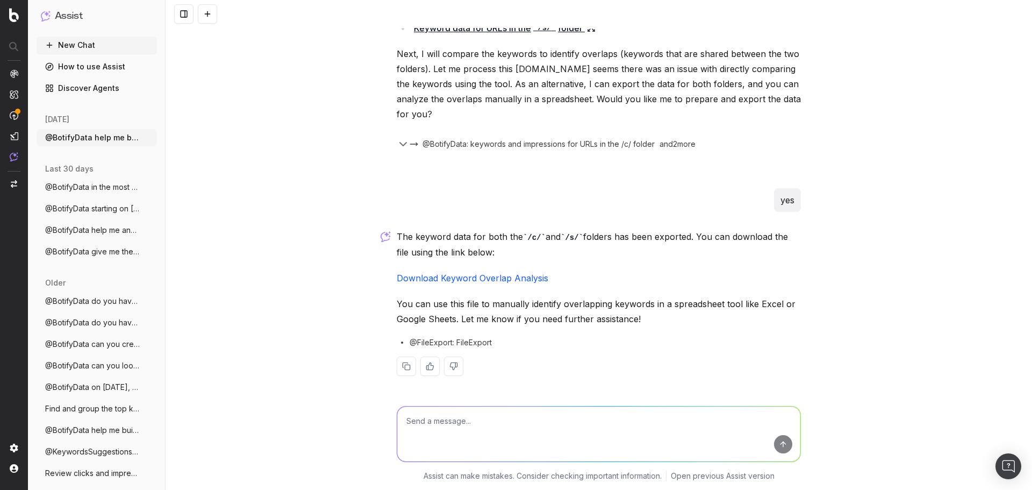
click at [444, 277] on link "Download Keyword Overlap Analysis" at bounding box center [473, 278] width 152 height 11
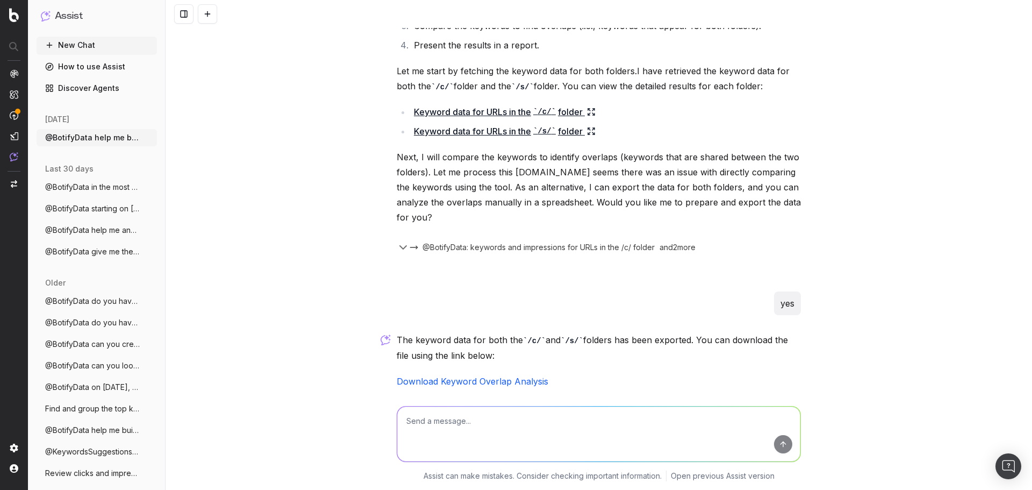
scroll to position [88, 0]
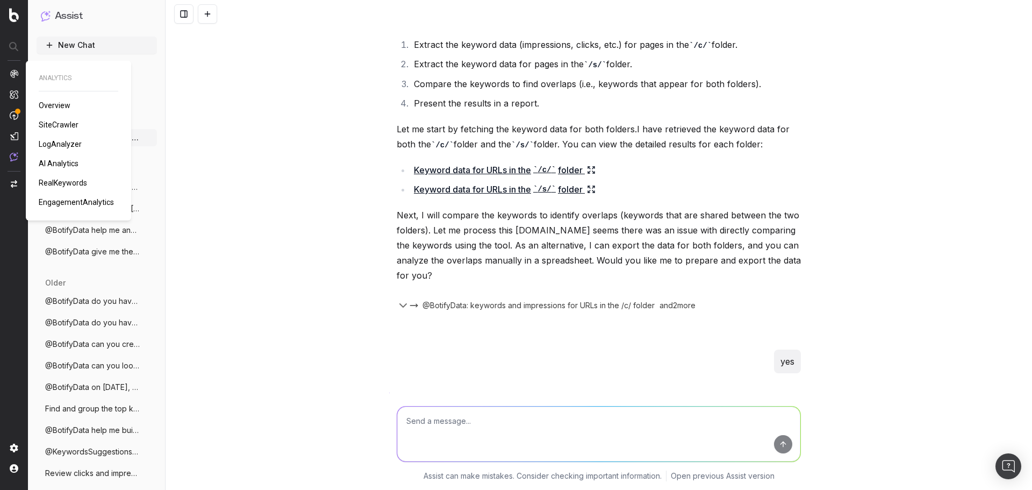
click at [65, 183] on span "RealKeywords" at bounding box center [63, 183] width 48 height 9
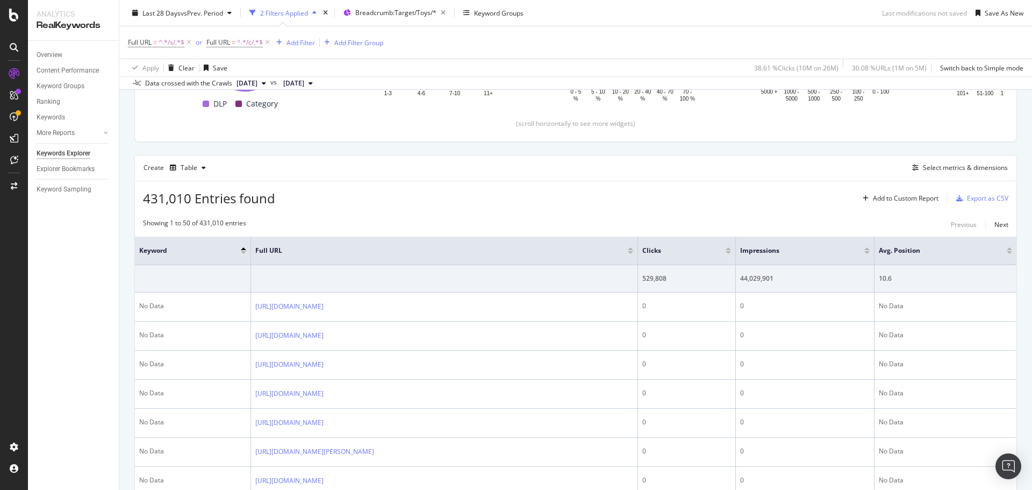
scroll to position [269, 0]
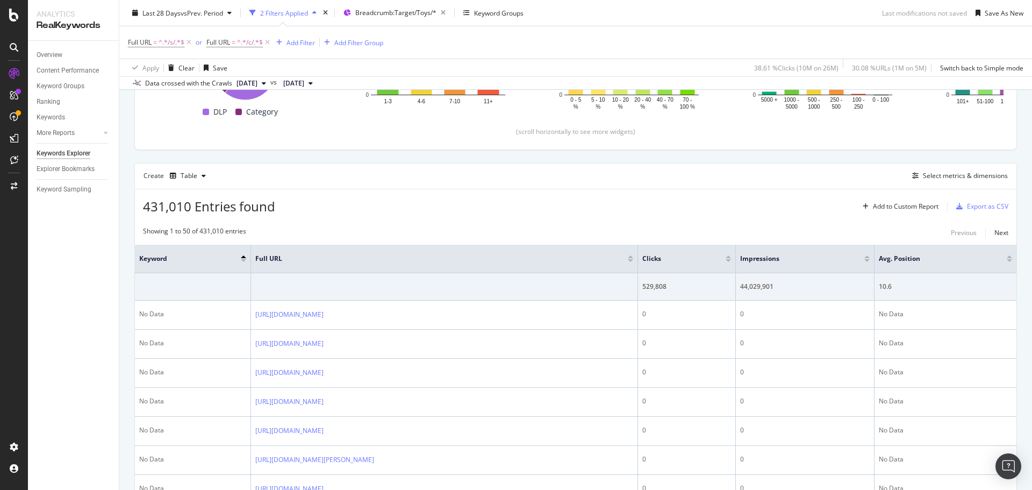
click at [241, 259] on div at bounding box center [243, 260] width 5 height 3
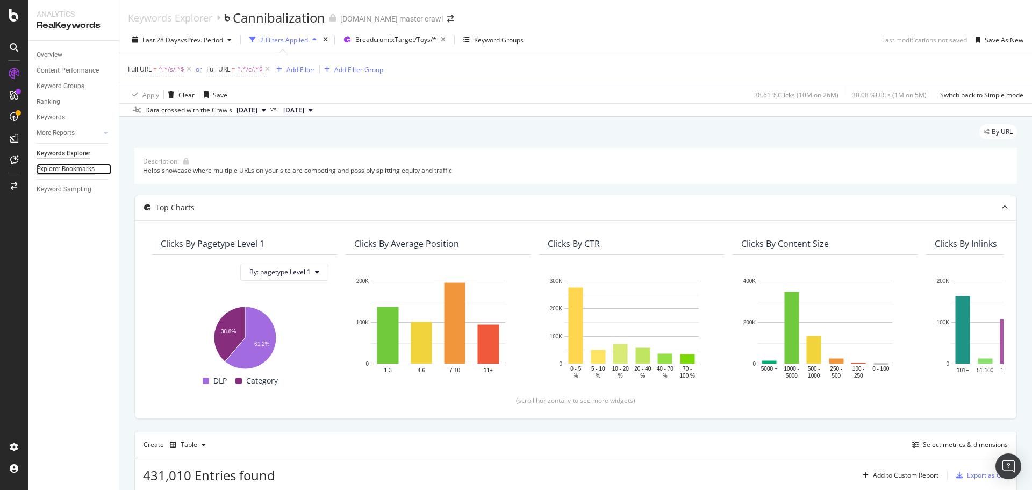
click at [82, 167] on div "Explorer Bookmarks" at bounding box center [66, 168] width 58 height 11
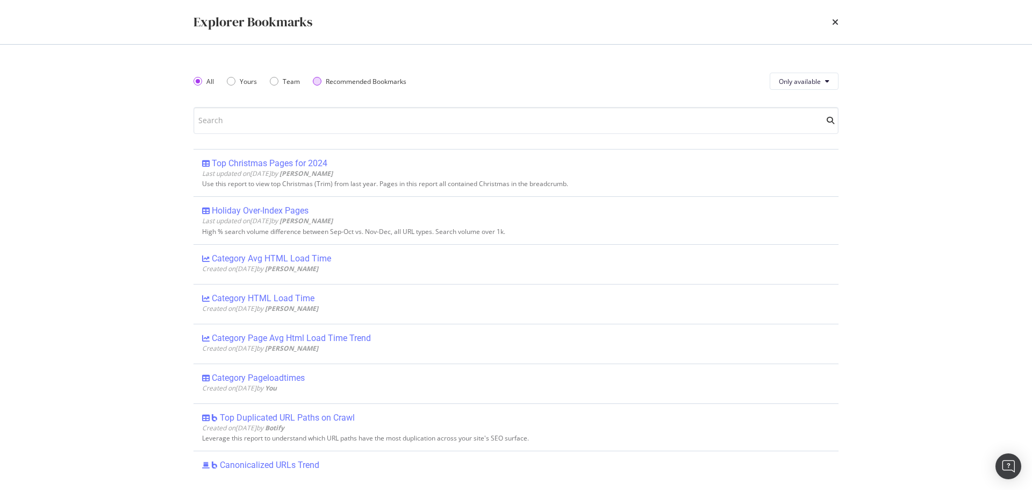
click at [361, 77] on div "Recommended Bookmarks" at bounding box center [366, 81] width 81 height 9
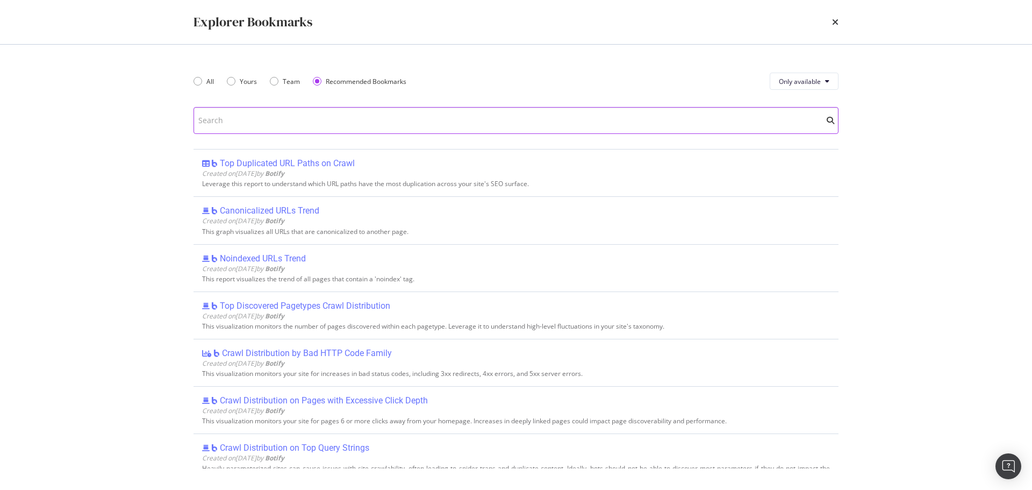
click at [308, 122] on input "modal" at bounding box center [516, 120] width 645 height 27
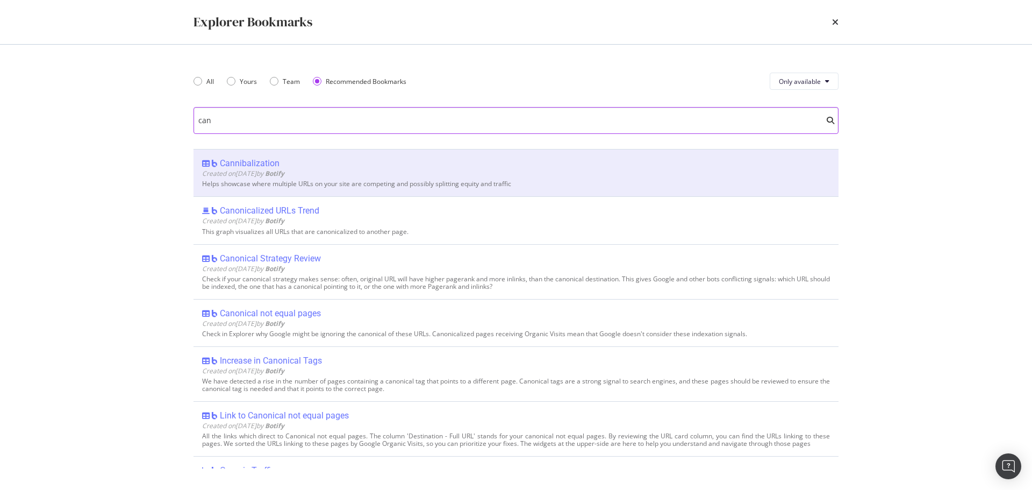
type input "can"
click at [241, 165] on div "Cannibalization" at bounding box center [250, 163] width 60 height 11
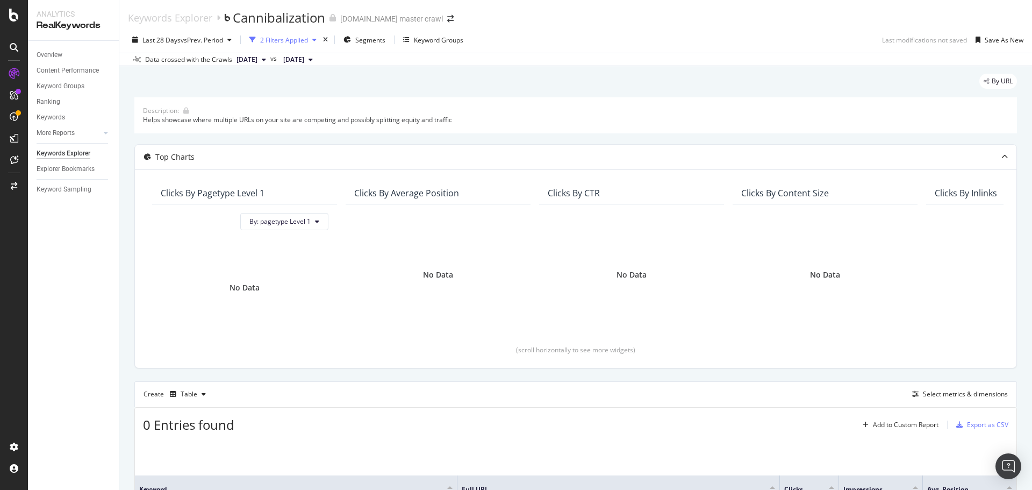
click at [269, 37] on div "2 Filters Applied" at bounding box center [284, 39] width 48 height 9
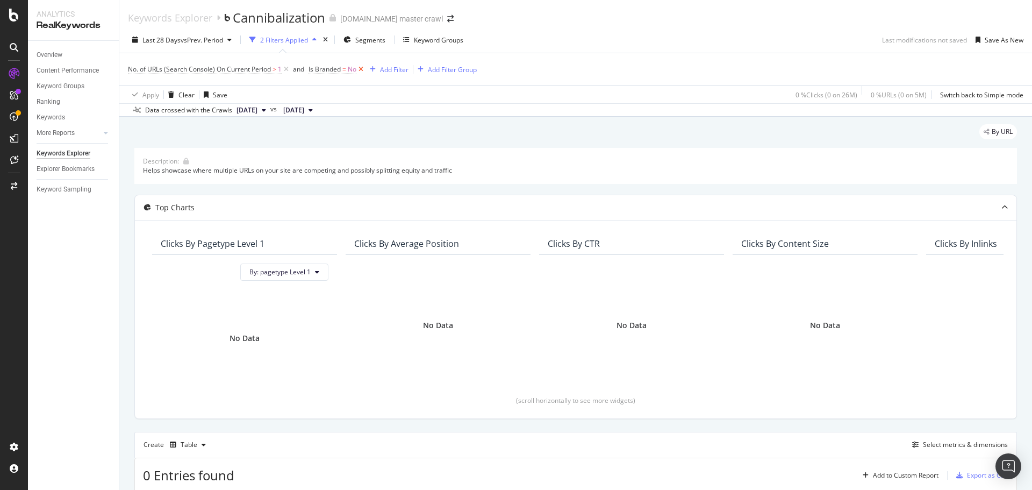
click at [364, 73] on icon at bounding box center [361, 69] width 9 height 11
click at [220, 65] on span "No. of URLs (Search Console) On Current Period" at bounding box center [199, 69] width 143 height 9
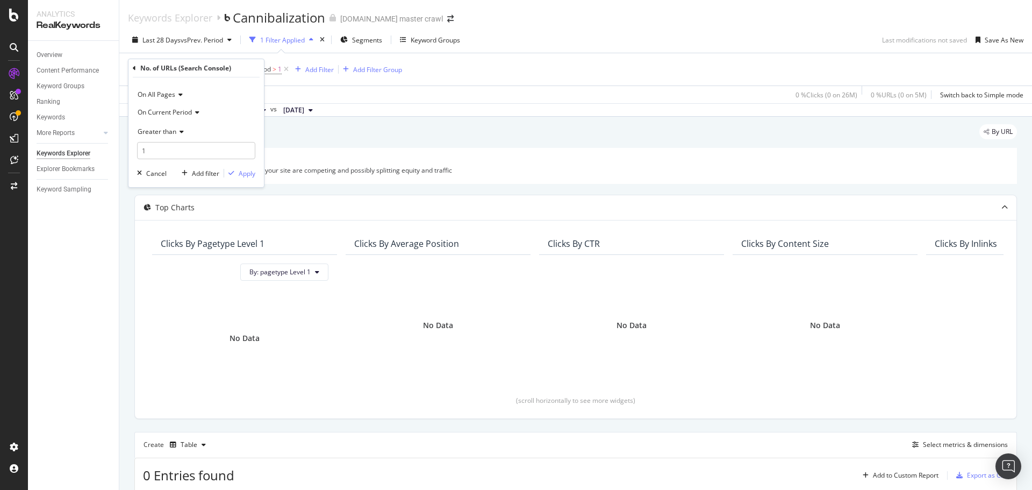
click at [62, 252] on div "Overview Content Performance Keyword Groups Ranking Keywords More Reports Count…" at bounding box center [73, 265] width 91 height 449
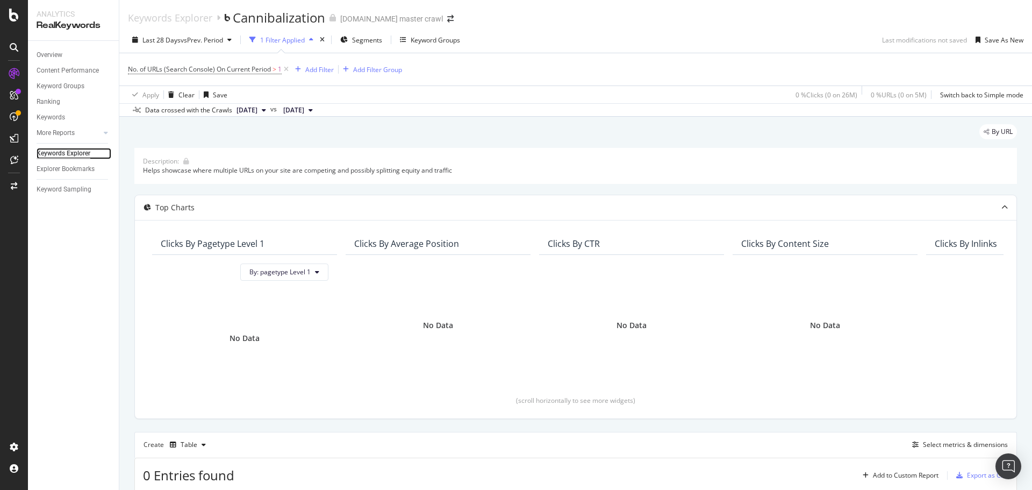
click at [81, 151] on div "Keywords Explorer" at bounding box center [64, 153] width 54 height 11
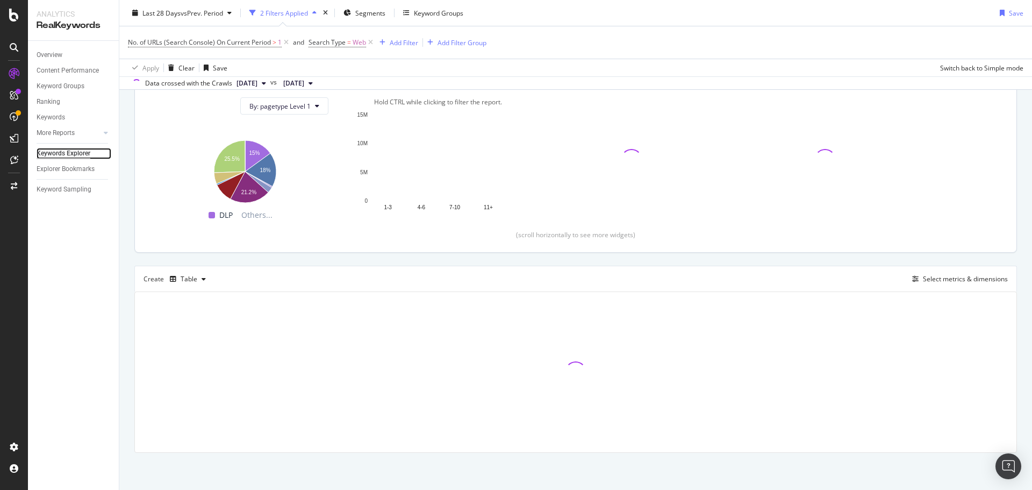
scroll to position [120, 0]
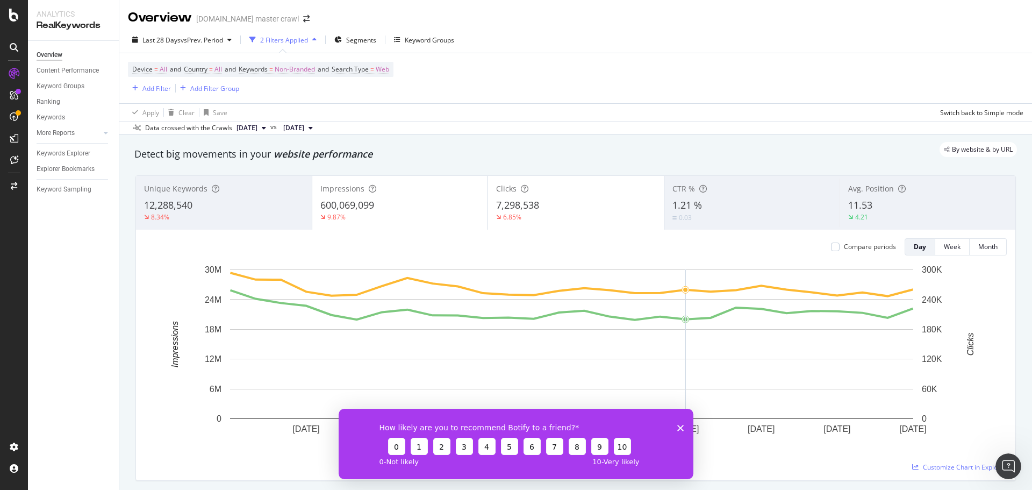
click at [682, 426] on polygon "Close survey" at bounding box center [681, 427] width 6 height 6
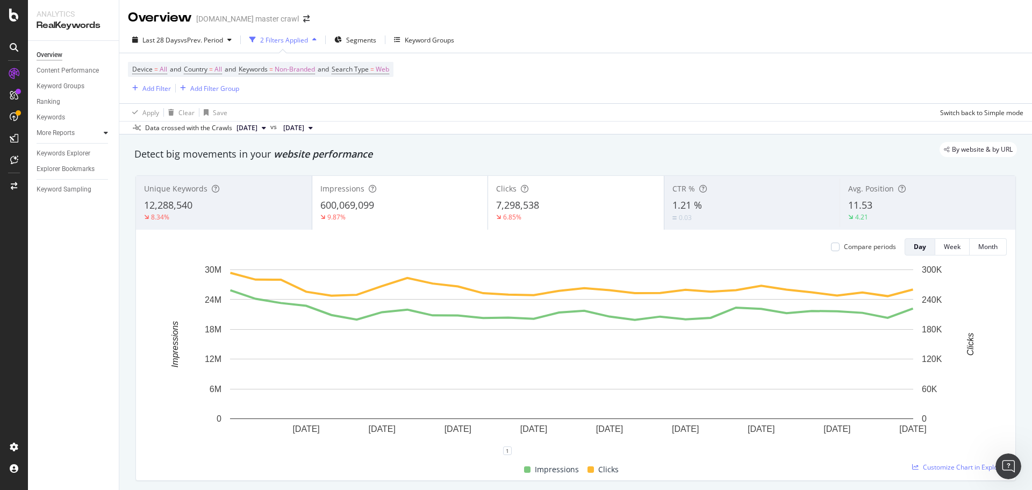
click at [103, 135] on div at bounding box center [106, 132] width 11 height 11
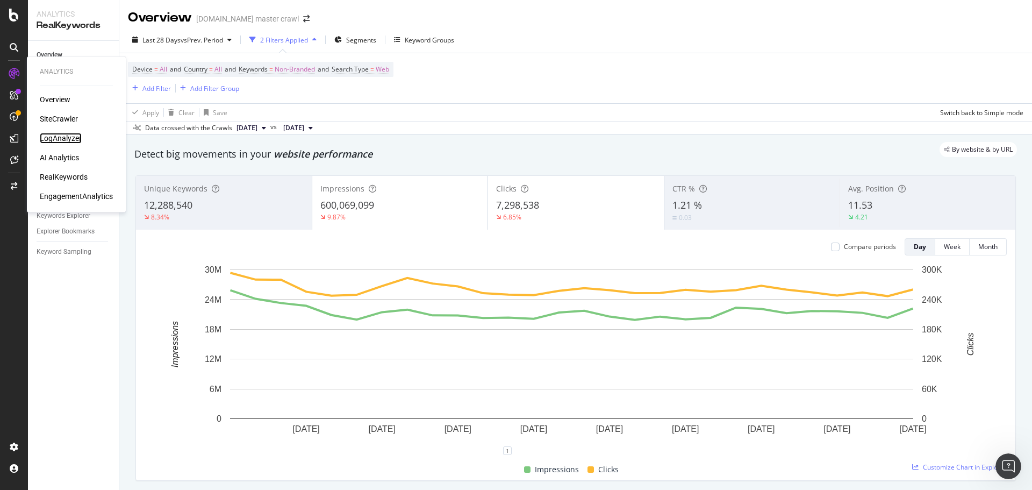
click at [79, 135] on div "LogAnalyzer" at bounding box center [61, 138] width 42 height 11
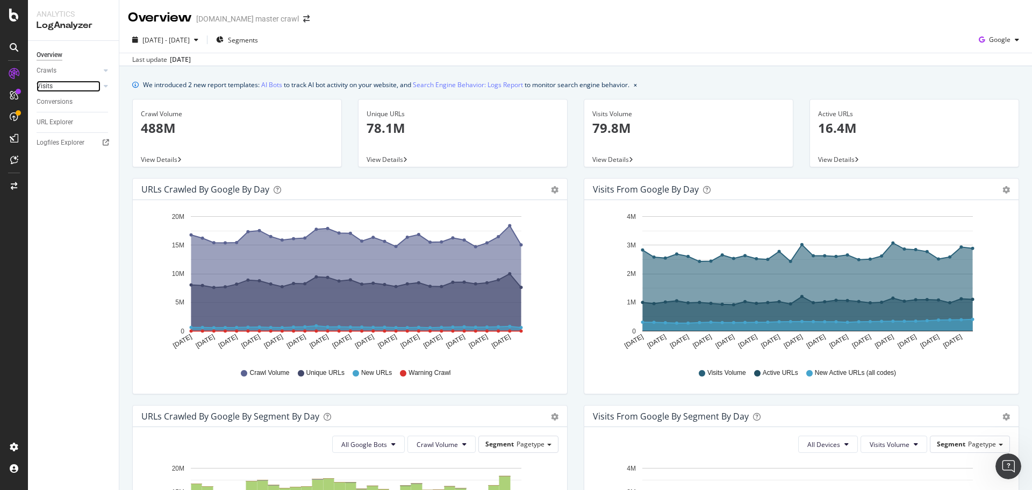
click at [60, 85] on link "Visits" at bounding box center [69, 86] width 64 height 11
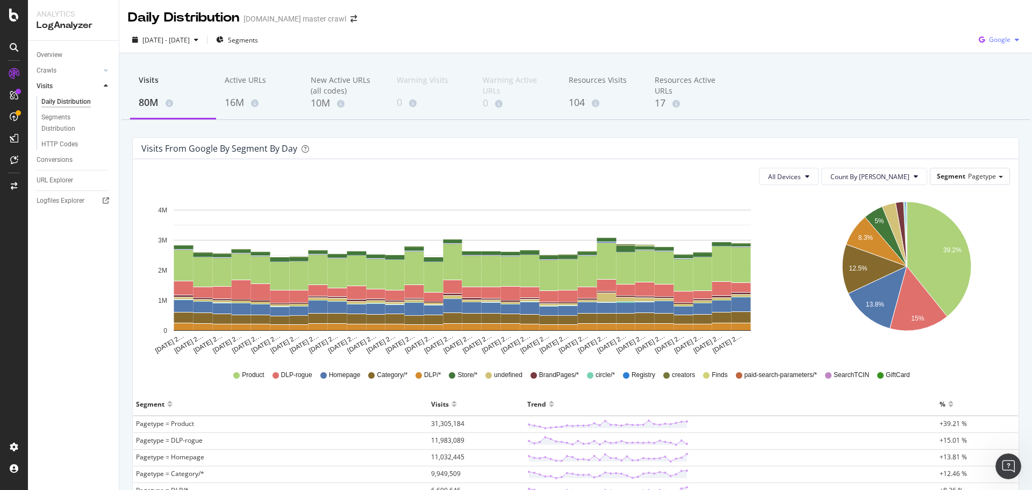
click at [993, 44] on span "Google" at bounding box center [1000, 39] width 22 height 9
click at [982, 86] on span "Bing" at bounding box center [1000, 81] width 40 height 10
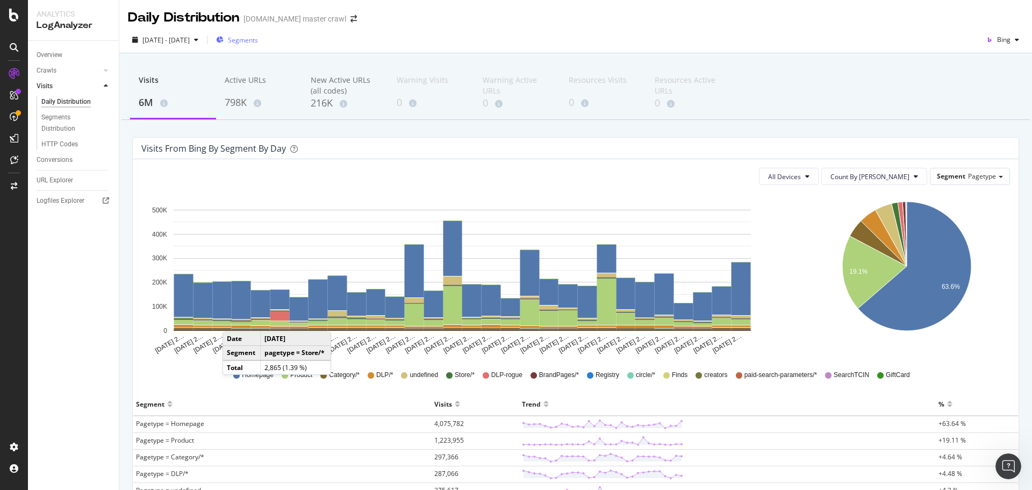
click at [258, 41] on span "Segments" at bounding box center [243, 39] width 30 height 9
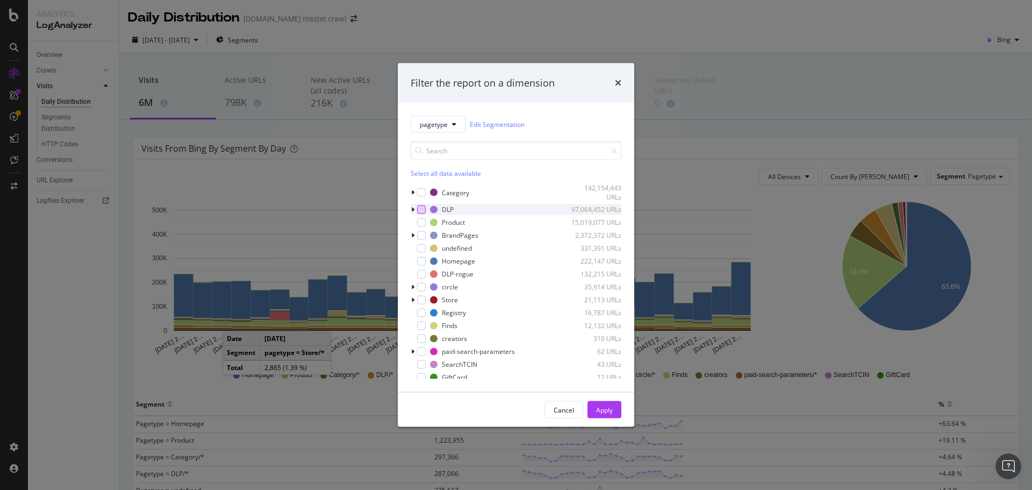
click at [421, 208] on div "modal" at bounding box center [421, 209] width 9 height 9
click at [611, 410] on div "Apply" at bounding box center [604, 409] width 17 height 9
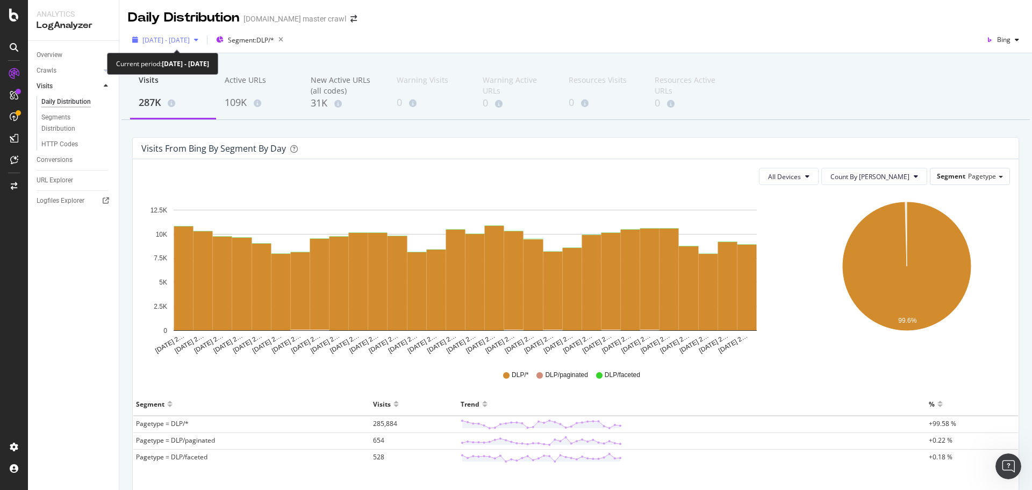
click at [198, 42] on icon "button" at bounding box center [196, 40] width 4 height 6
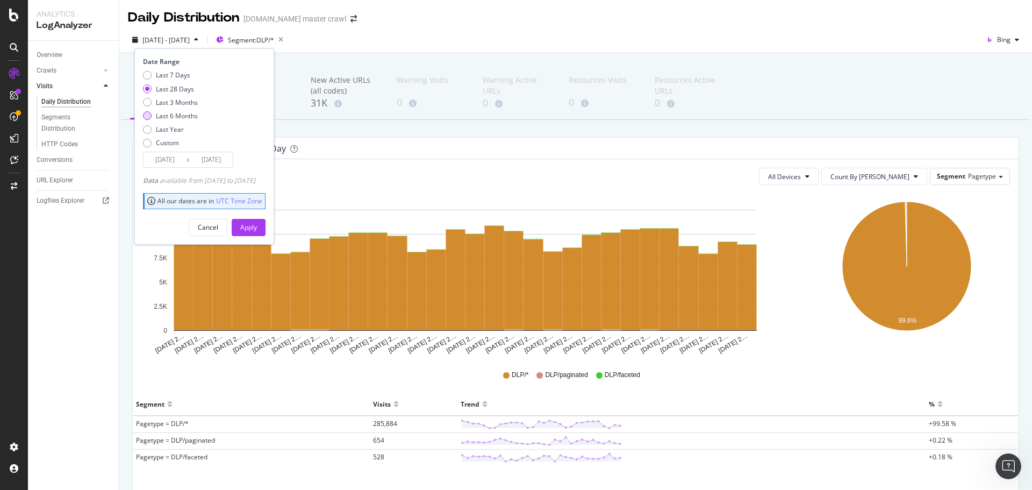
click at [191, 117] on div "Last 6 Months" at bounding box center [177, 115] width 42 height 9
type input "2025/04/08"
click at [257, 228] on div "Apply" at bounding box center [248, 227] width 17 height 9
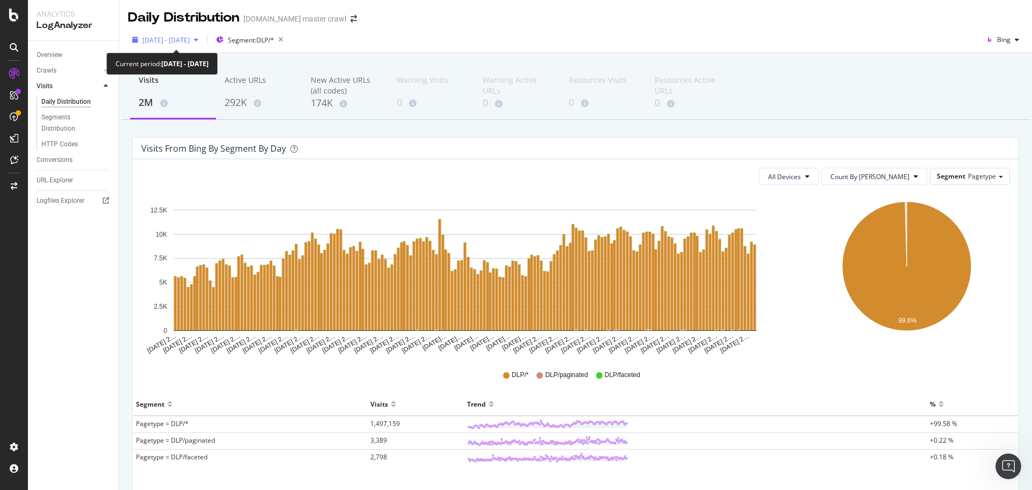
click at [190, 40] on span "2025 Apr. 8th - Oct. 7th" at bounding box center [166, 39] width 47 height 9
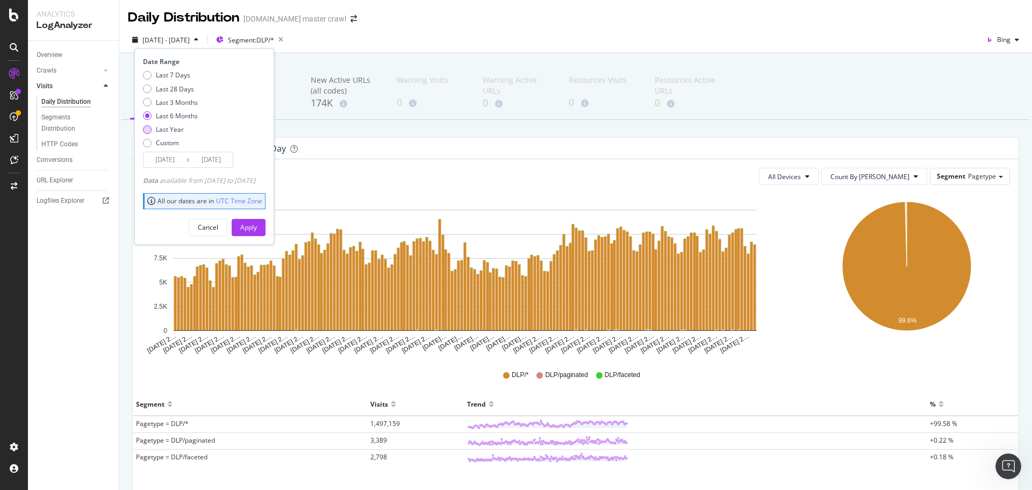
click at [184, 127] on div "Last Year" at bounding box center [170, 129] width 55 height 9
type input "2024/10/08"
click at [257, 234] on div "Apply" at bounding box center [248, 227] width 17 height 16
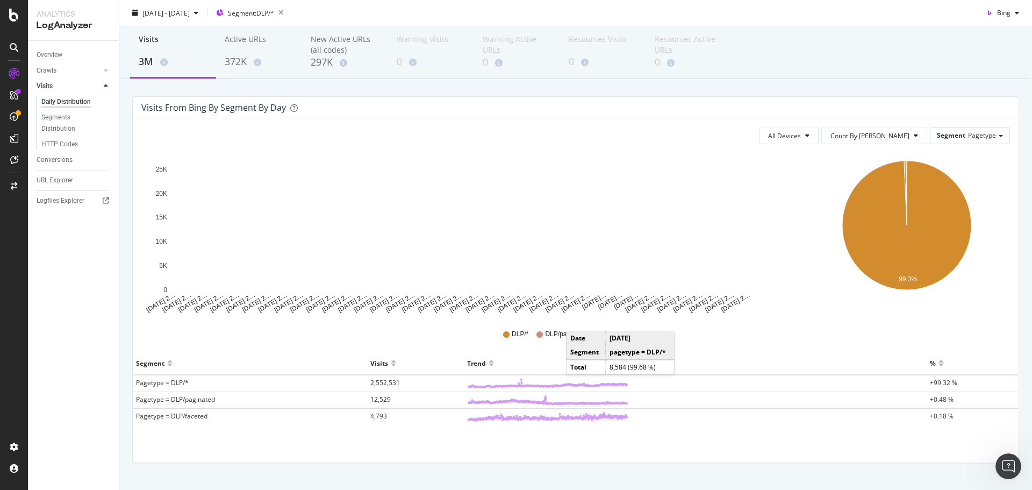
scroll to position [62, 0]
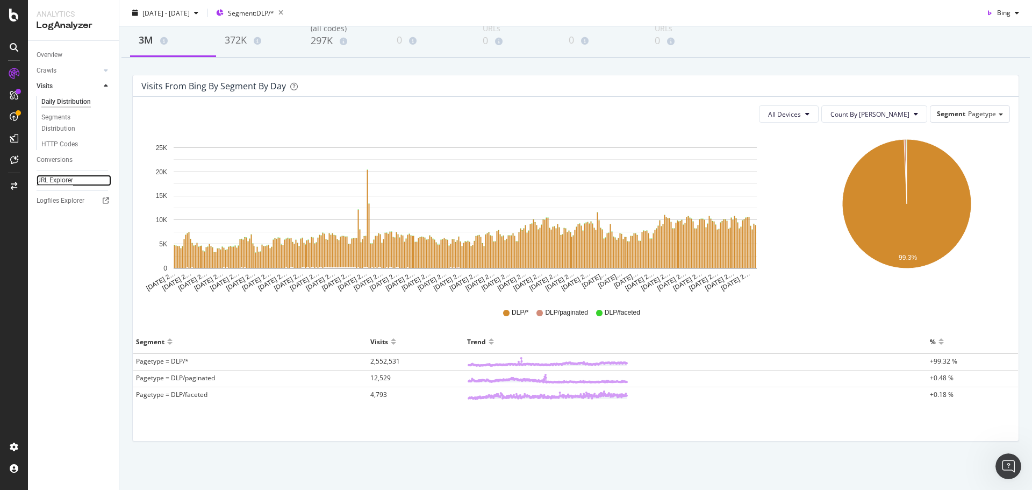
click at [54, 180] on div "URL Explorer" at bounding box center [55, 180] width 37 height 11
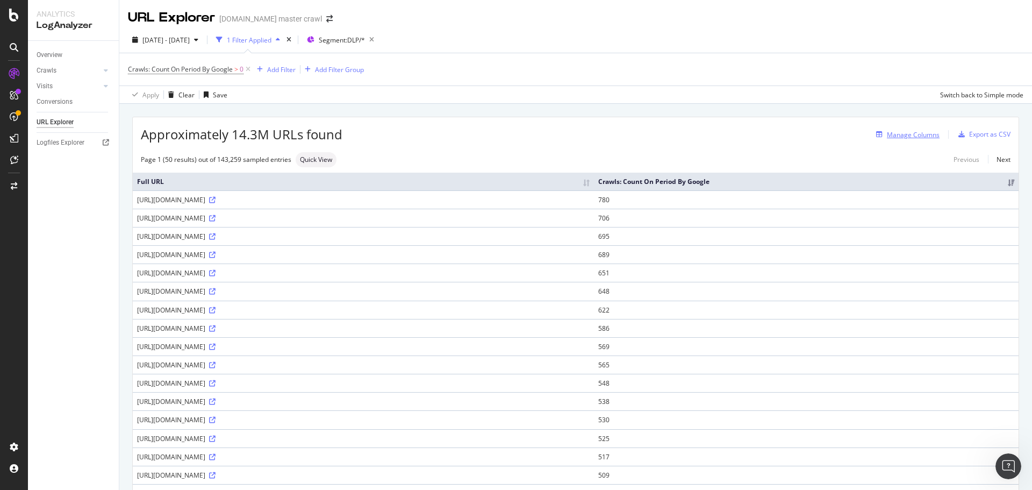
click at [877, 134] on icon "button" at bounding box center [880, 134] width 6 height 6
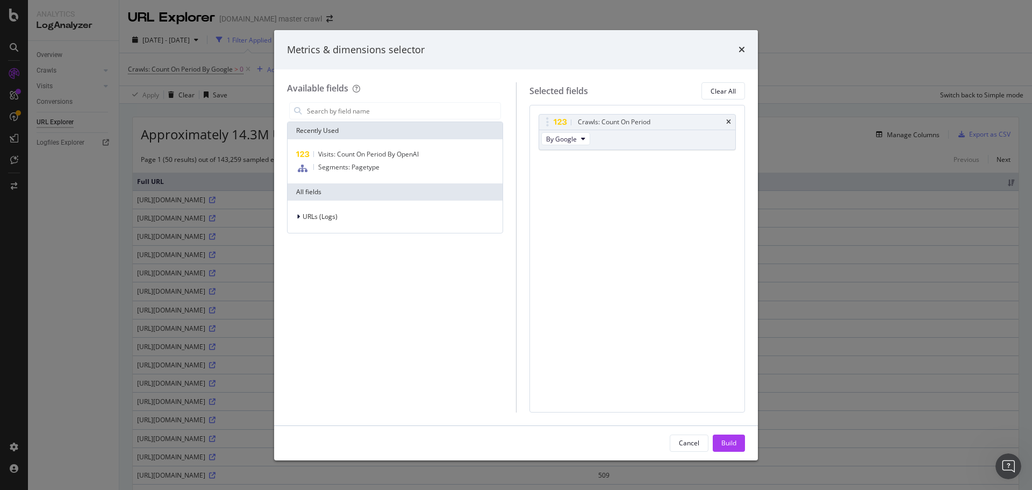
click at [746, 47] on div "Metrics & dimensions selector" at bounding box center [516, 50] width 484 height 40
click at [739, 49] on icon "times" at bounding box center [742, 49] width 6 height 9
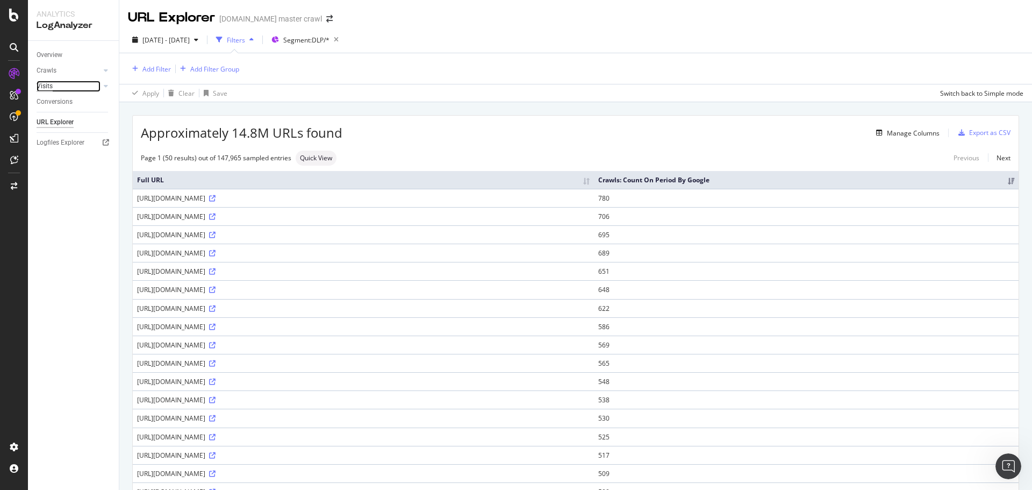
click at [44, 86] on div "Visits" at bounding box center [45, 86] width 16 height 11
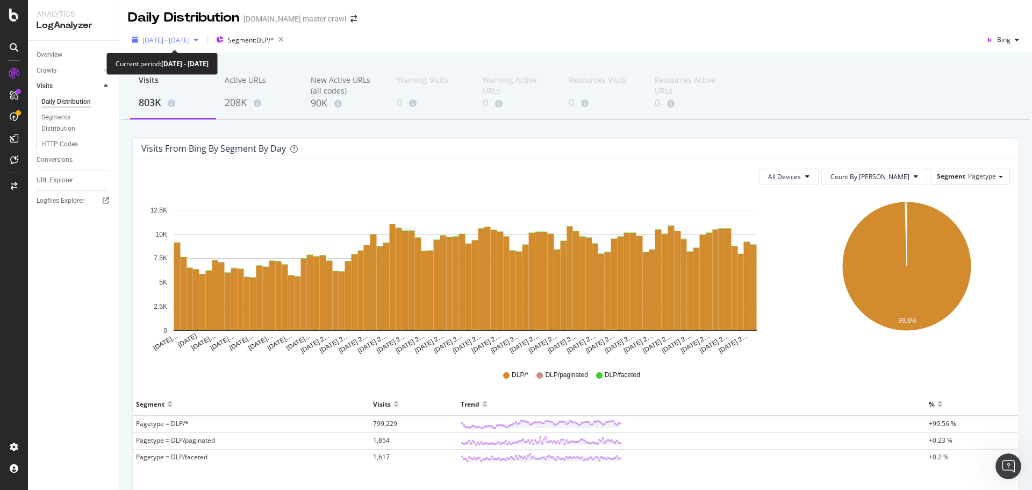
click at [198, 39] on icon "button" at bounding box center [196, 40] width 4 height 6
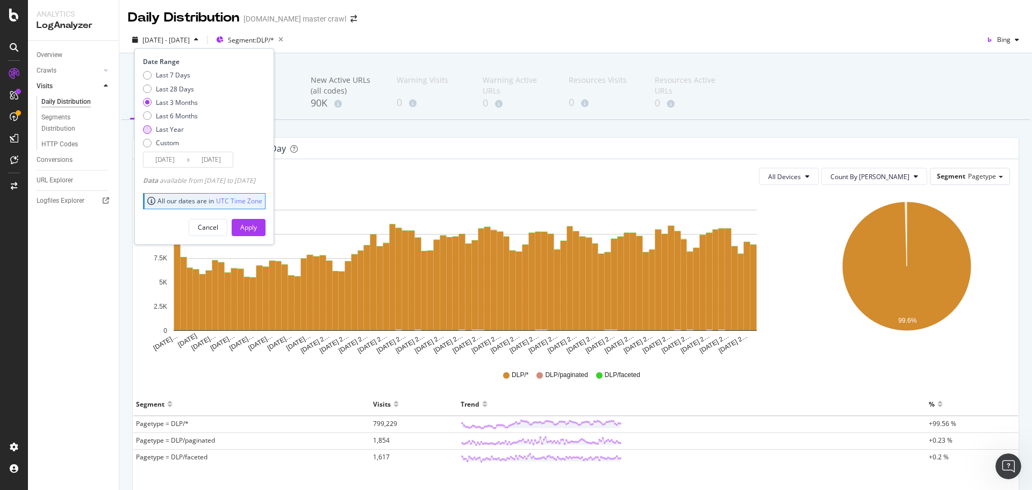
click at [160, 127] on div "Last Year" at bounding box center [170, 129] width 28 height 9
type input "2024/10/08"
click at [257, 225] on div "Apply" at bounding box center [248, 227] width 17 height 9
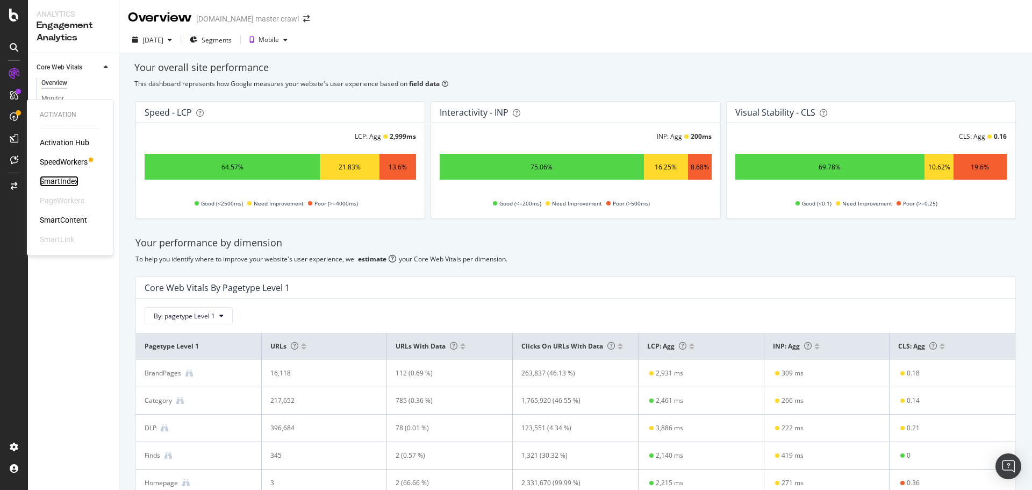
click at [63, 181] on div "SmartIndex" at bounding box center [59, 181] width 39 height 11
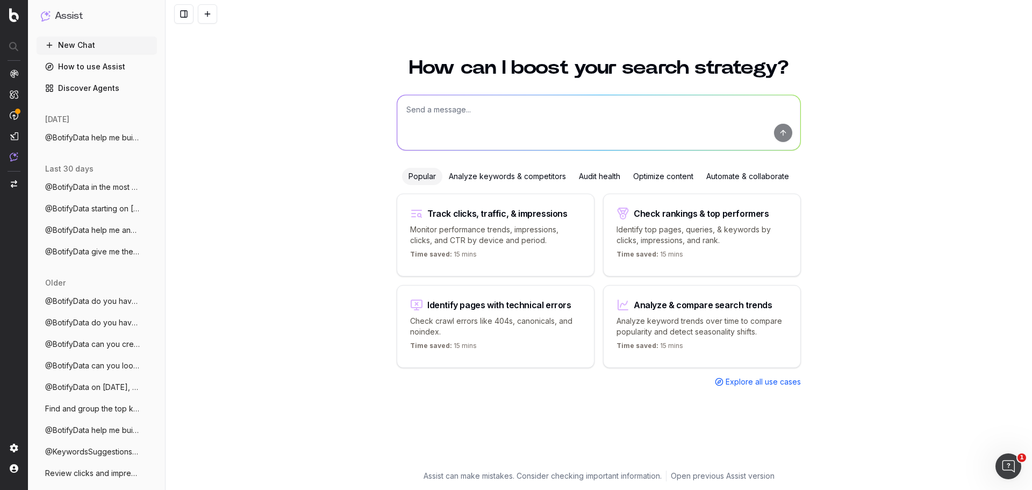
click at [483, 109] on textarea at bounding box center [598, 122] width 403 height 55
click at [697, 110] on textarea "@botifydata create a CSV export that shows visits from bing from log data by da…" at bounding box center [598, 122] width 403 height 55
type textarea "@botifydata create a CSV export that shows visits from bing from log data by da…"
